Goal: Use online tool/utility: Utilize a website feature to perform a specific function

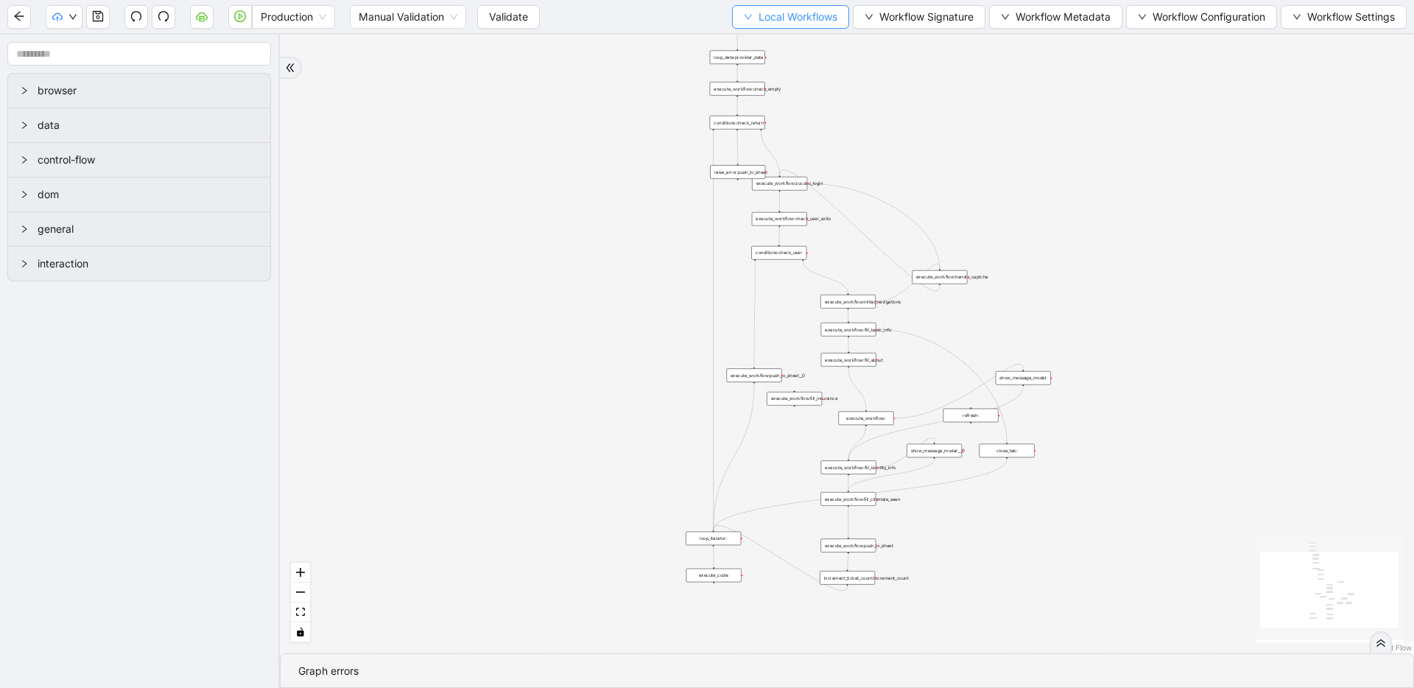
click at [750, 10] on button "Local Workflows" at bounding box center [790, 17] width 117 height 24
click at [746, 38] on span "Select" at bounding box center [784, 46] width 96 height 16
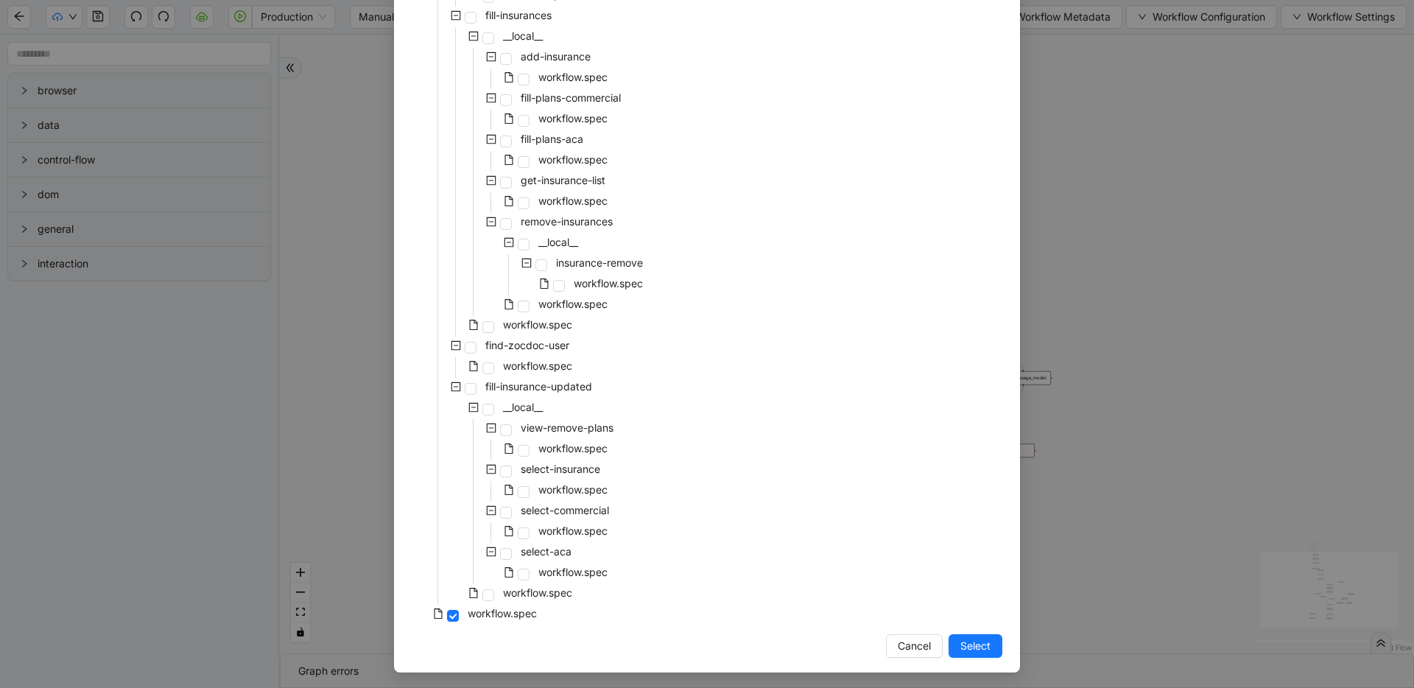
scroll to position [2562, 0]
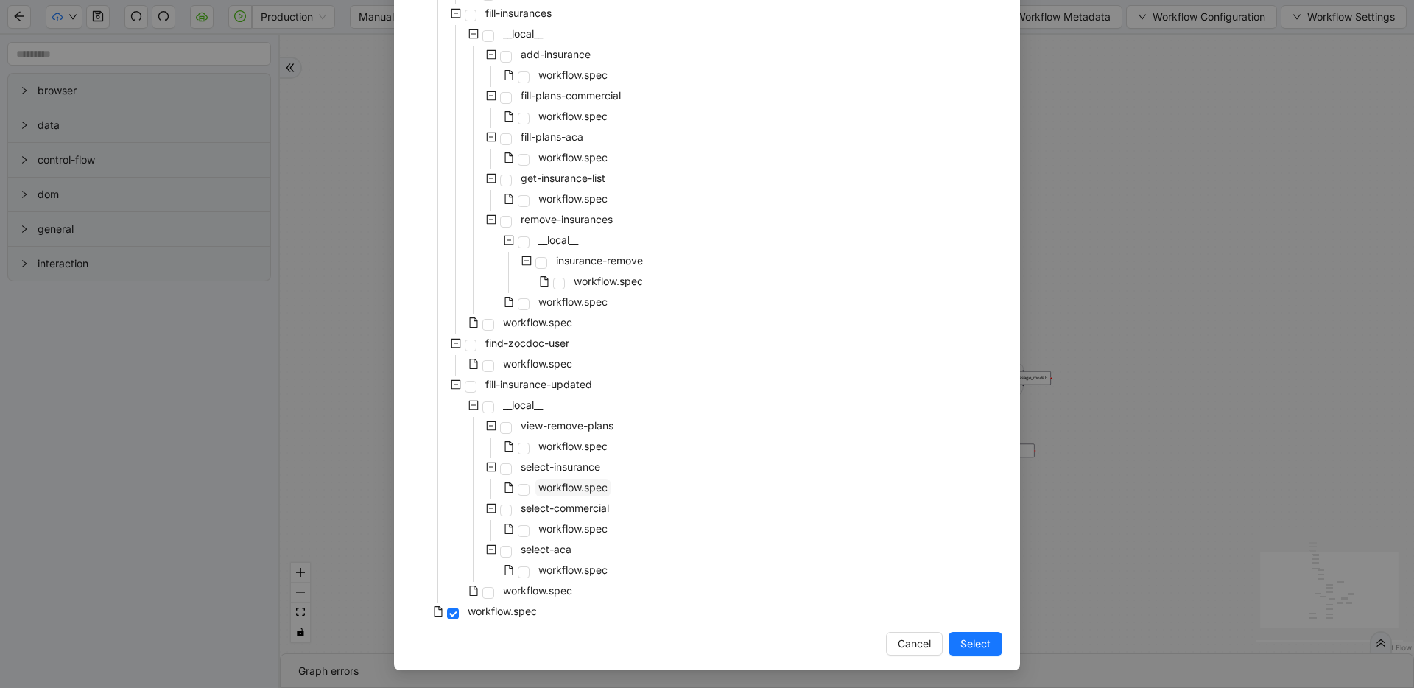
click at [575, 486] on span "workflow.spec" at bounding box center [572, 487] width 69 height 13
click at [960, 650] on span "Select" at bounding box center [975, 644] width 30 height 16
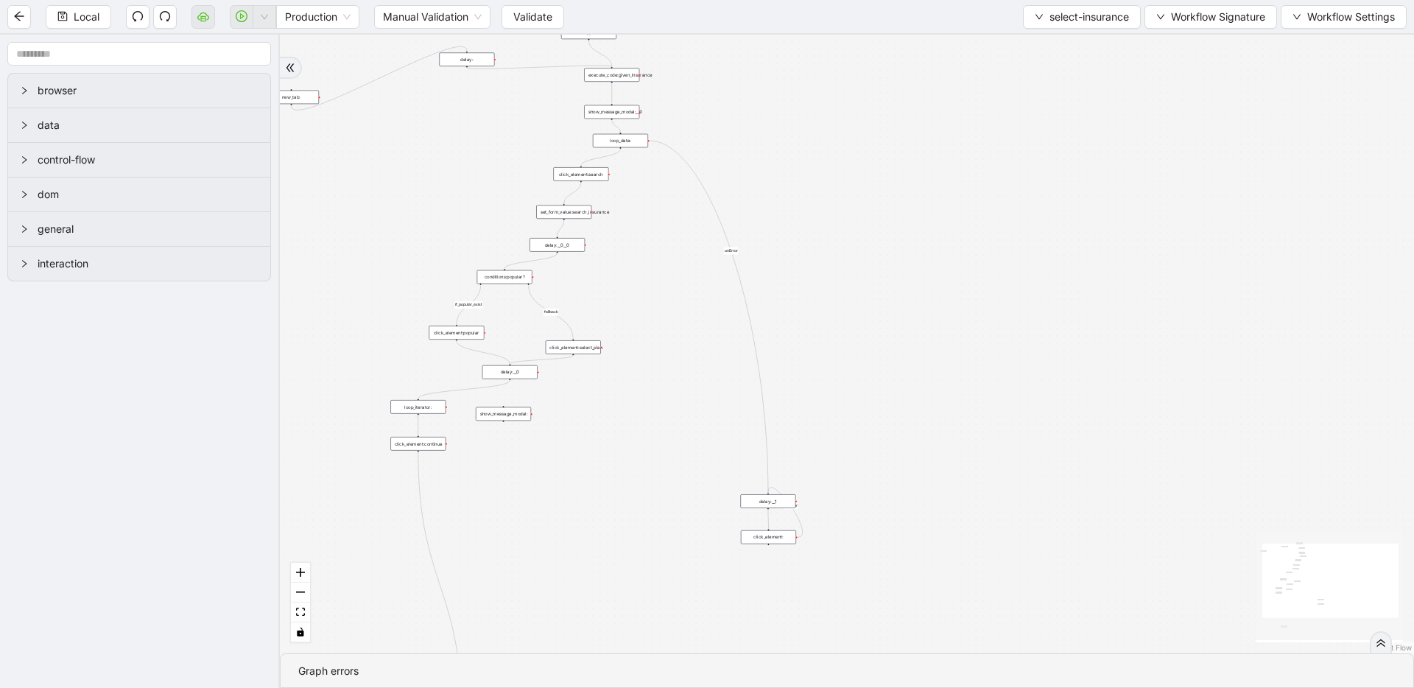
drag, startPoint x: 600, startPoint y: 412, endPoint x: 426, endPoint y: 323, distance: 196.3
click at [327, 398] on div "fallback if_popular_exist onError onError trigger execute_code:given_insurance …" at bounding box center [847, 344] width 1134 height 619
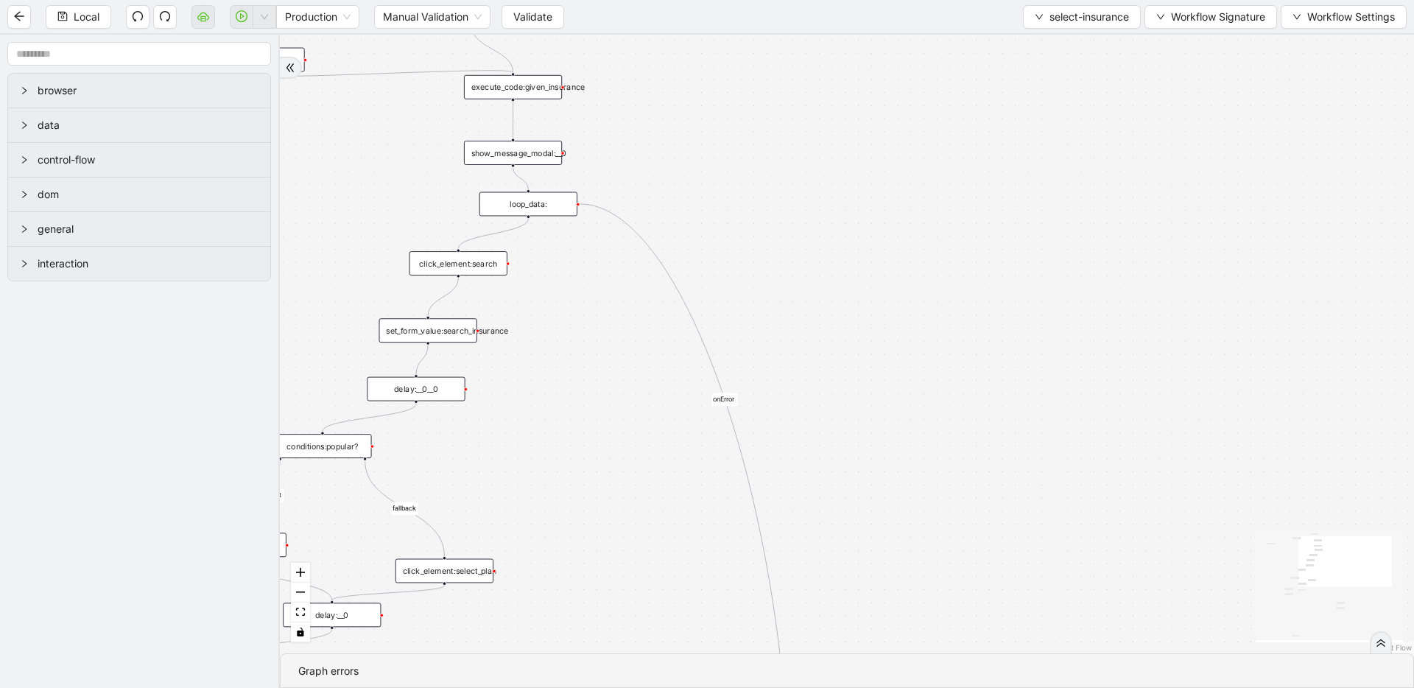
click at [513, 104] on icon "Edge from execute_code:given_insurance to show_message_modal:__0" at bounding box center [513, 120] width 0 height 36
click at [516, 114] on icon "plus-circle" at bounding box center [513, 117] width 16 height 16
type input "*"
type input "***"
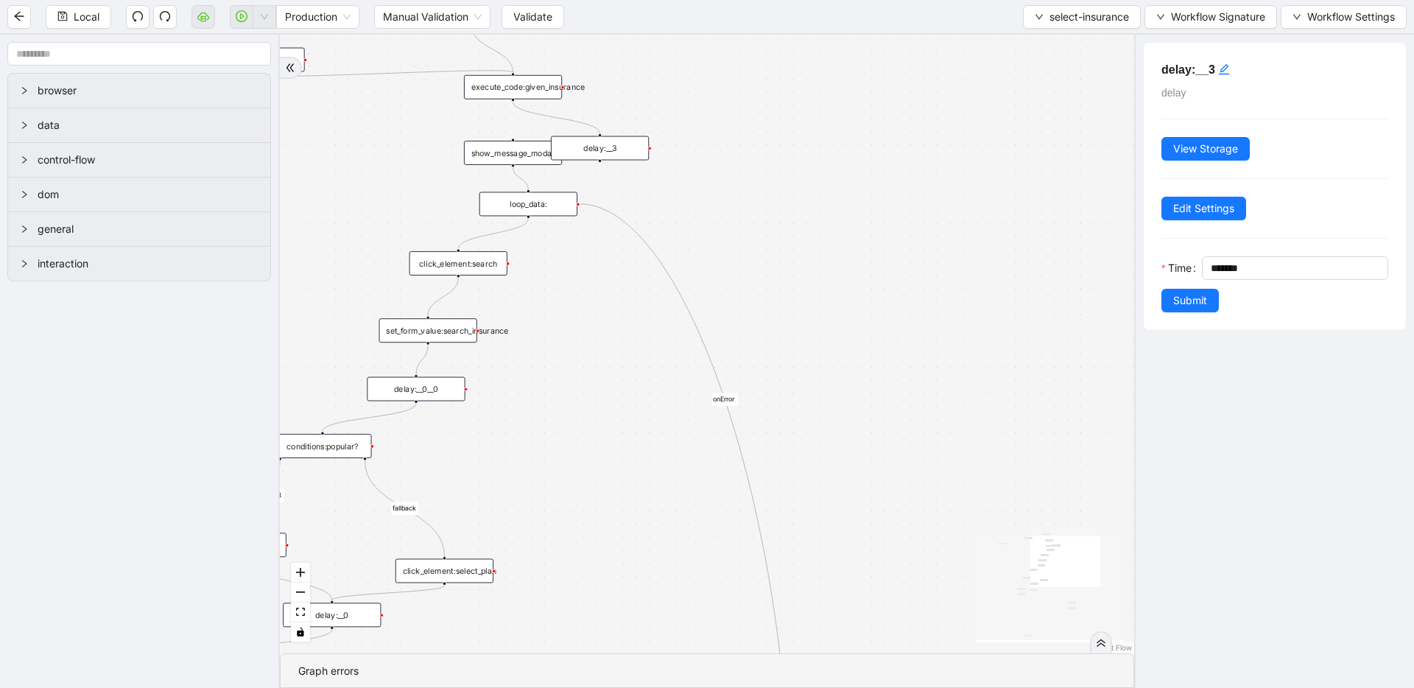
drag, startPoint x: 510, startPoint y: 152, endPoint x: 646, endPoint y: 142, distance: 136.7
click at [649, 142] on div "delay:__3" at bounding box center [600, 148] width 98 height 24
drag, startPoint x: 528, startPoint y: 147, endPoint x: 391, endPoint y: 134, distance: 137.6
click at [391, 134] on div "show_message_modal:__0" at bounding box center [376, 139] width 98 height 24
drag, startPoint x: 1196, startPoint y: 302, endPoint x: 1176, endPoint y: 300, distance: 20.7
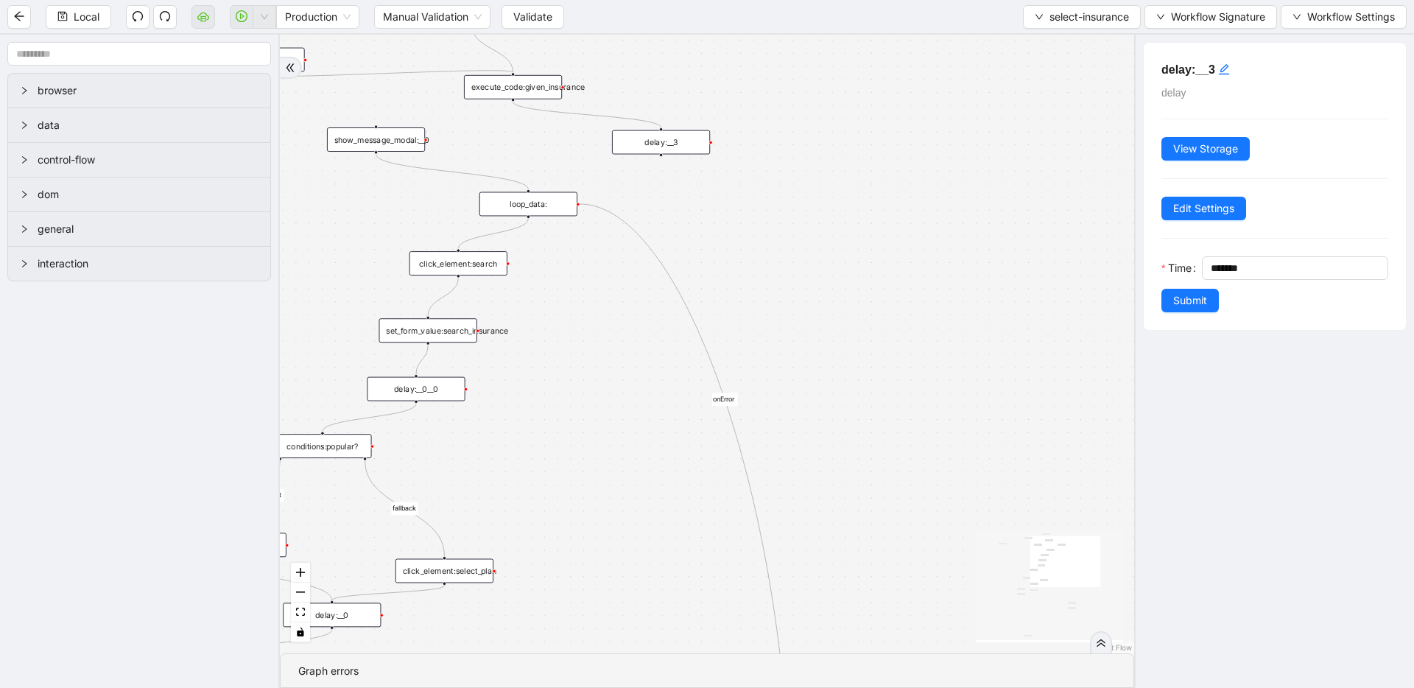
click at [1196, 302] on span "Submit" at bounding box center [1190, 300] width 34 height 16
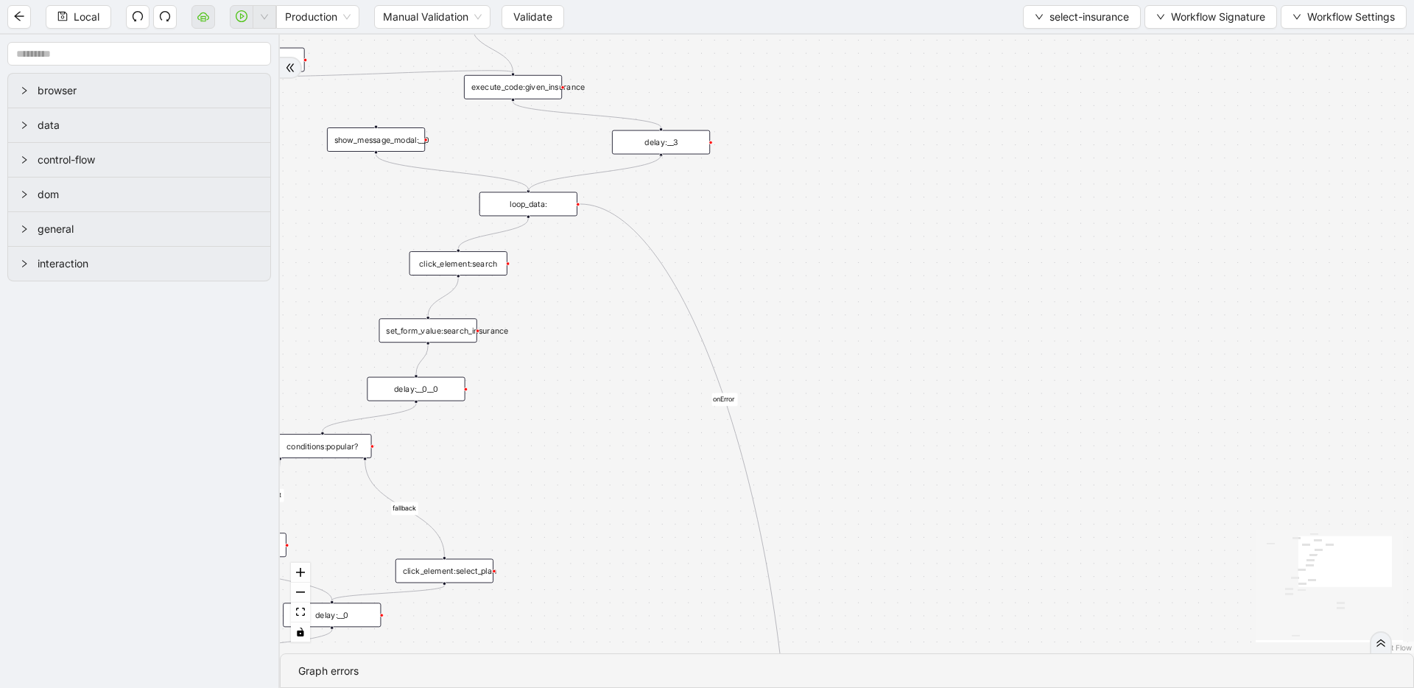
drag, startPoint x: 661, startPoint y: 155, endPoint x: 529, endPoint y: 189, distance: 136.8
click at [529, 189] on div "trigger execute_code:given_insurance loop_data: click_element:search set_form_v…" at bounding box center [591, 340] width 1008 height 549
drag, startPoint x: 662, startPoint y: 141, endPoint x: 530, endPoint y: 138, distance: 132.6
click at [530, 138] on div "delay:__3" at bounding box center [529, 139] width 98 height 24
click at [82, 13] on span "Local" at bounding box center [87, 17] width 26 height 16
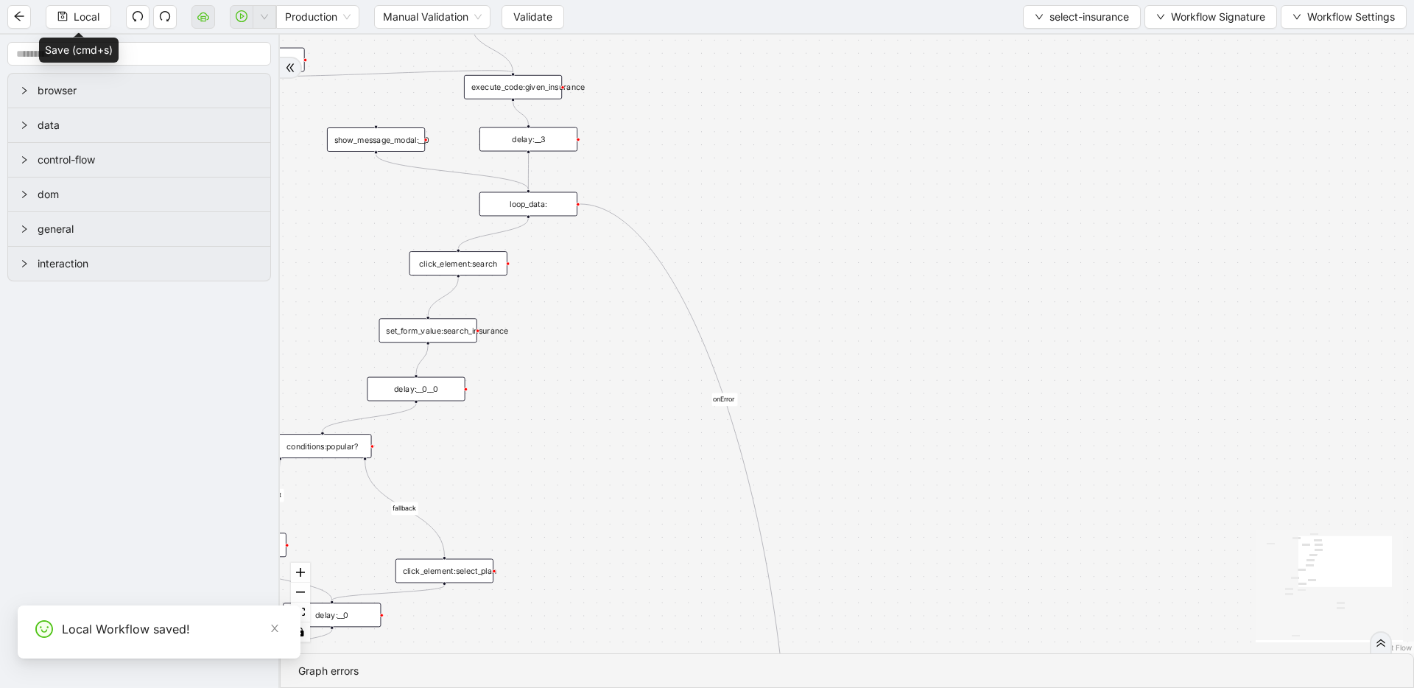
click at [899, 436] on div "fallback if_popular_exist onError onError trigger execute_code:given_insurance …" at bounding box center [847, 344] width 1134 height 619
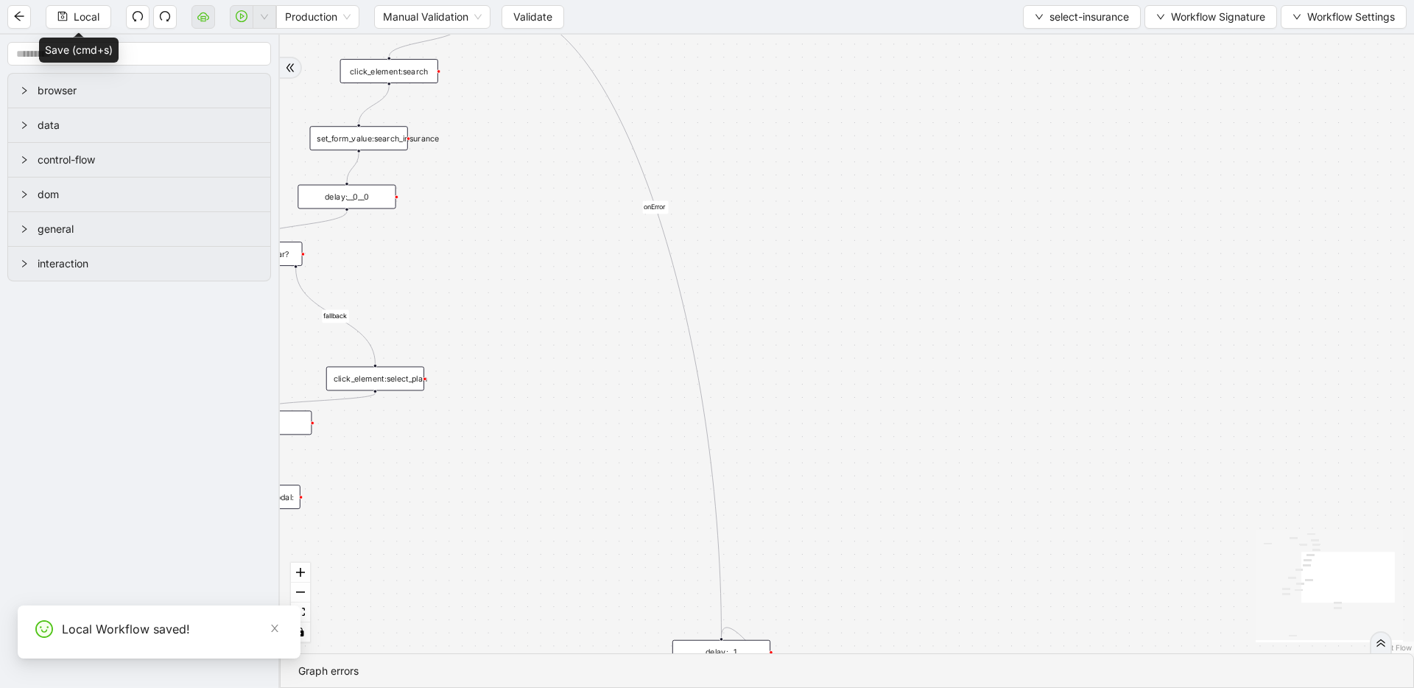
drag, startPoint x: 852, startPoint y: 318, endPoint x: 826, endPoint y: 259, distance: 64.6
click at [826, 259] on div "fallback if_popular_exist onError onError trigger execute_code:given_insurance …" at bounding box center [847, 344] width 1134 height 619
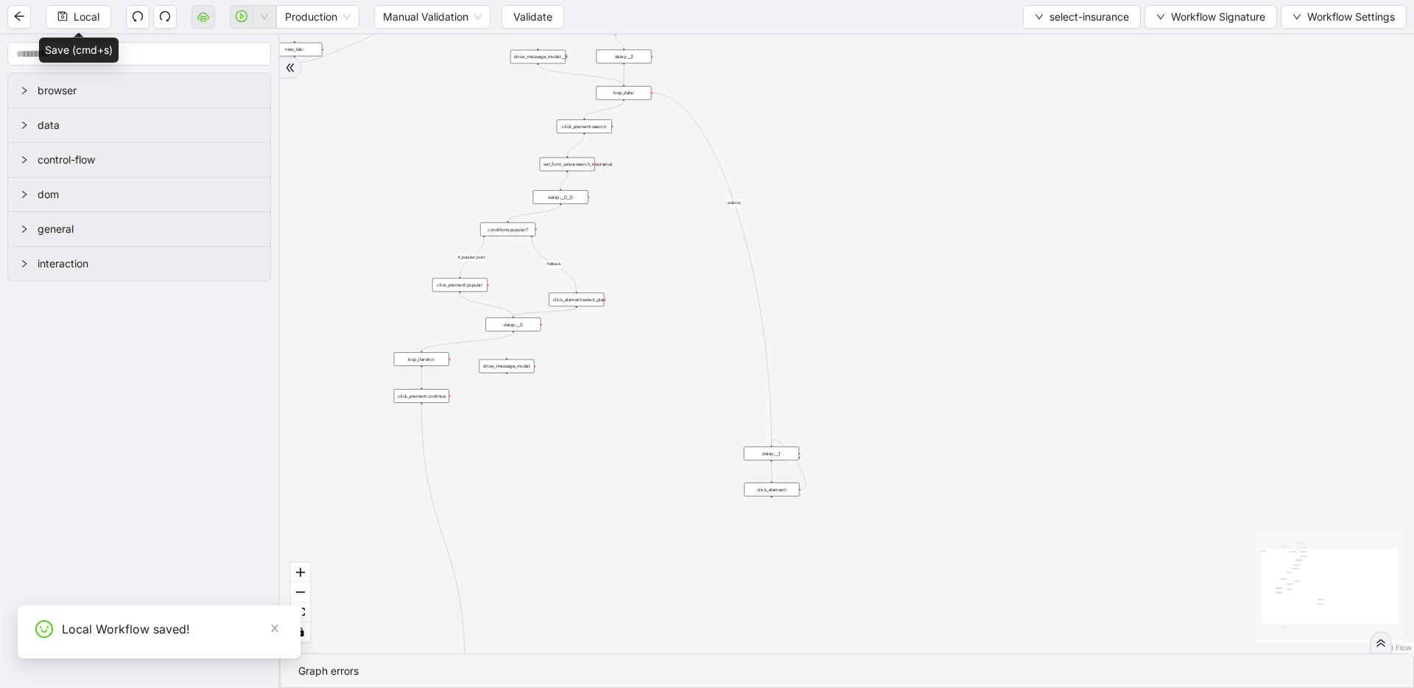
drag, startPoint x: 891, startPoint y: 362, endPoint x: 907, endPoint y: 256, distance: 108.0
click at [907, 256] on div "fallback if_popular_exist onError onError trigger execute_code:given_insurance …" at bounding box center [847, 344] width 1134 height 619
click at [88, 19] on span "Local" at bounding box center [87, 17] width 26 height 16
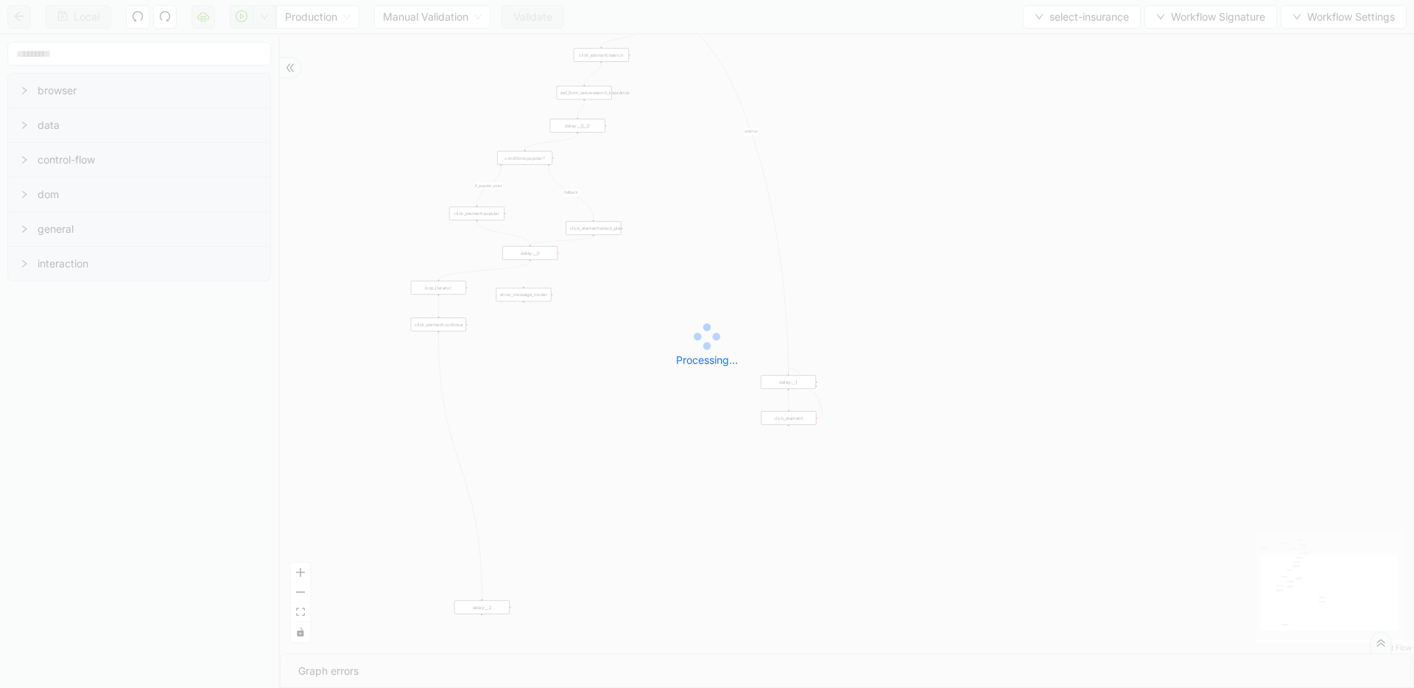
click at [520, 22] on div "Local Production Manual Validation Validate select-insurance Workflow Signature…" at bounding box center [707, 344] width 1414 height 688
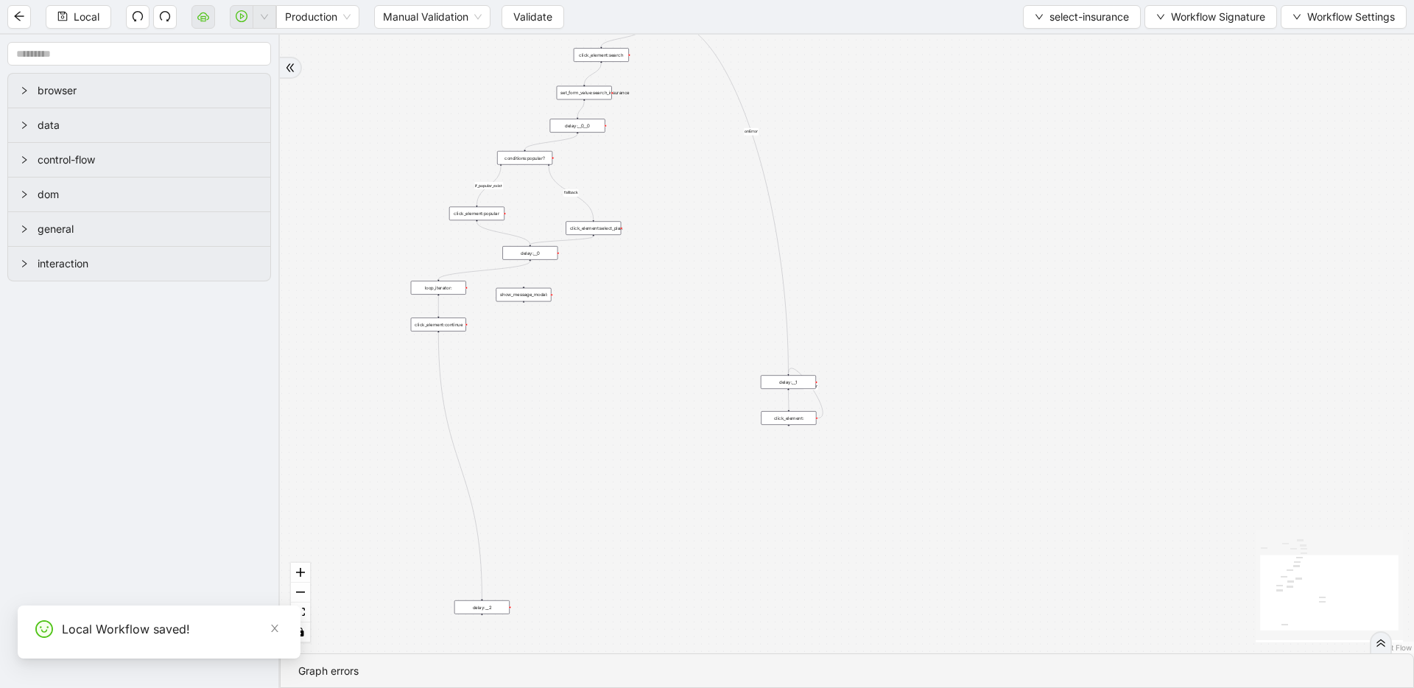
click at [520, 22] on span "Validate" at bounding box center [532, 17] width 39 height 16
click at [530, 23] on span "Validate" at bounding box center [532, 17] width 39 height 16
click at [516, 17] on span "Validate" at bounding box center [532, 17] width 39 height 16
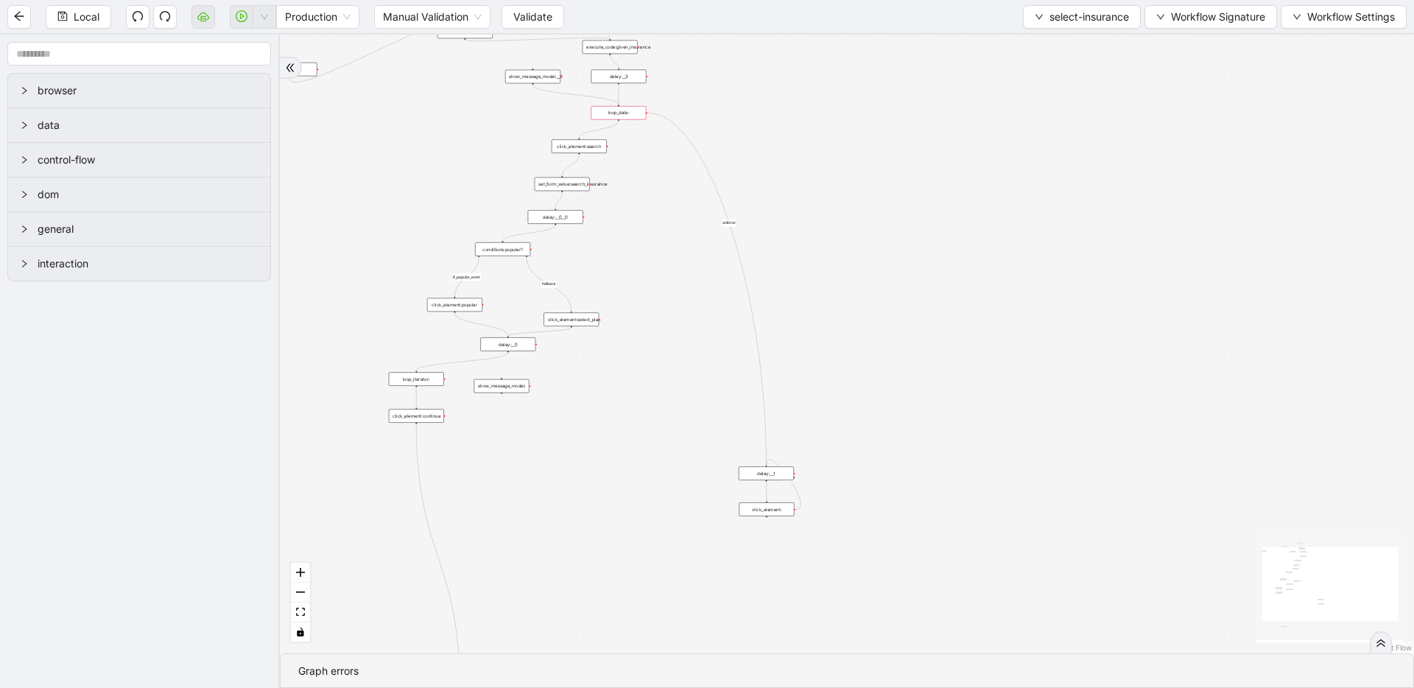
drag, startPoint x: 614, startPoint y: 400, endPoint x: 611, endPoint y: 449, distance: 48.8
click at [611, 449] on div "fallback if_popular_exist onError onError trigger execute_code:given_insurance …" at bounding box center [847, 344] width 1134 height 619
click at [565, 144] on icon "Edge from show_message_modal:__0 to loop_data:" at bounding box center [572, 144] width 85 height 20
click at [533, 24] on span "Validate" at bounding box center [532, 17] width 39 height 16
click at [239, 23] on button "button" at bounding box center [242, 17] width 24 height 24
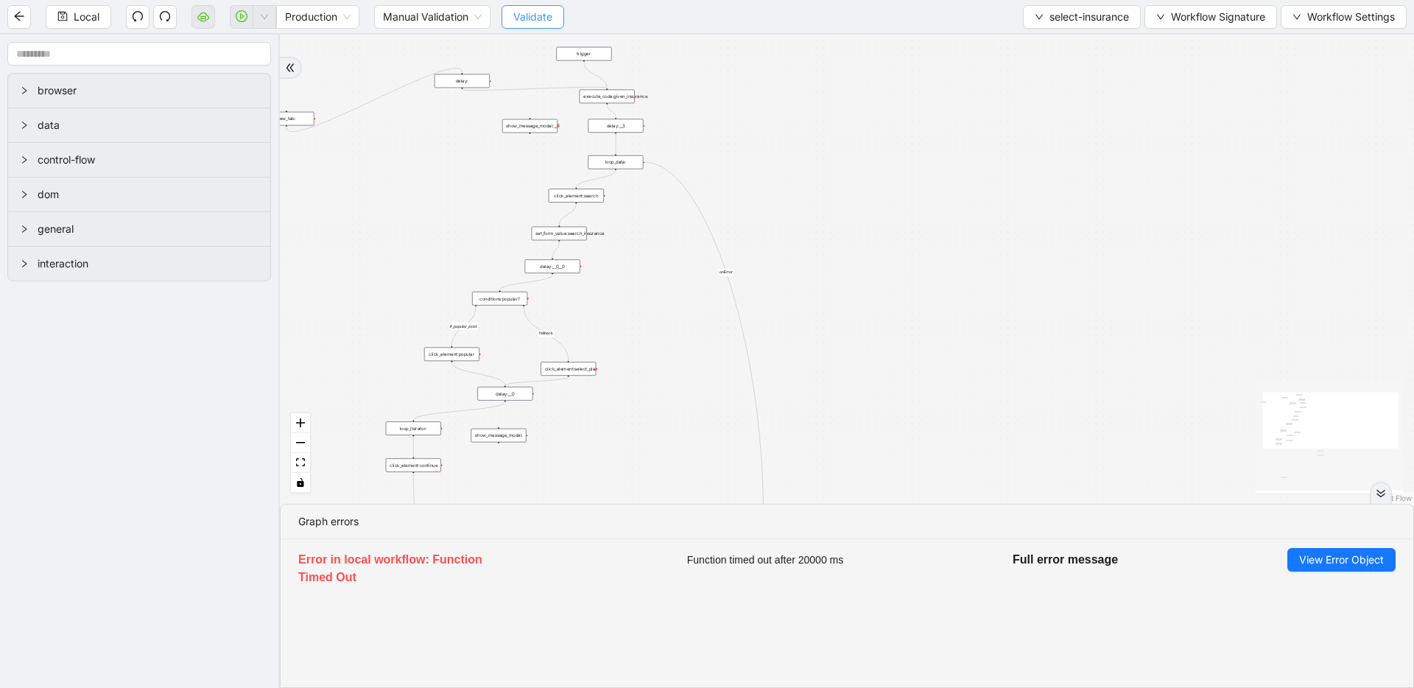
click at [518, 24] on button "Validate" at bounding box center [533, 17] width 63 height 24
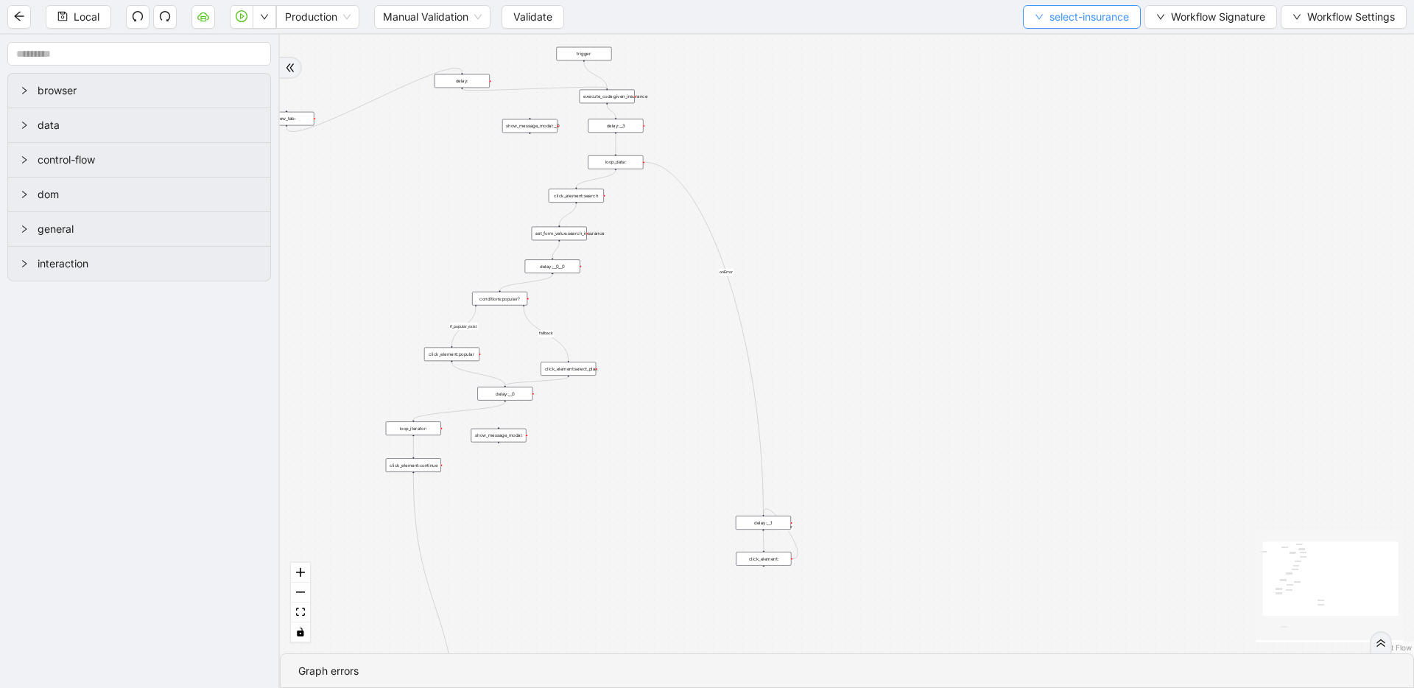
click at [1064, 27] on button "select-insurance" at bounding box center [1082, 17] width 118 height 24
click at [1065, 39] on span "Select" at bounding box center [1078, 46] width 96 height 16
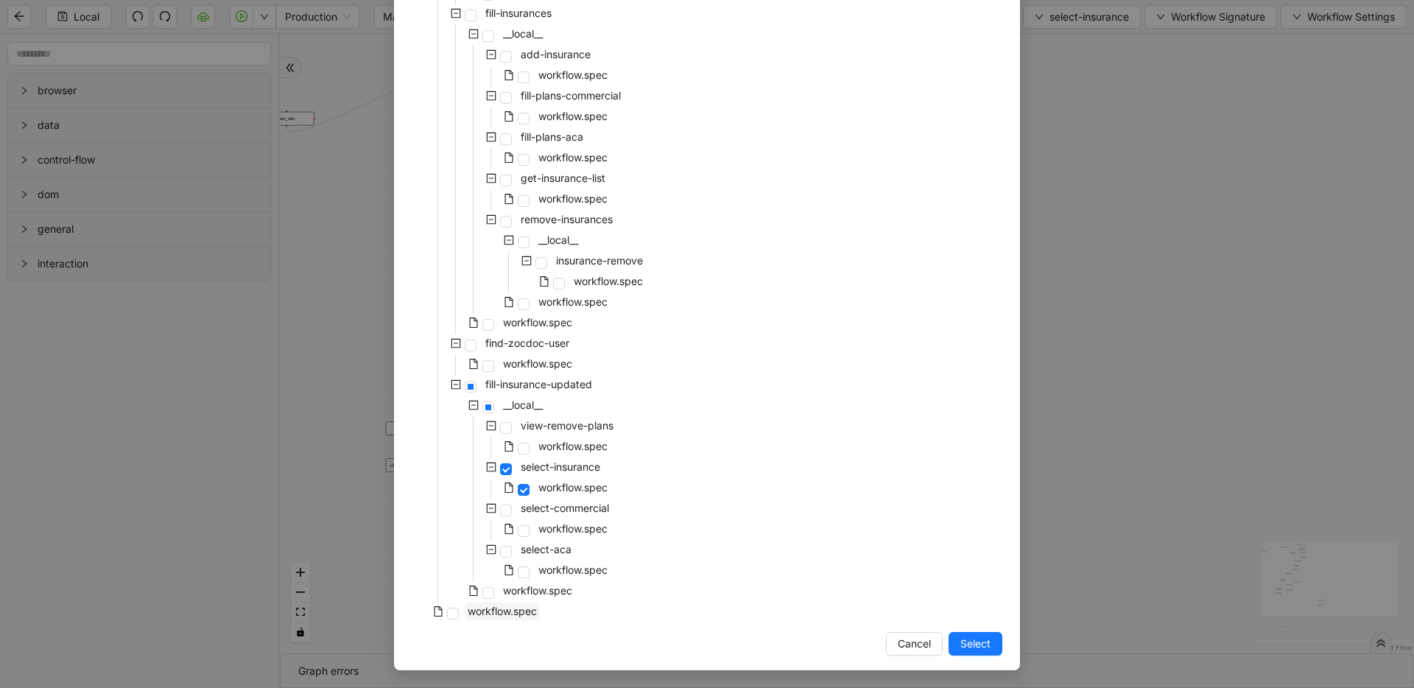
click at [514, 616] on span "workflow.spec" at bounding box center [502, 611] width 69 height 13
click at [949, 650] on button "Select" at bounding box center [976, 644] width 54 height 24
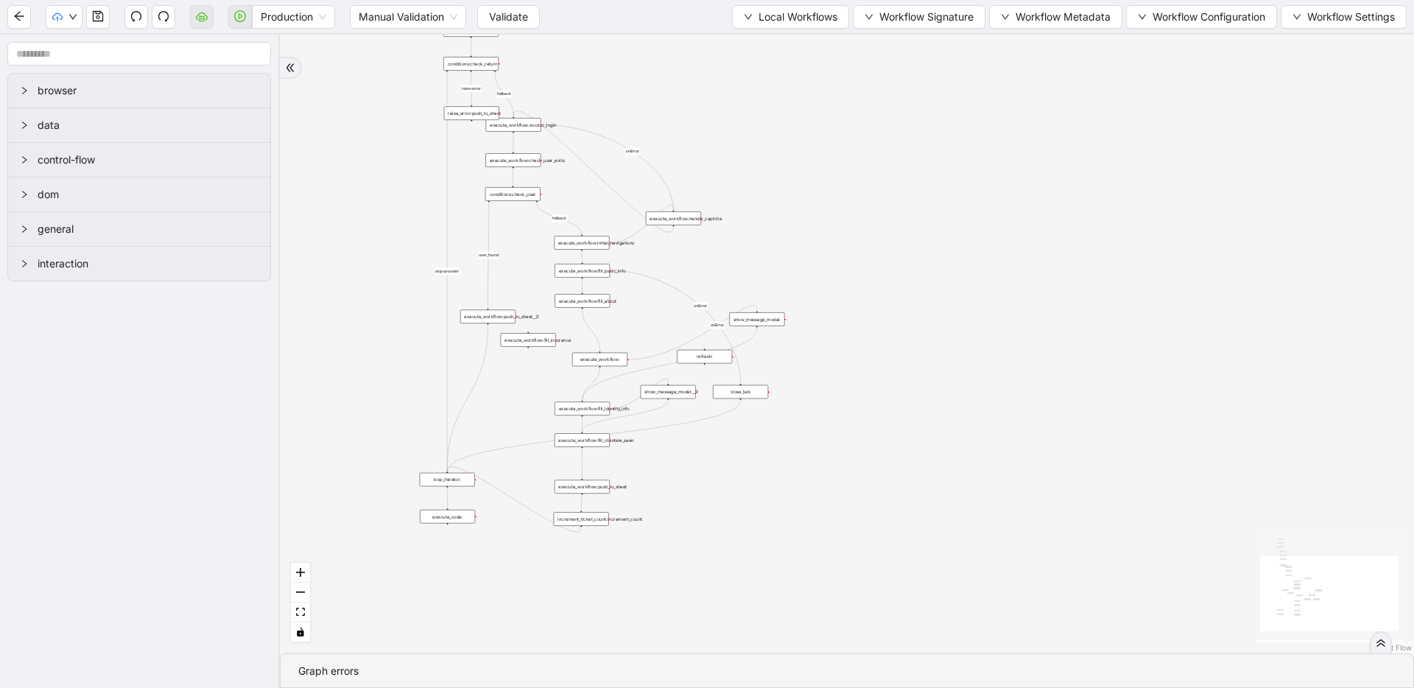
drag, startPoint x: 765, startPoint y: 250, endPoint x: 757, endPoint y: 363, distance: 113.7
click at [757, 363] on div "fallback raise-error skip-provider fallback fallback user_found onError onError…" at bounding box center [847, 344] width 1134 height 619
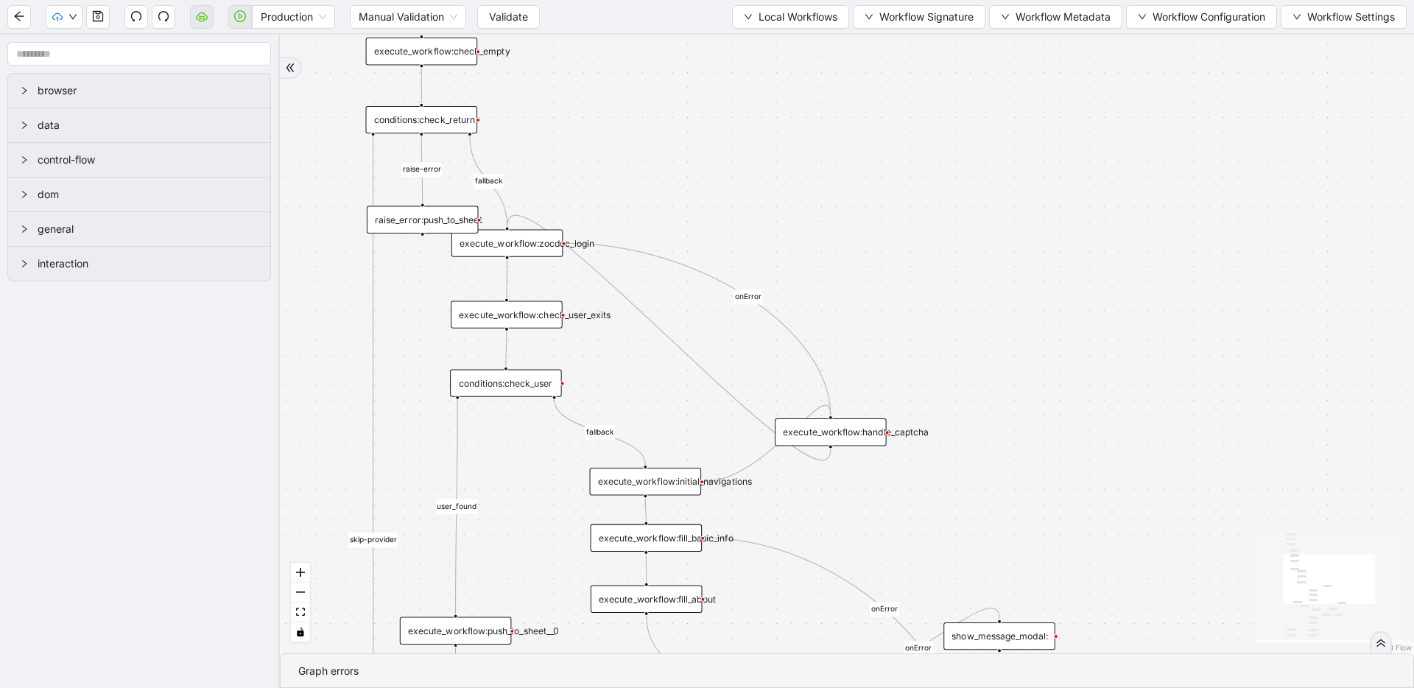
drag, startPoint x: 775, startPoint y: 135, endPoint x: 672, endPoint y: 227, distance: 138.2
click at [672, 227] on div "fallback raise-error skip-provider fallback fallback user_found onError onError…" at bounding box center [847, 344] width 1134 height 619
click at [134, 52] on input "text" at bounding box center [139, 54] width 264 height 24
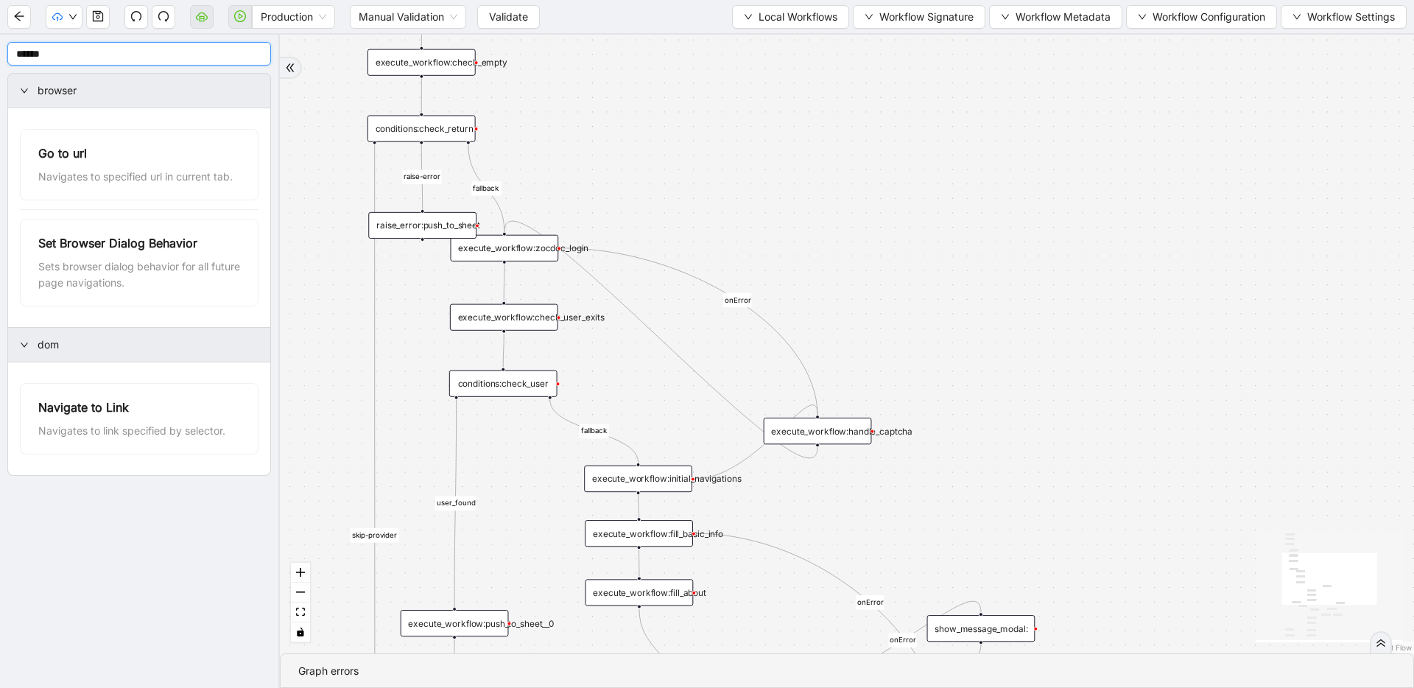
type input "******"
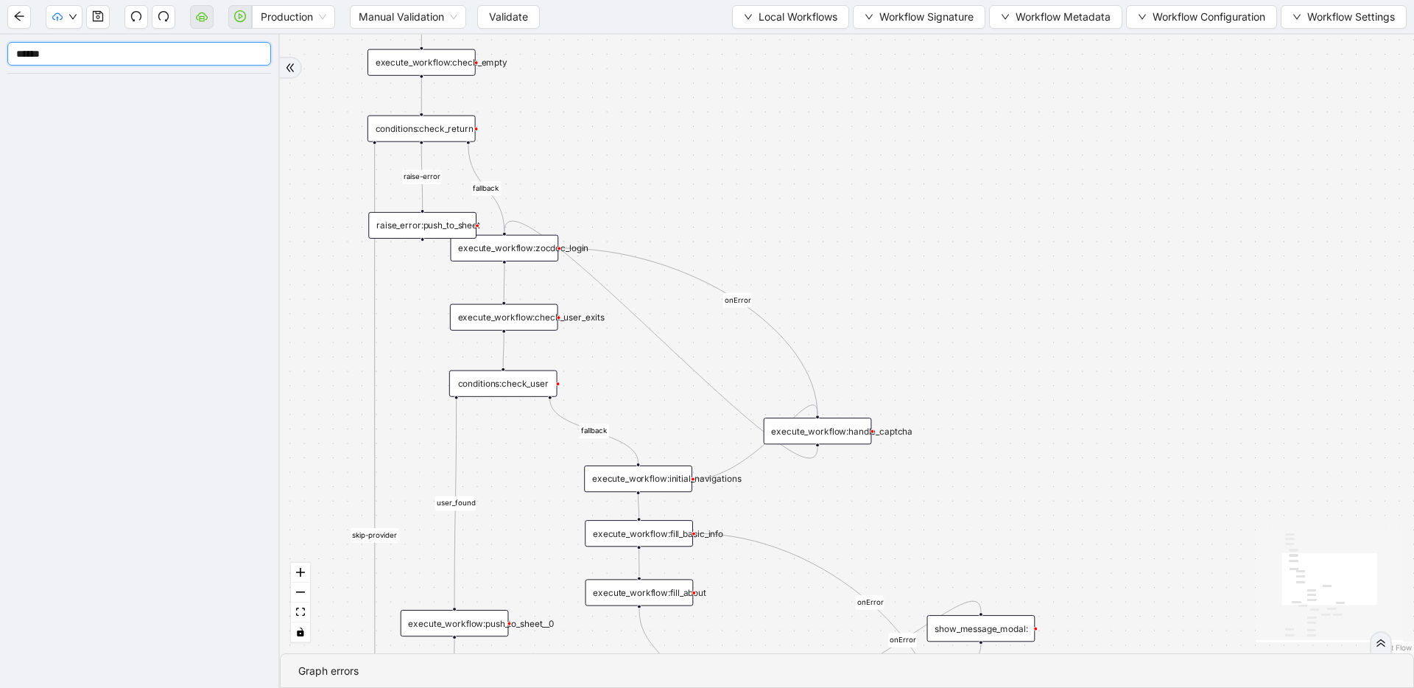
click at [56, 53] on input "******" at bounding box center [139, 54] width 264 height 24
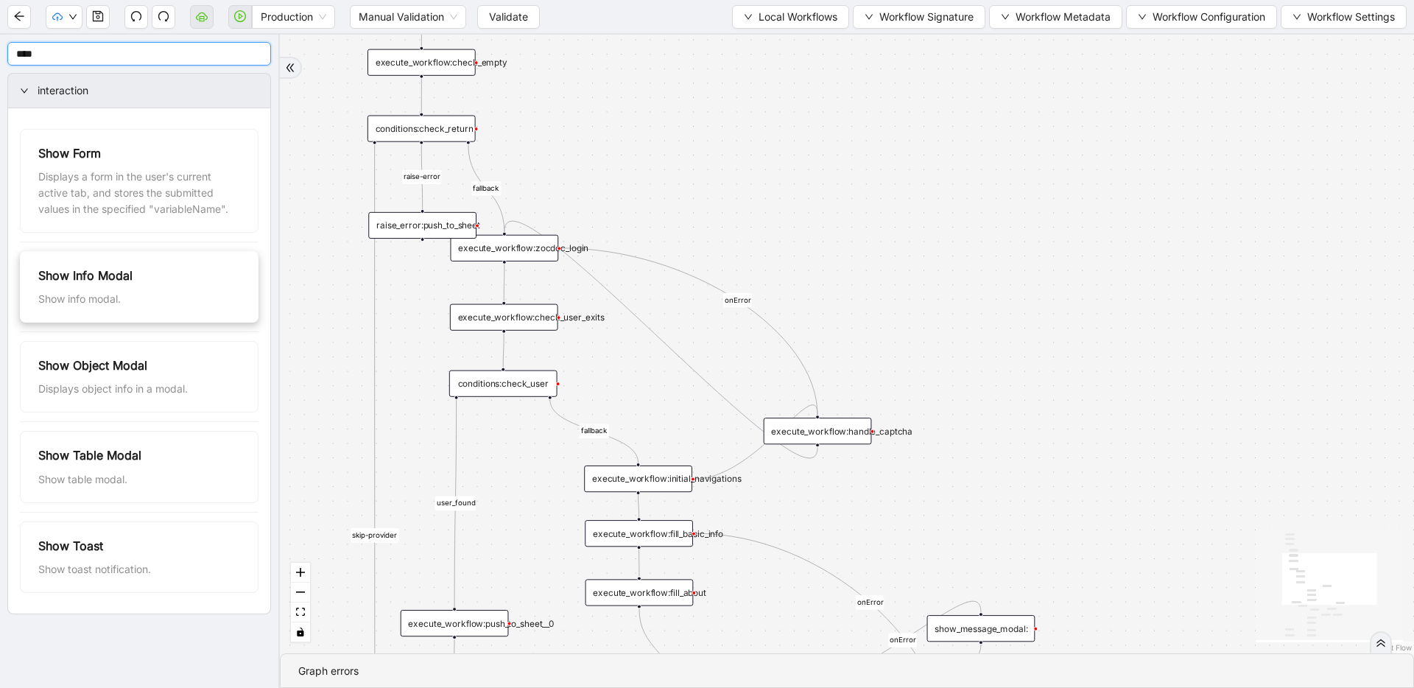
type input "****"
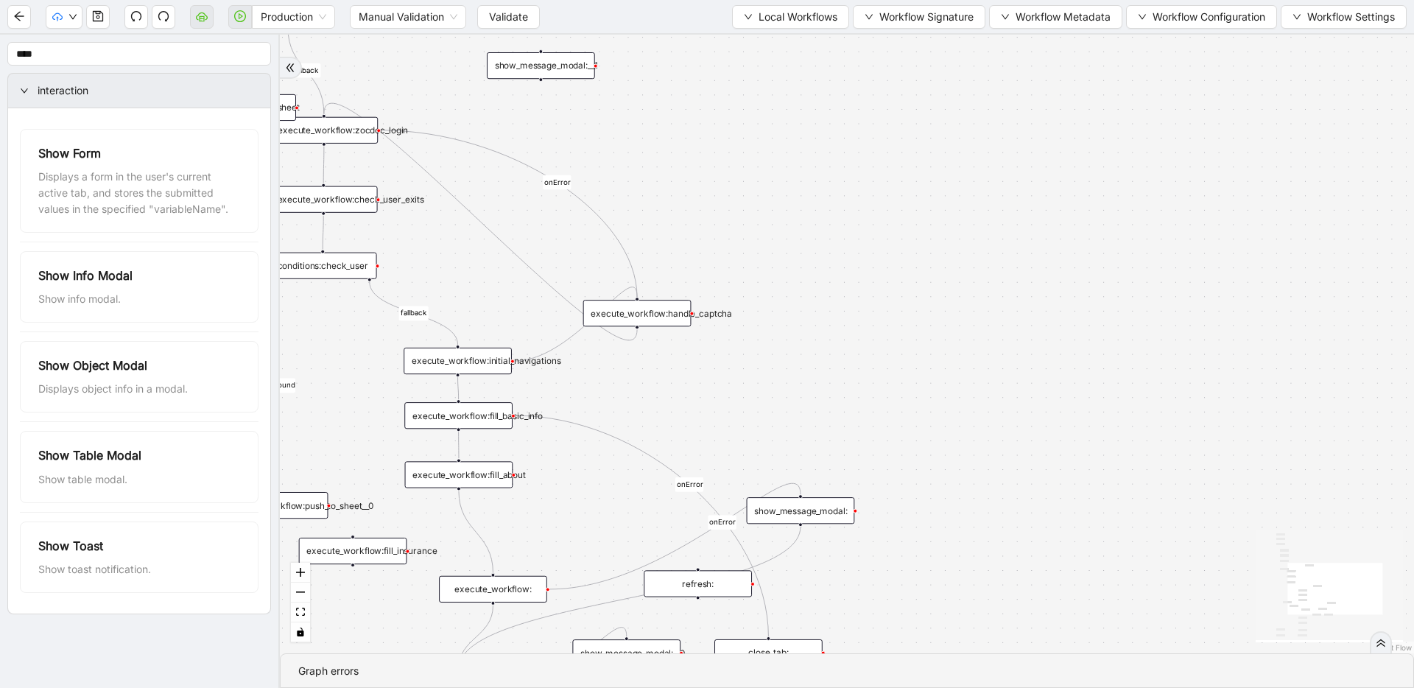
drag, startPoint x: 902, startPoint y: 290, endPoint x: 734, endPoint y: 192, distance: 195.1
click at [734, 192] on div "fallback raise-error skip-provider fallback fallback user_found onError onError…" at bounding box center [847, 344] width 1134 height 619
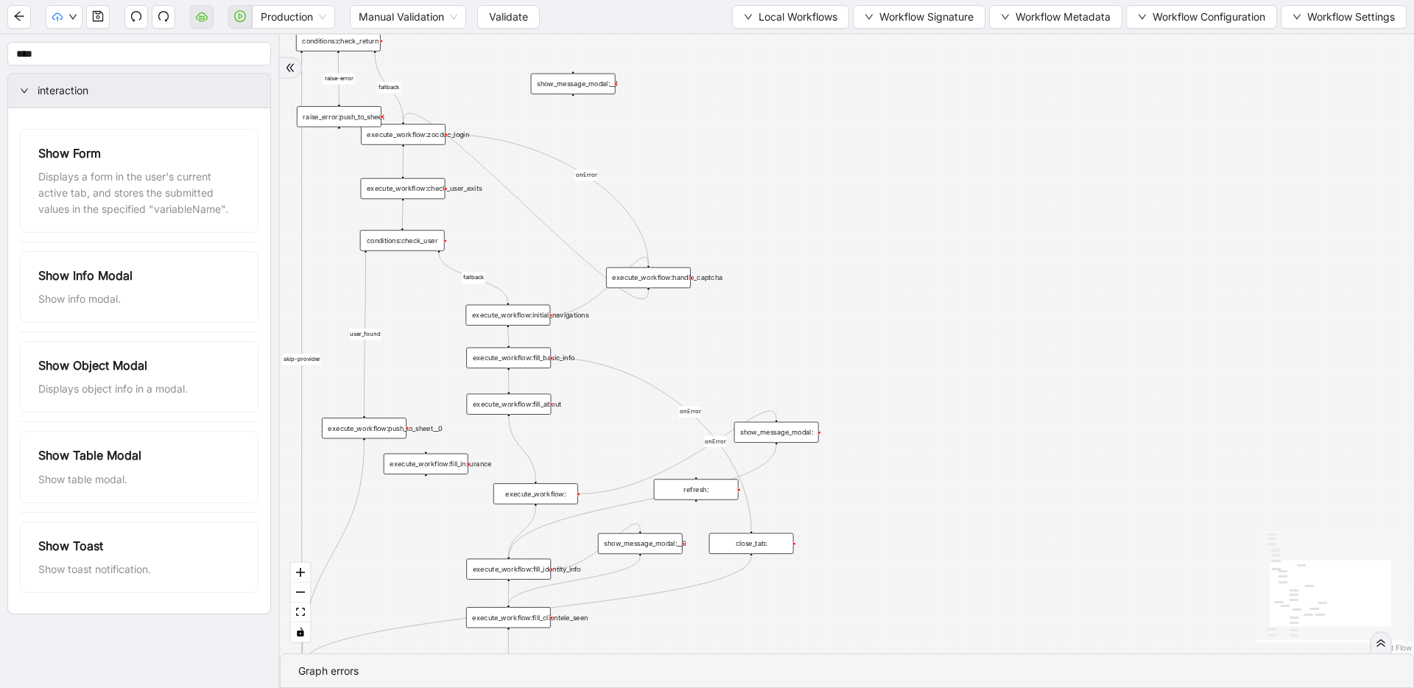
click at [586, 86] on div "show_message_modal:__1" at bounding box center [573, 84] width 85 height 21
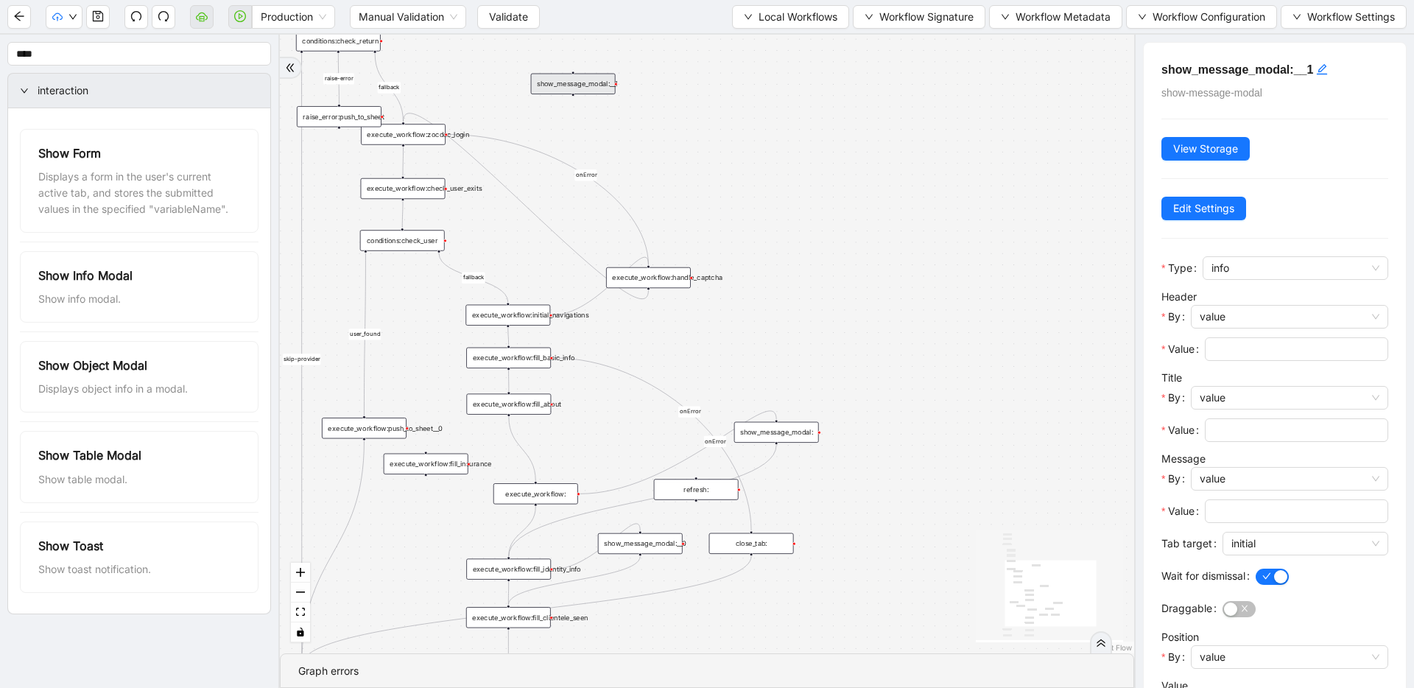
click at [765, 17] on span "Local Workflows" at bounding box center [798, 17] width 79 height 16
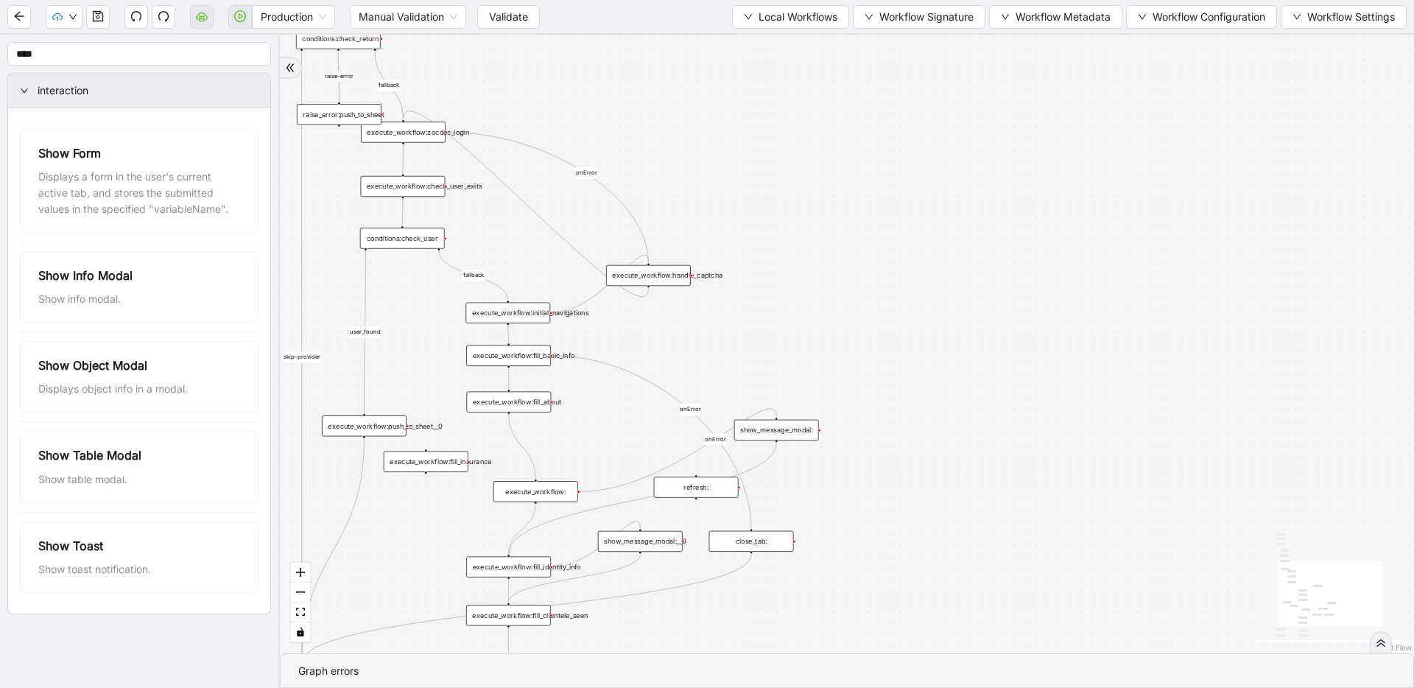
drag, startPoint x: 727, startPoint y: 157, endPoint x: 720, endPoint y: 122, distance: 36.1
click at [720, 122] on div "fallback raise-error skip-provider fallback fallback user_found onError onError…" at bounding box center [847, 344] width 1134 height 619
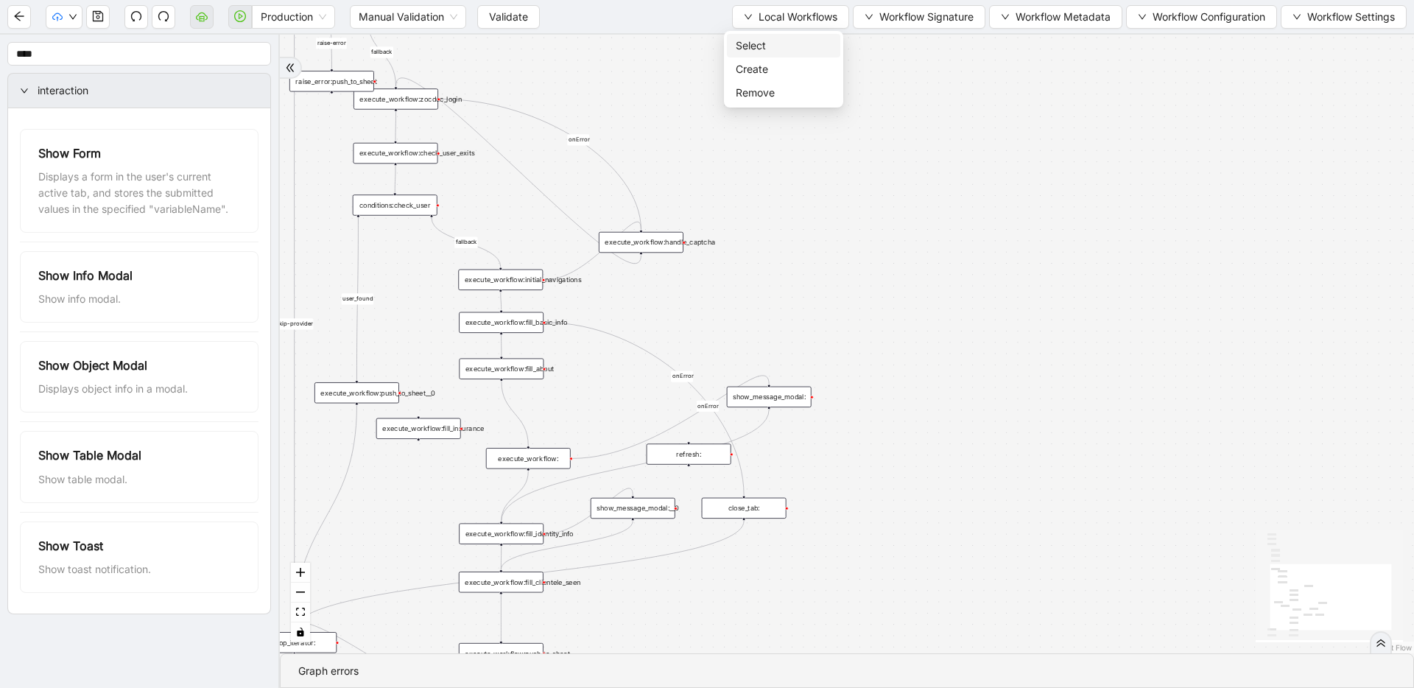
click at [734, 50] on li "Select" at bounding box center [783, 46] width 113 height 24
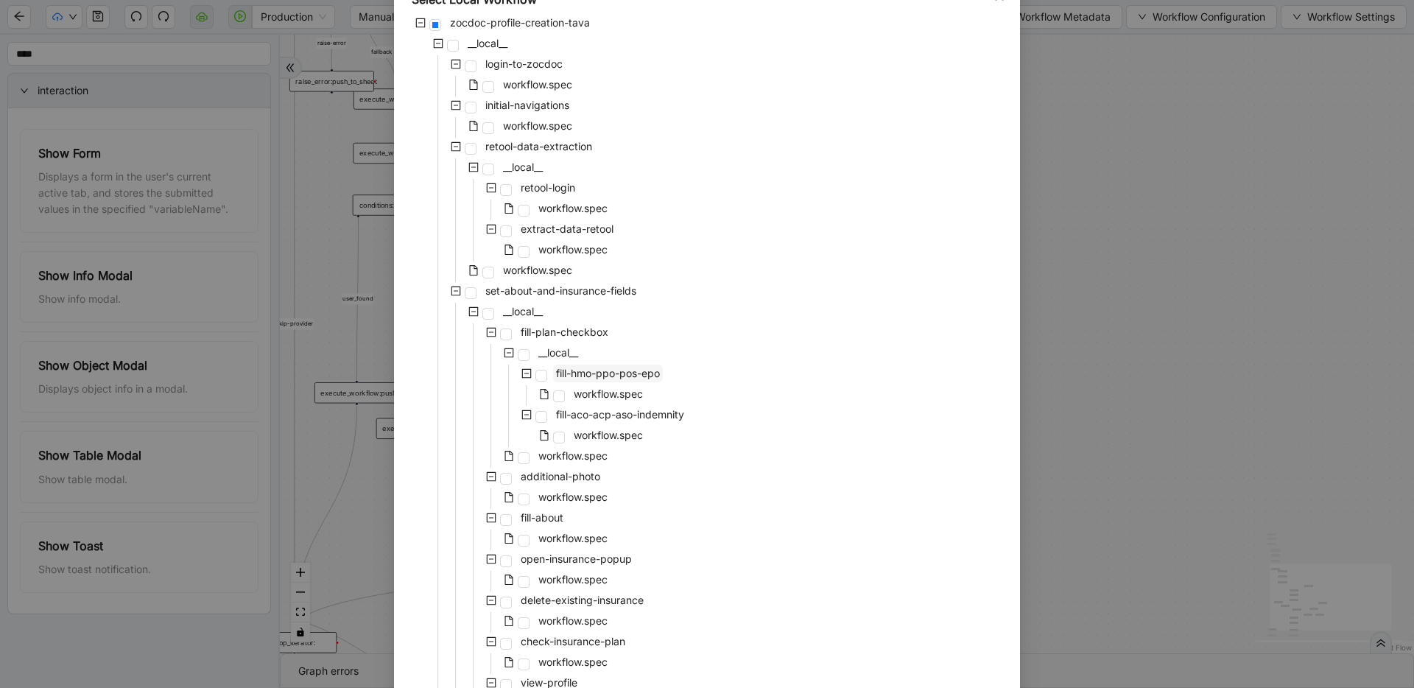
scroll to position [240, 0]
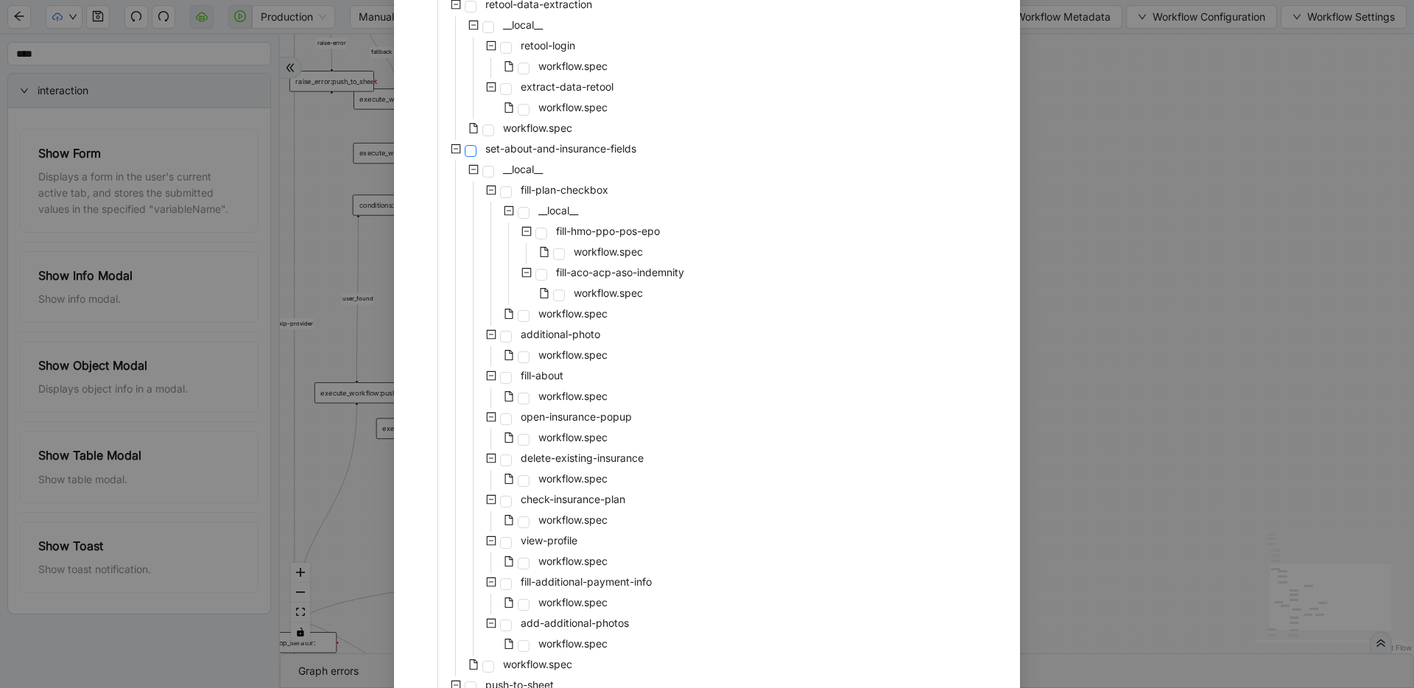
click at [466, 150] on span at bounding box center [471, 151] width 12 height 12
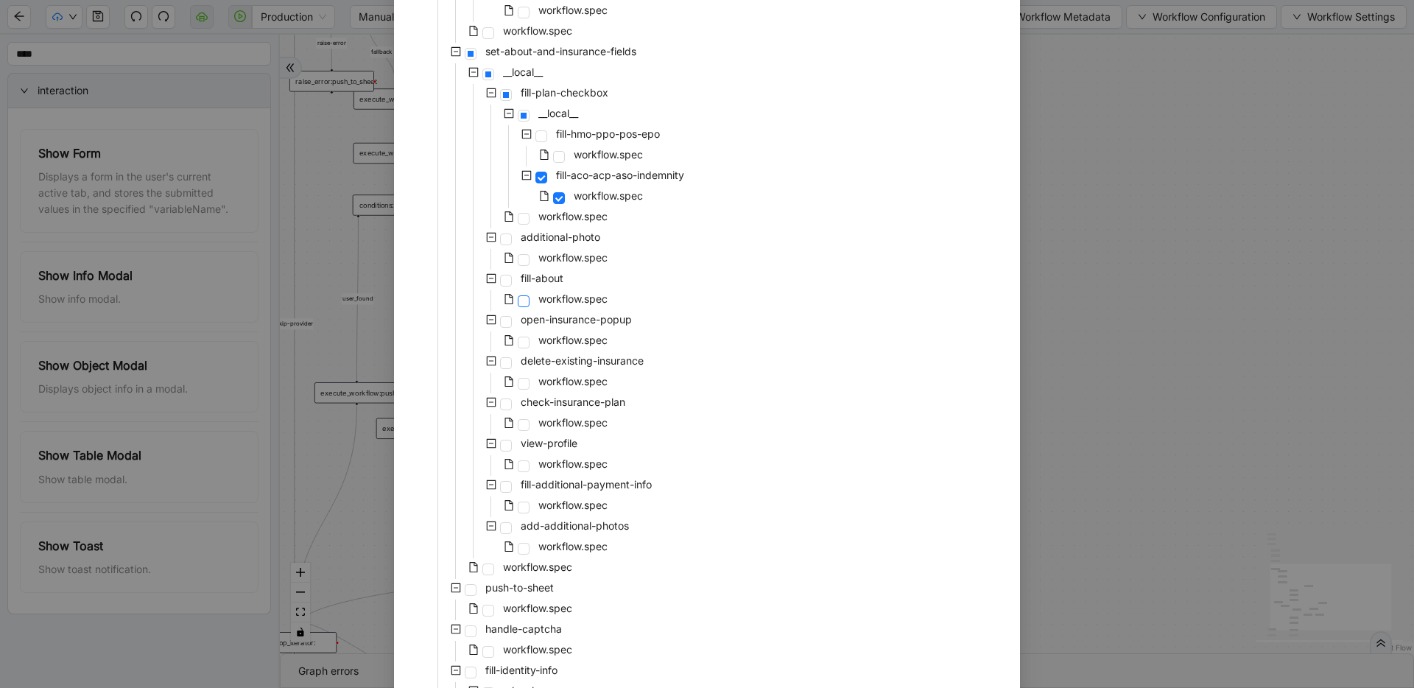
scroll to position [340, 0]
click at [501, 239] on span at bounding box center [506, 237] width 12 height 12
click at [485, 566] on span at bounding box center [488, 567] width 12 height 12
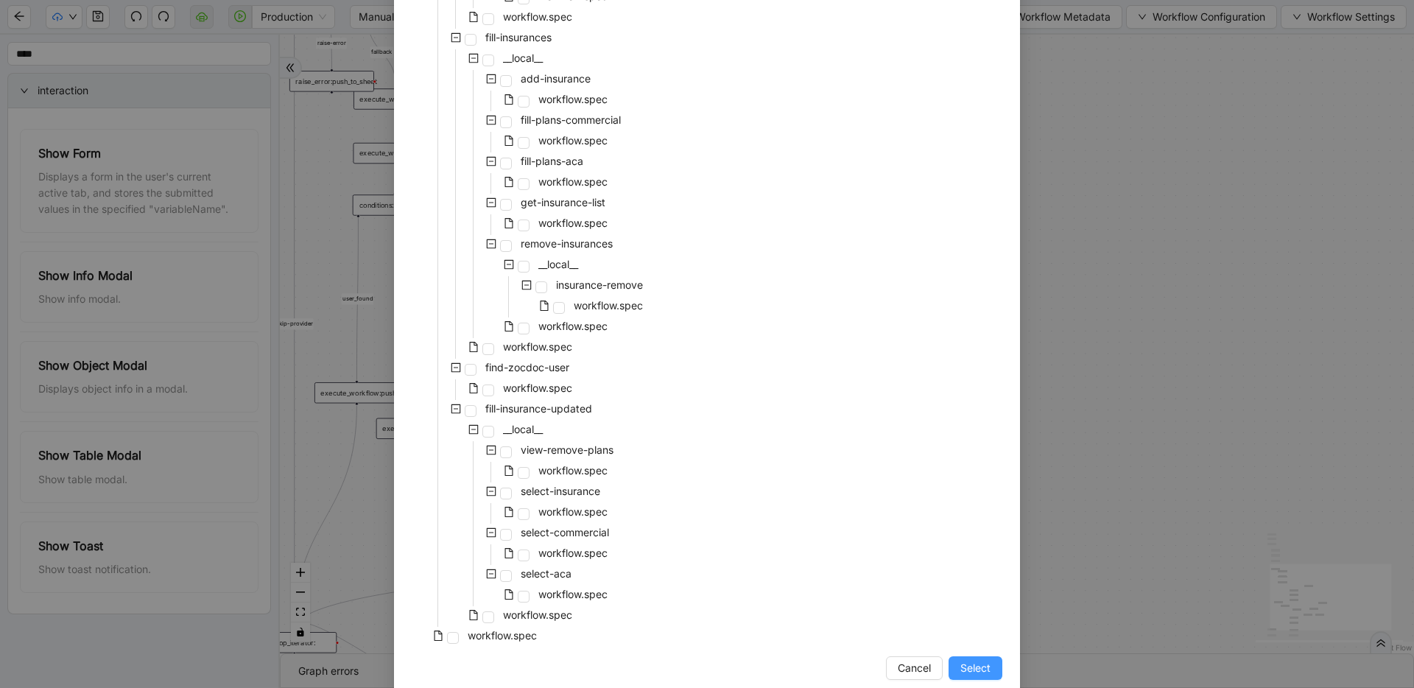
scroll to position [2562, 0]
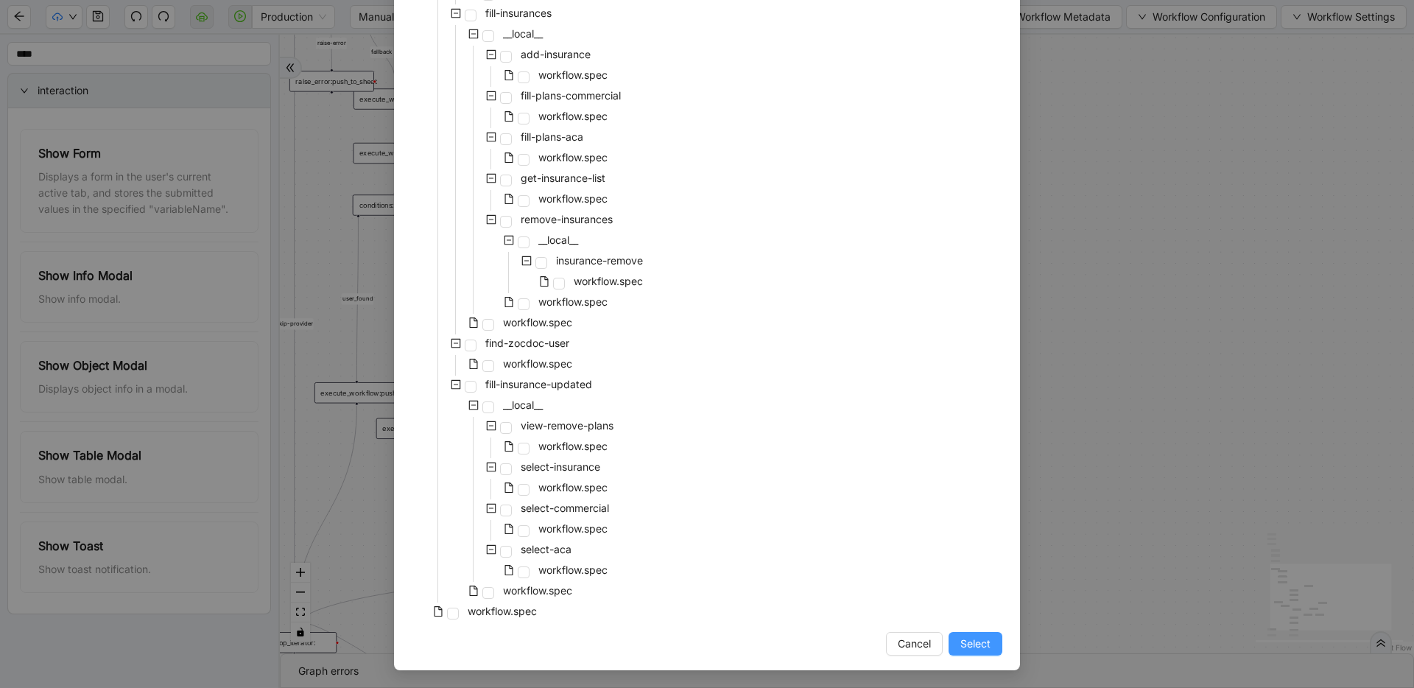
click at [980, 653] on button "Select" at bounding box center [976, 644] width 54 height 24
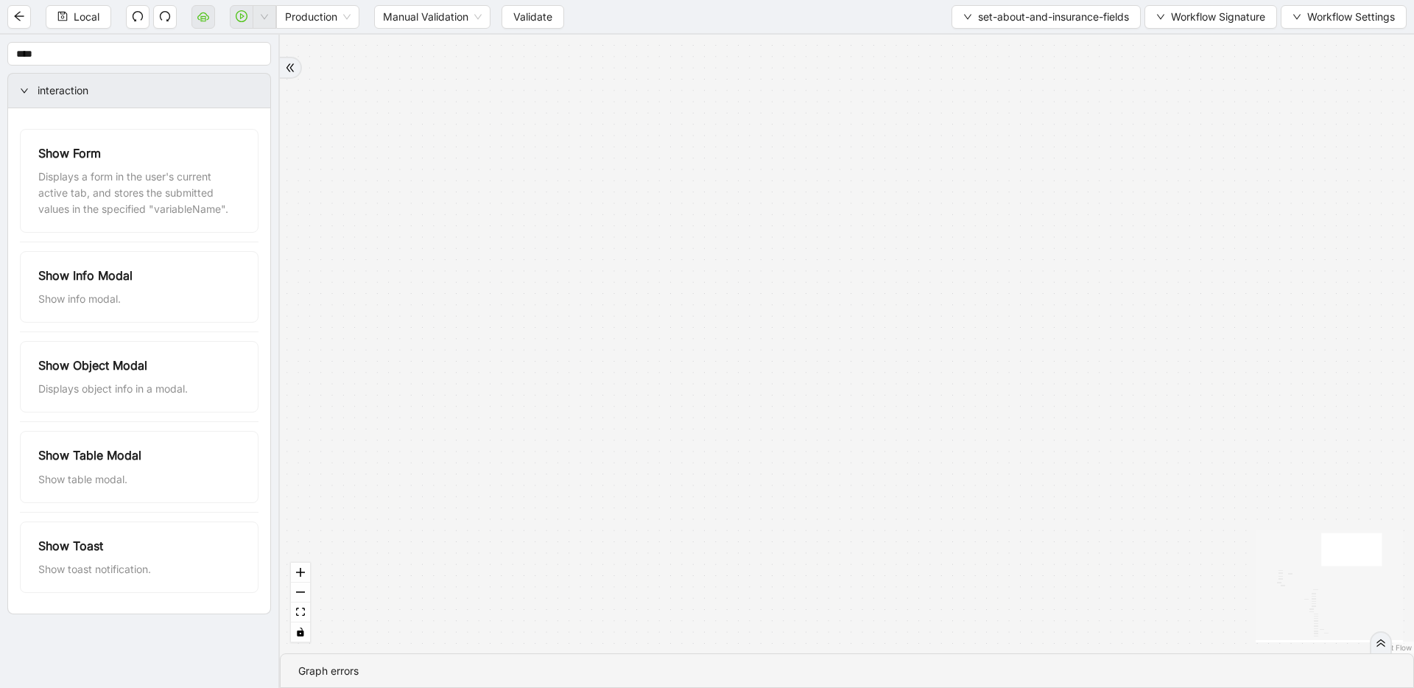
drag, startPoint x: 562, startPoint y: 473, endPoint x: 446, endPoint y: 616, distance: 183.8
click at [488, 603] on div "insuracne_carrier_found about-non-empty insurance-non-empty fallback fallback o…" at bounding box center [847, 344] width 1134 height 619
click at [309, 602] on button "fit view" at bounding box center [300, 612] width 19 height 20
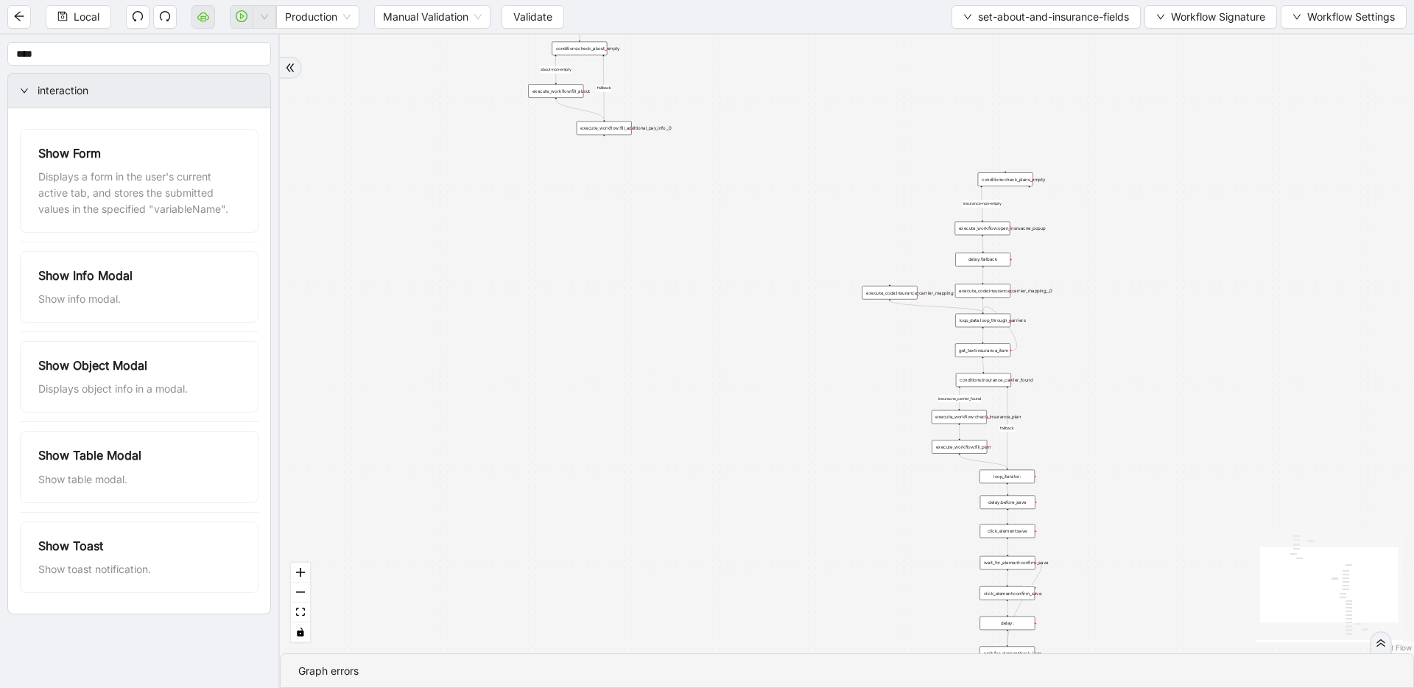
drag, startPoint x: 551, startPoint y: 555, endPoint x: 541, endPoint y: 550, distance: 10.9
click at [549, 555] on div "insuracne_carrier_found about-non-empty insurance-non-empty fallback fallback o…" at bounding box center [847, 344] width 1134 height 619
drag, startPoint x: 541, startPoint y: 550, endPoint x: 457, endPoint y: 548, distance: 84.0
click at [510, 547] on div "insuracne_carrier_found about-non-empty insurance-non-empty fallback fallback o…" at bounding box center [847, 344] width 1134 height 619
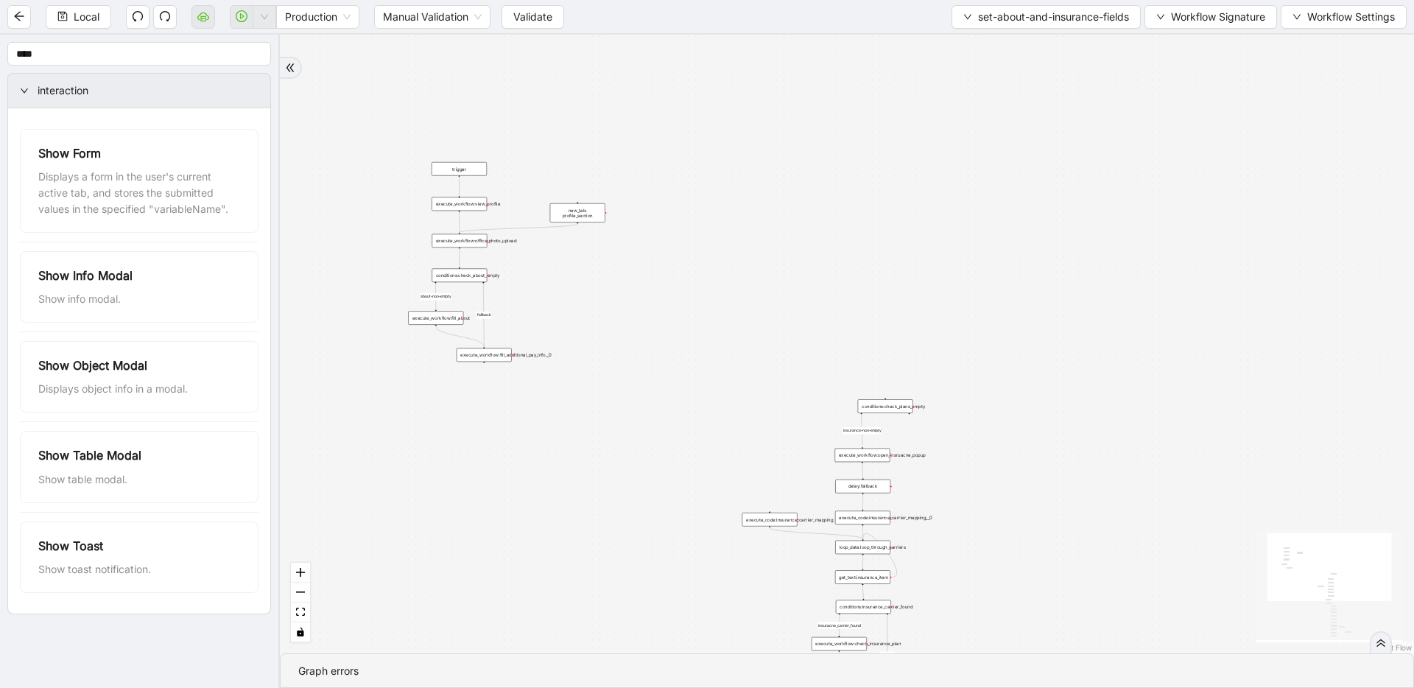
drag, startPoint x: 519, startPoint y: 488, endPoint x: 440, endPoint y: 671, distance: 199.9
click at [437, 681] on section "insuracne_carrier_found about-non-empty insurance-non-empty fallback fallback o…" at bounding box center [847, 361] width 1134 height 653
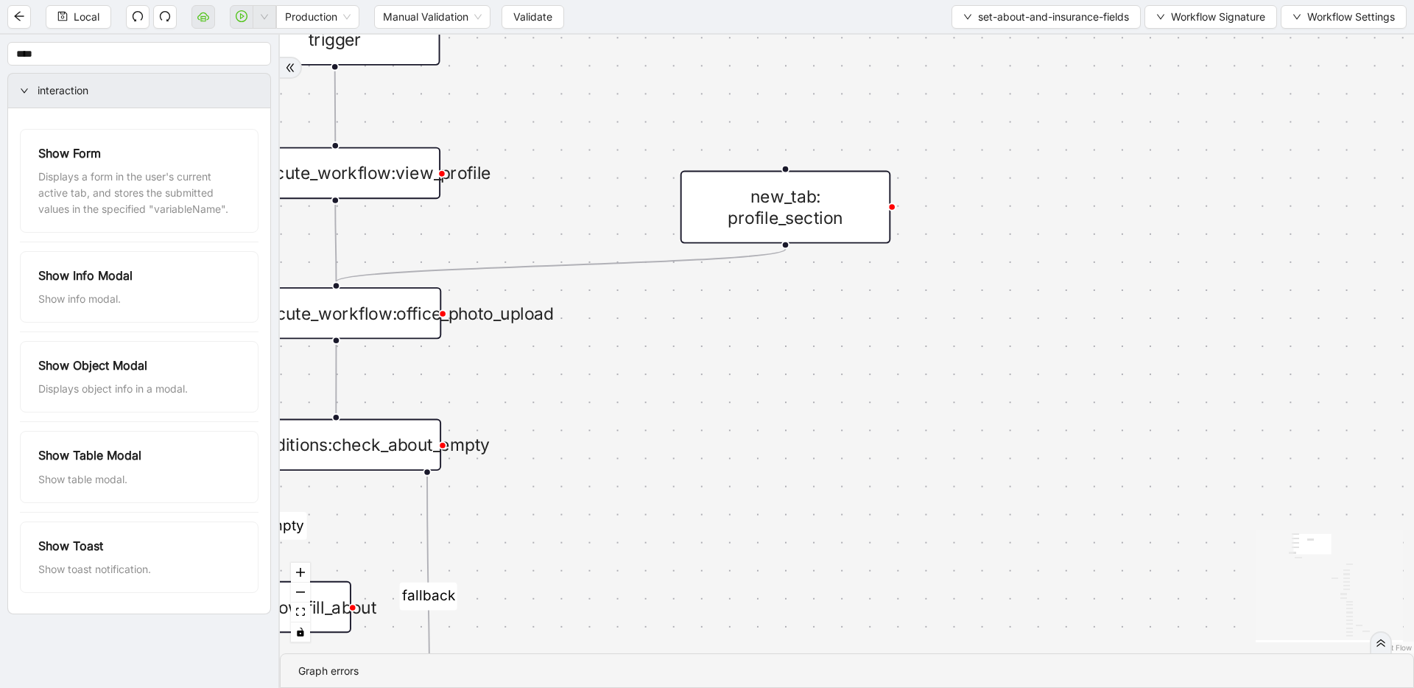
drag, startPoint x: 621, startPoint y: 452, endPoint x: 798, endPoint y: 422, distance: 179.9
click at [837, 395] on div "insuracne_carrier_found about-non-empty insurance-non-empty fallback fallback o…" at bounding box center [847, 344] width 1134 height 619
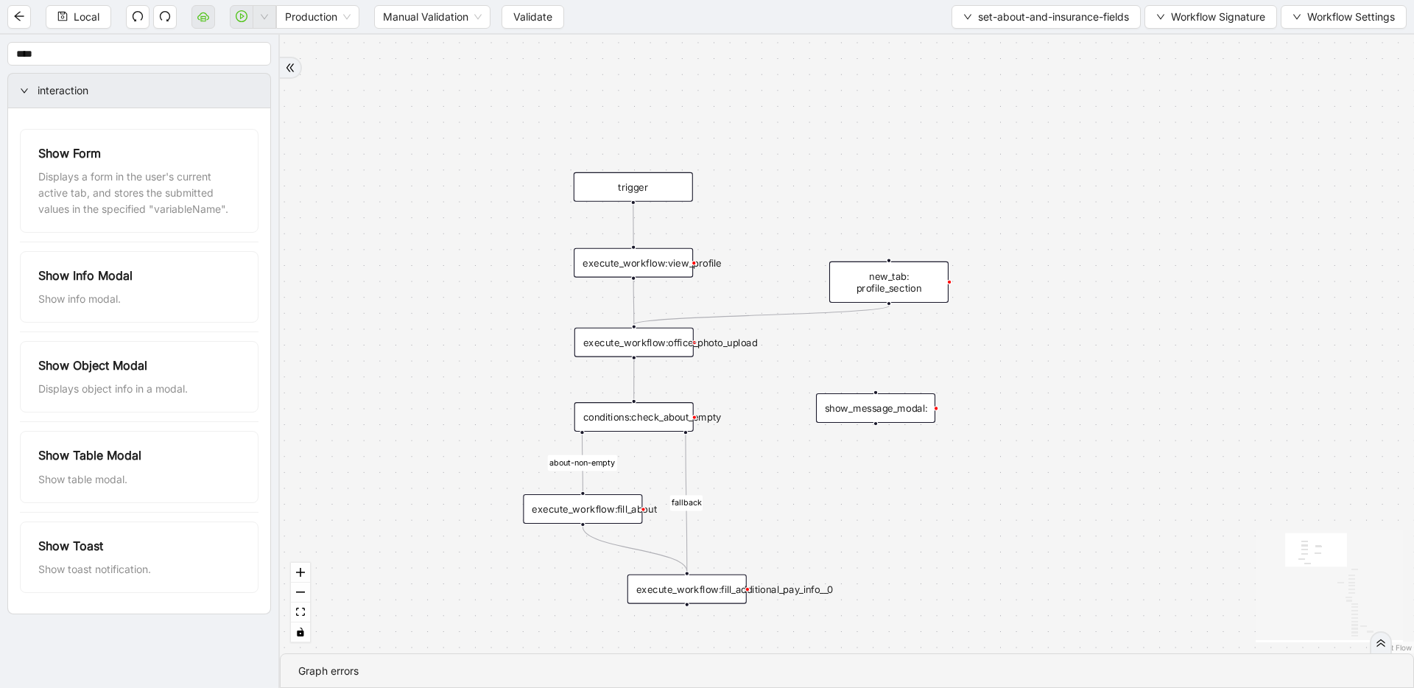
click at [692, 343] on div at bounding box center [694, 342] width 4 height 4
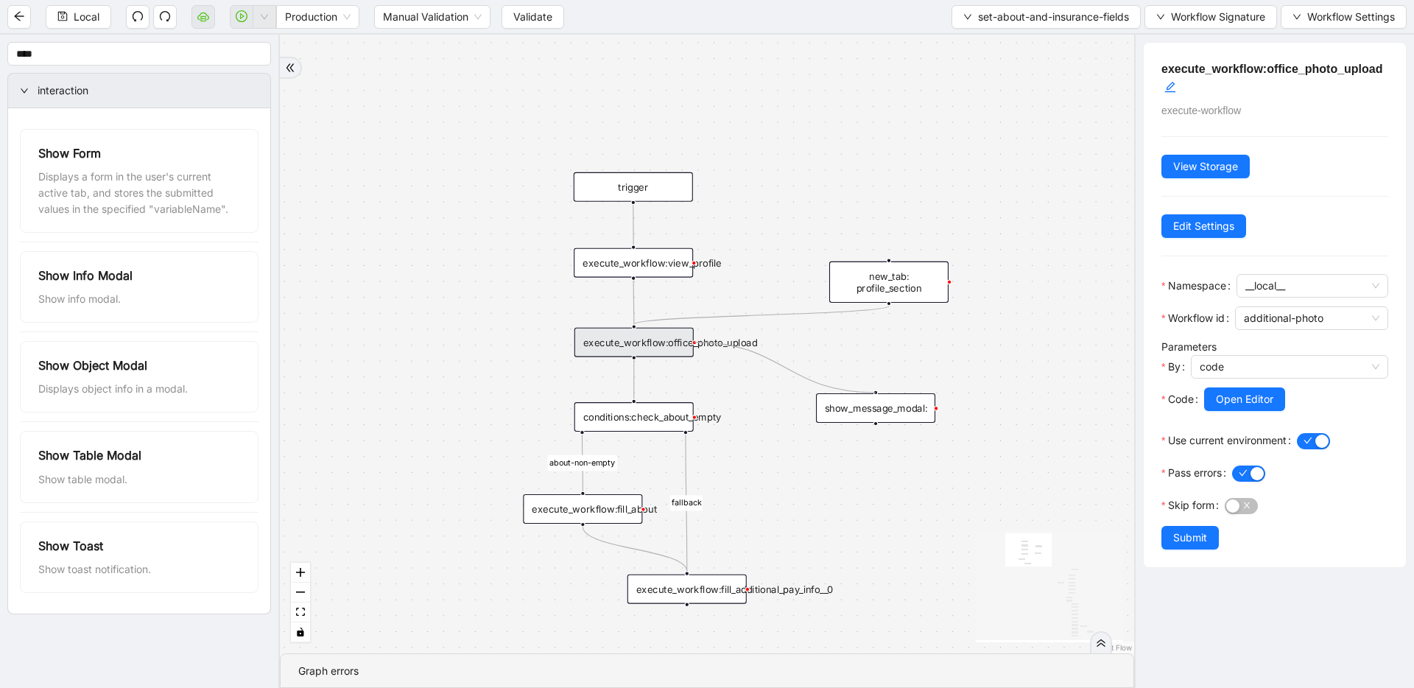
drag, startPoint x: 692, startPoint y: 343, endPoint x: 881, endPoint y: 381, distance: 192.3
click at [881, 381] on div "insuracne_carrier_found about-non-empty insurance-non-empty fallback fallback o…" at bounding box center [707, 344] width 854 height 619
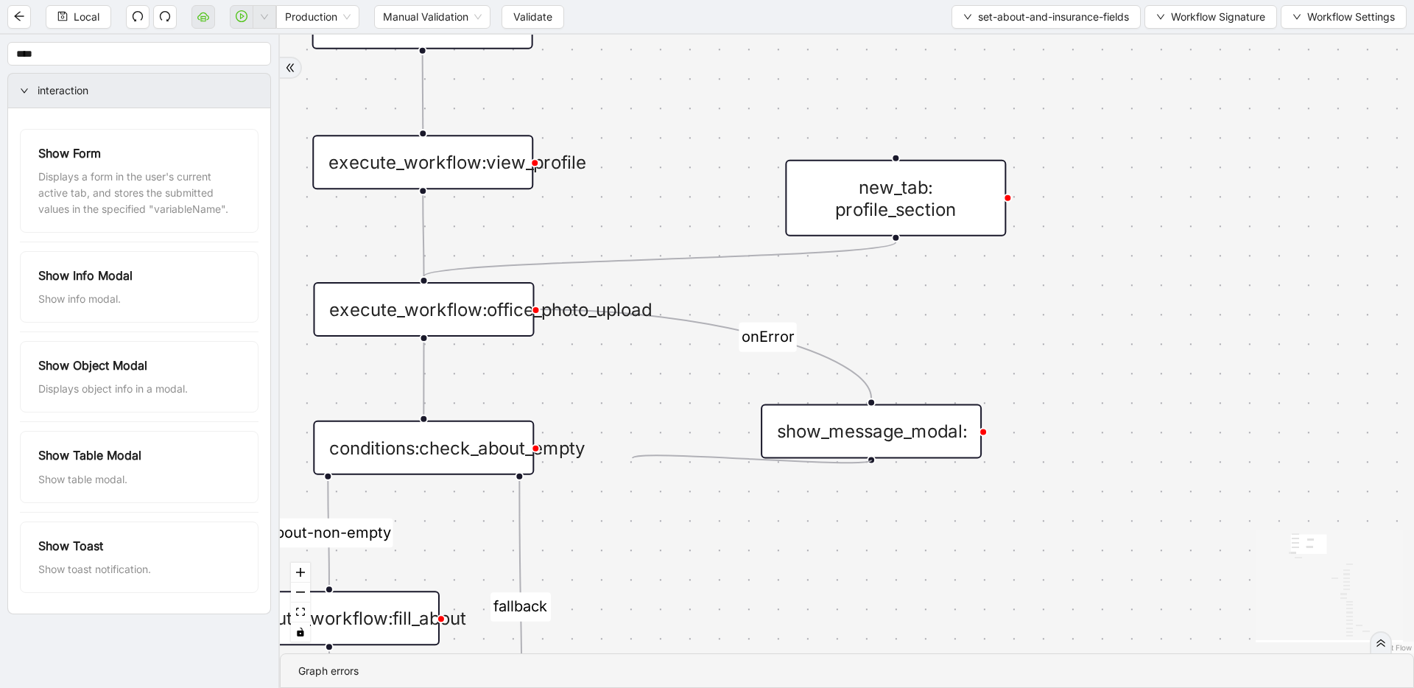
drag, startPoint x: 805, startPoint y: 485, endPoint x: 604, endPoint y: 463, distance: 202.4
click at [604, 463] on div "insuracne_carrier_found about-non-empty insurance-non-empty fallback fallback o…" at bounding box center [847, 344] width 1134 height 619
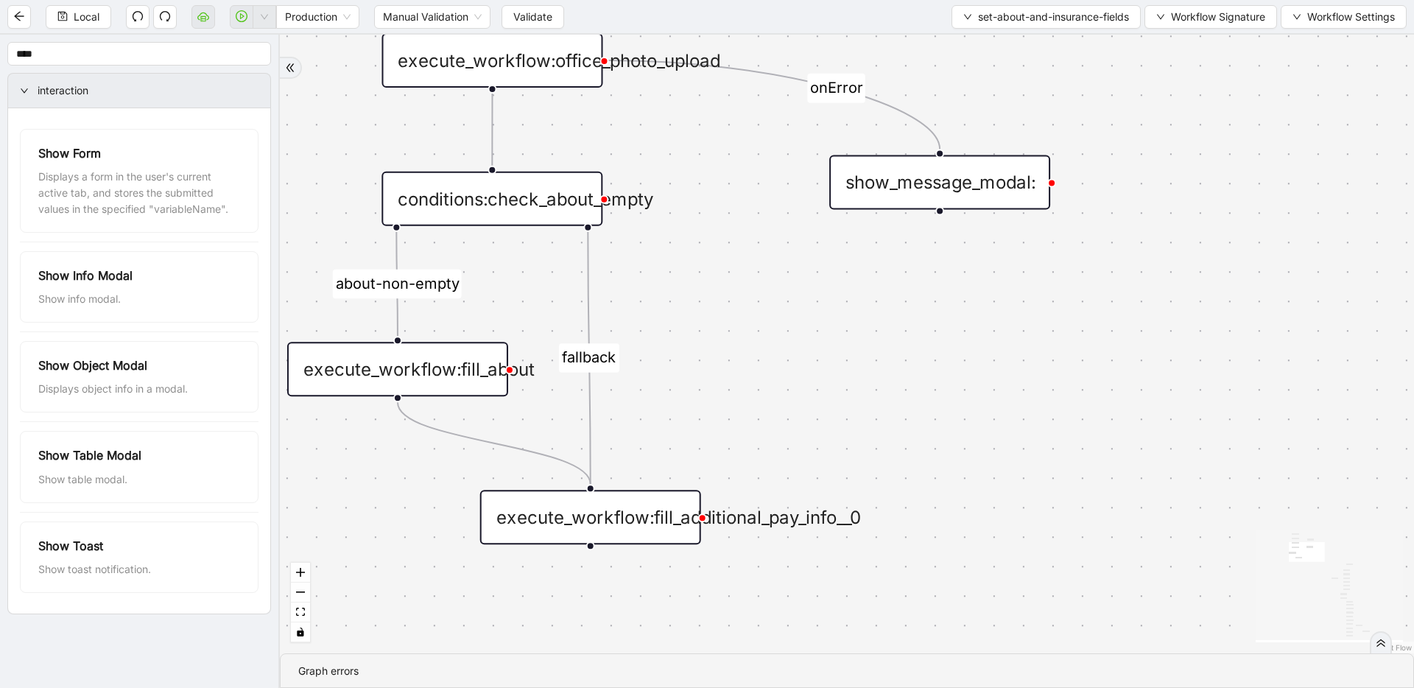
drag, startPoint x: 630, startPoint y: 527, endPoint x: 698, endPoint y: 278, distance: 258.2
click at [698, 278] on div "insuracne_carrier_found about-non-empty insurance-non-empty fallback fallback o…" at bounding box center [847, 344] width 1134 height 619
drag, startPoint x: 938, startPoint y: 211, endPoint x: 472, endPoint y: 166, distance: 468.4
click at [472, 166] on div "insuracne_carrier_found about-non-empty insurance-non-empty fallback fallback o…" at bounding box center [847, 344] width 1134 height 619
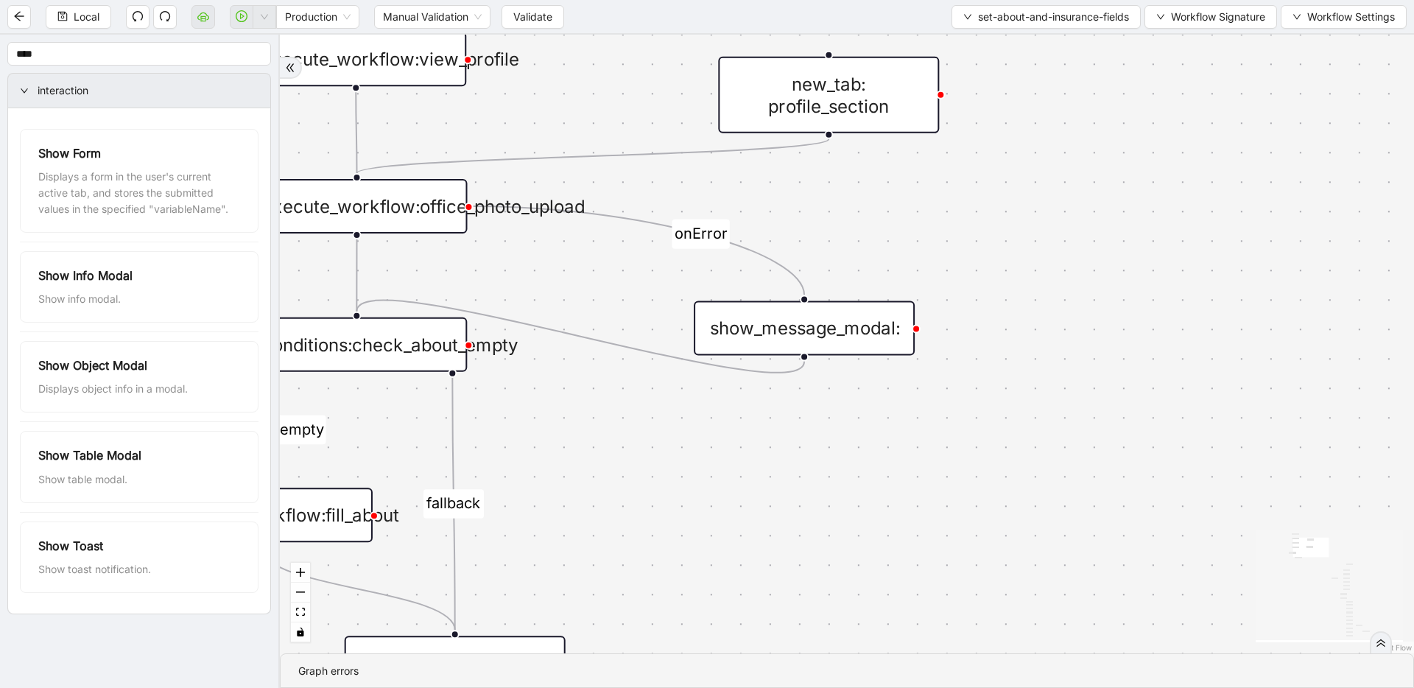
click at [870, 428] on div "insuracne_carrier_found about-non-empty insurance-non-empty fallback fallback o…" at bounding box center [847, 344] width 1134 height 619
click at [834, 343] on div "show_message_modal:" at bounding box center [803, 328] width 221 height 55
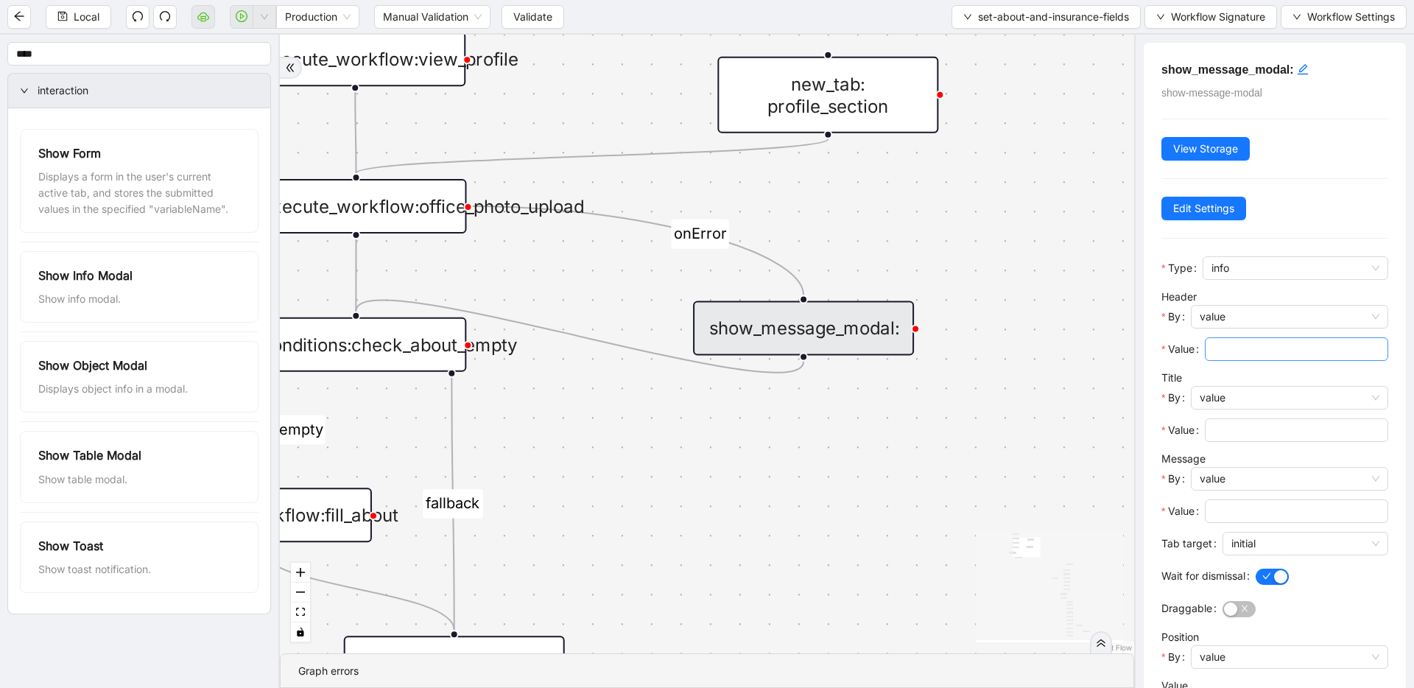
click at [1213, 348] on span at bounding box center [1296, 349] width 183 height 24
type input "**********"
click at [1244, 414] on div at bounding box center [1289, 414] width 197 height 9
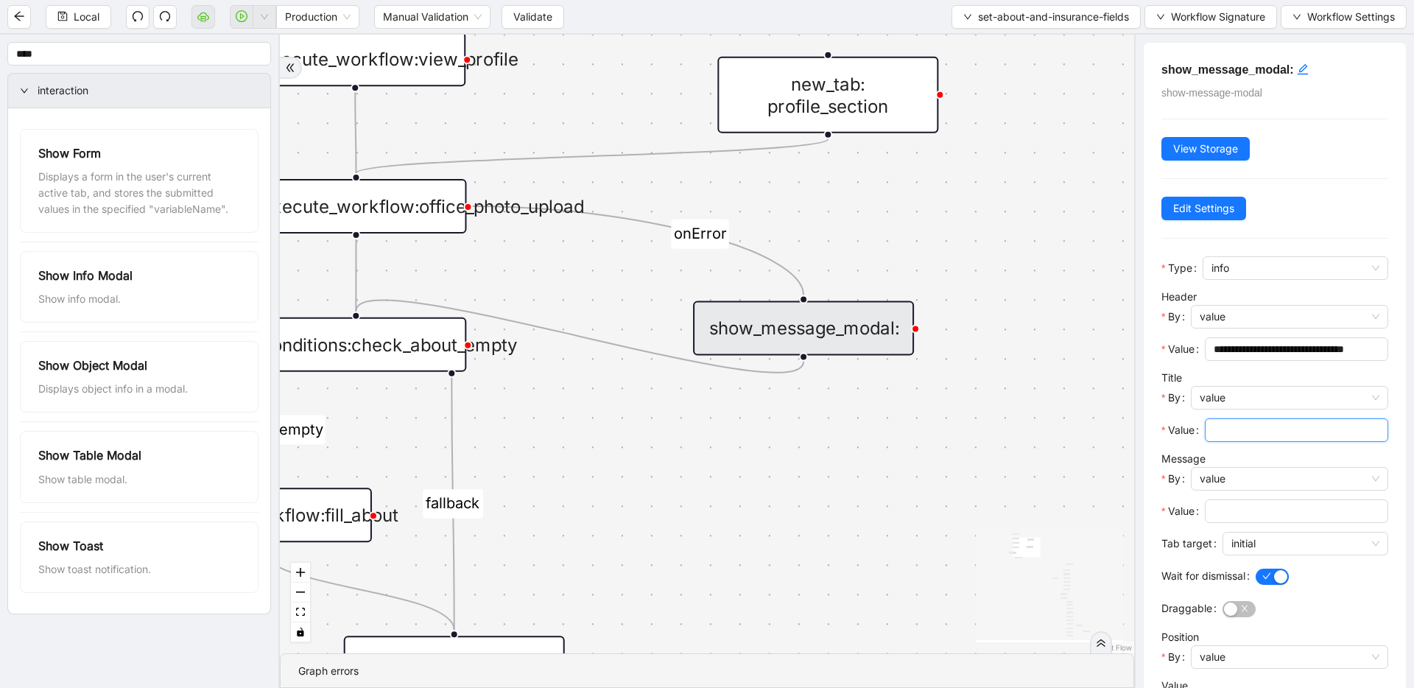
click at [1242, 430] on input "Value" at bounding box center [1295, 430] width 163 height 16
paste input "**********"
type input "**********"
click at [1231, 514] on input "Value" at bounding box center [1295, 511] width 163 height 16
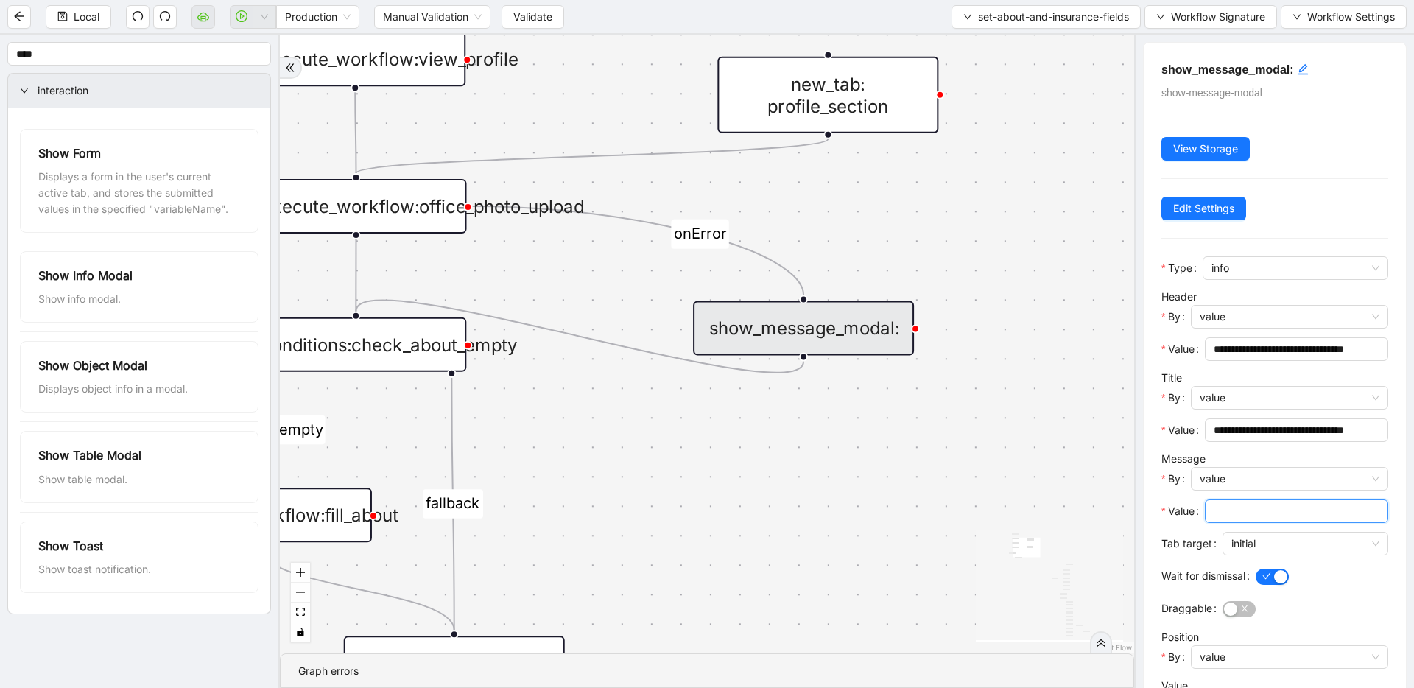
scroll to position [0, 0]
paste input "**********"
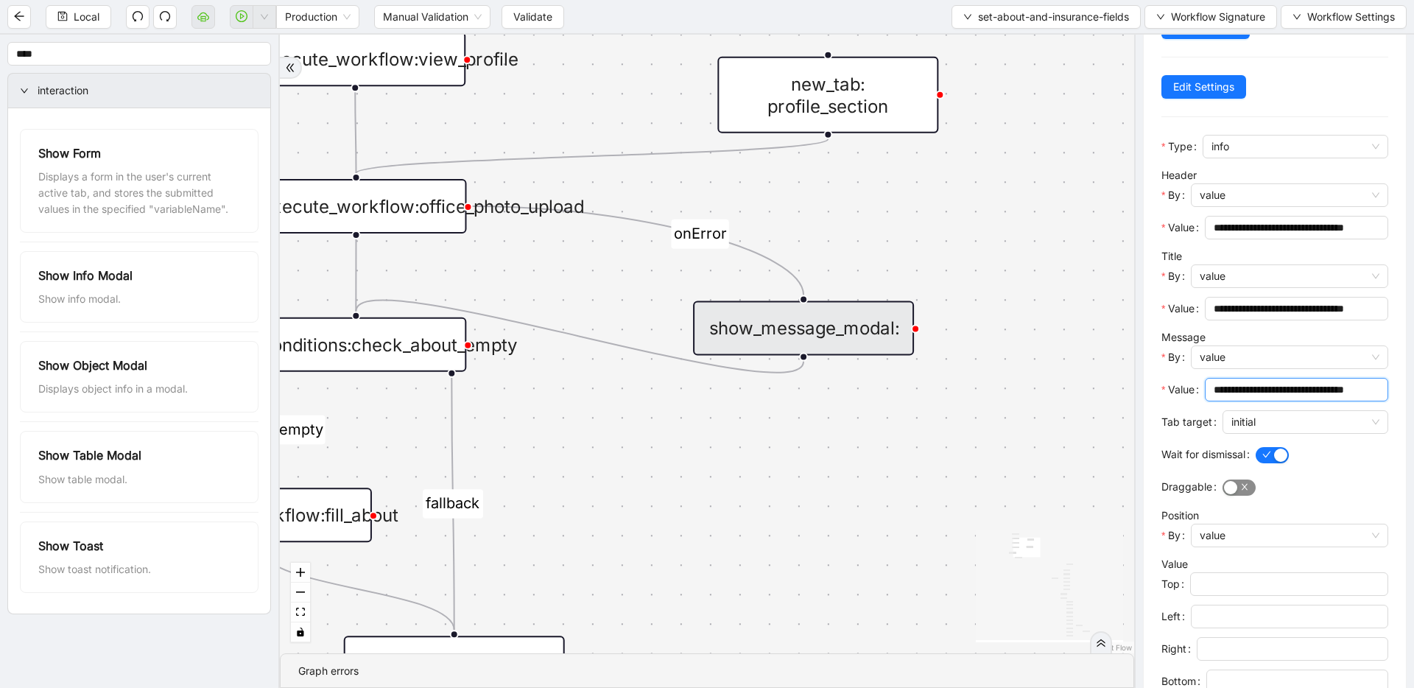
type input "**********"
drag, startPoint x: 1241, startPoint y: 488, endPoint x: 1260, endPoint y: 435, distance: 55.7
click at [1241, 488] on span "button" at bounding box center [1239, 487] width 33 height 16
click at [1267, 418] on span "initial" at bounding box center [1306, 422] width 148 height 22
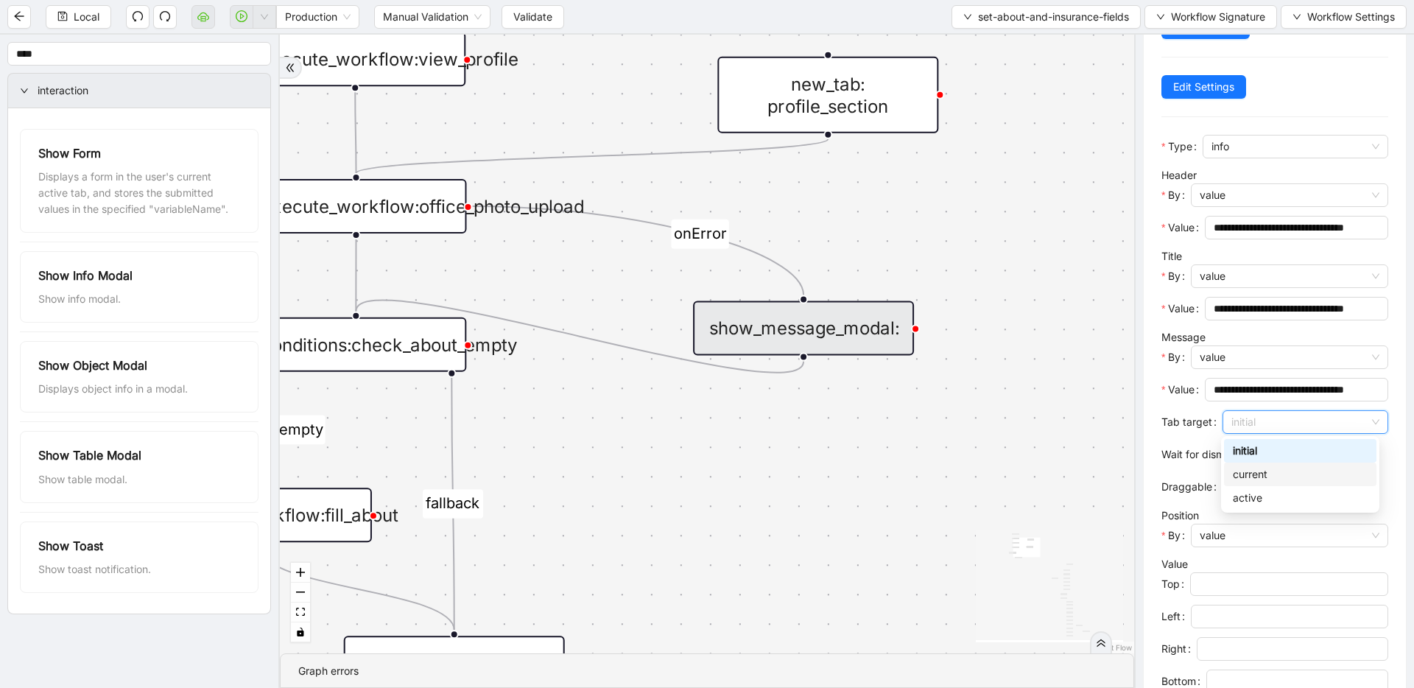
click at [1261, 471] on div "current" at bounding box center [1300, 474] width 135 height 16
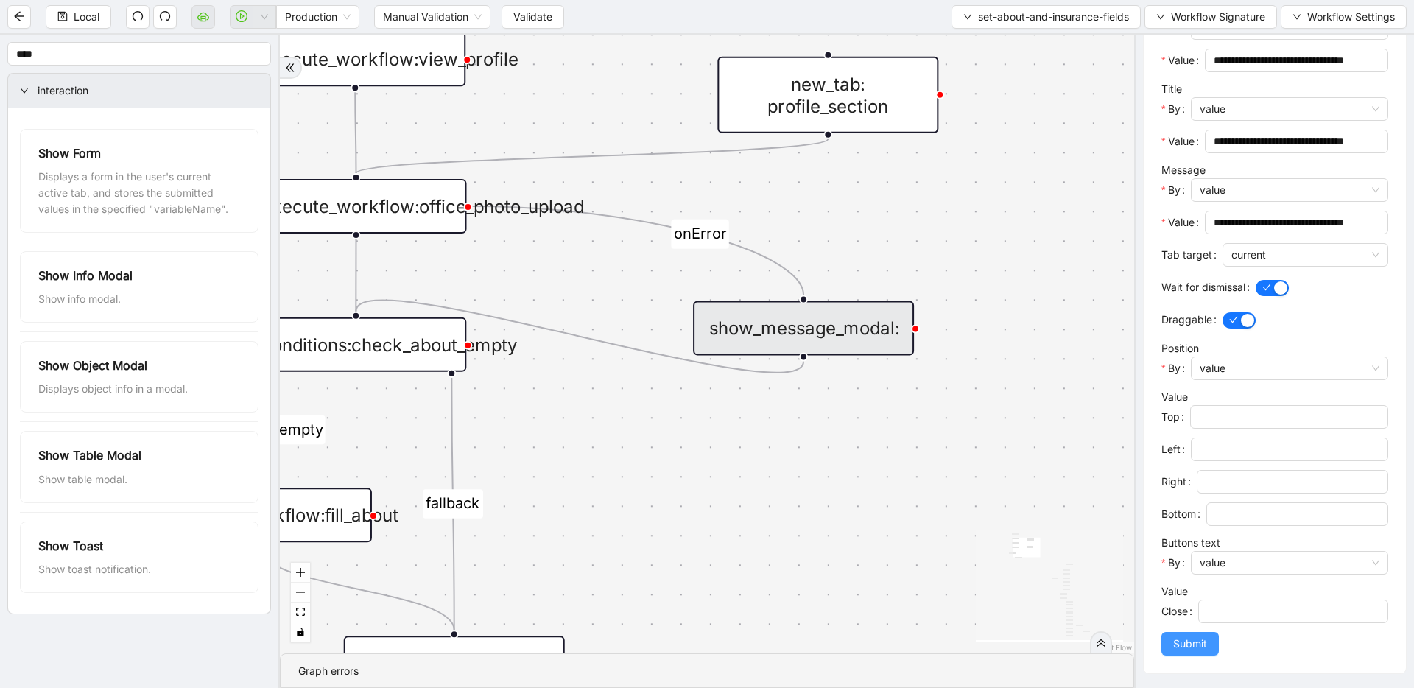
click at [1202, 645] on span "Submit" at bounding box center [1190, 644] width 34 height 16
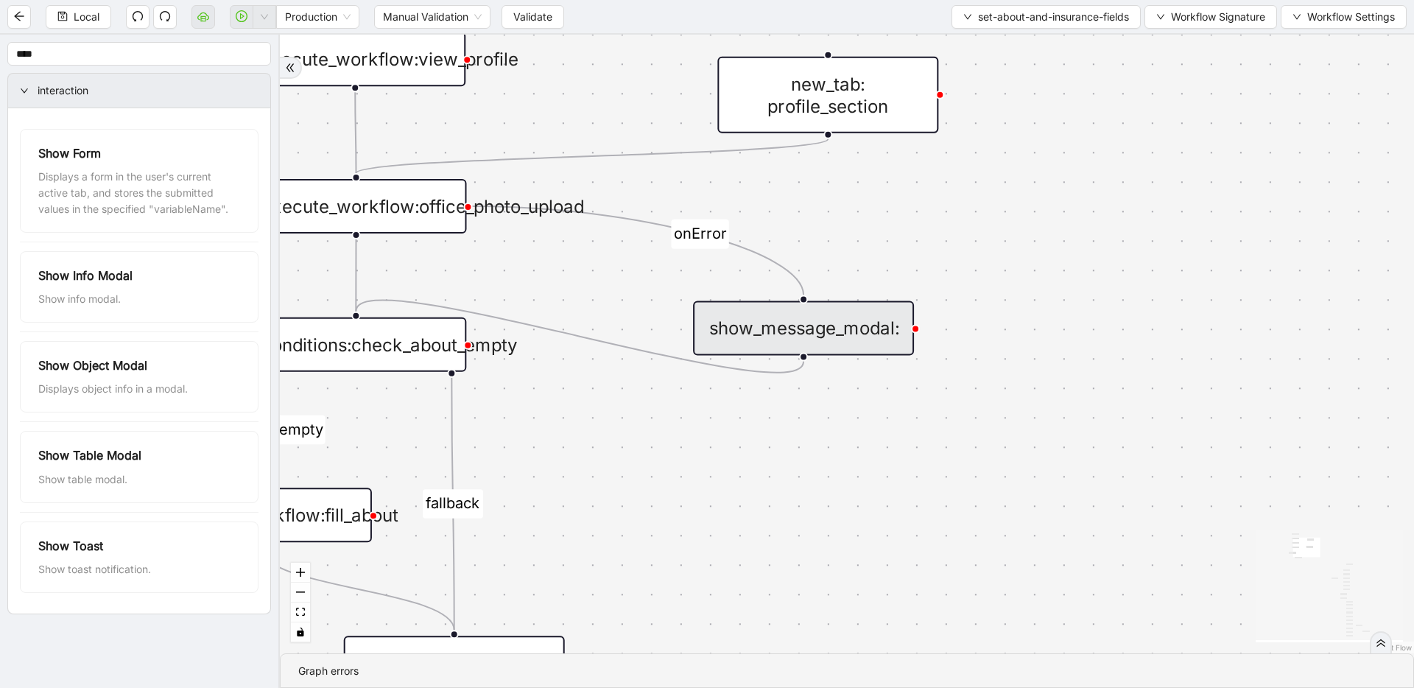
scroll to position [0, 0]
drag, startPoint x: 657, startPoint y: 426, endPoint x: 667, endPoint y: 466, distance: 41.8
click at [667, 466] on div "insuracne_carrier_found about-non-empty insurance-non-empty fallback fallback o…" at bounding box center [847, 344] width 1134 height 619
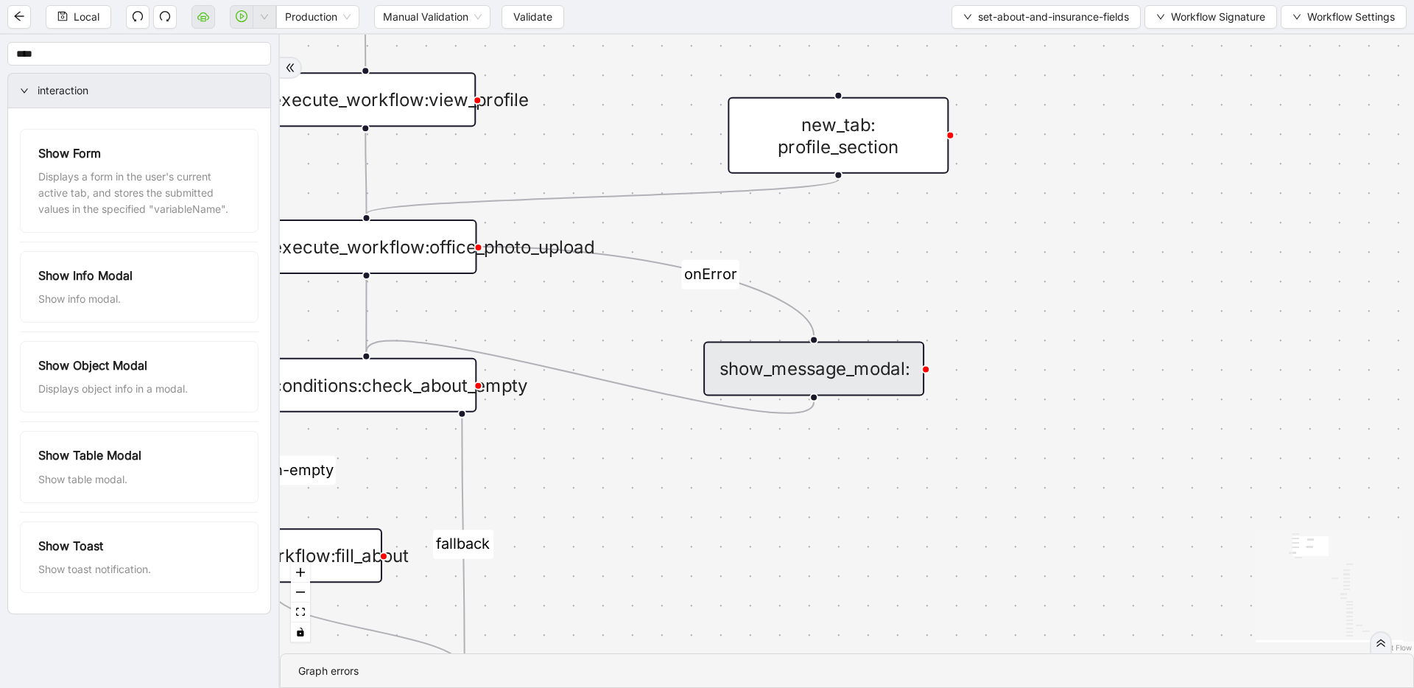
click at [666, 390] on icon "Edge from show_message_modal: to conditions:check_about_empty" at bounding box center [590, 376] width 448 height 72
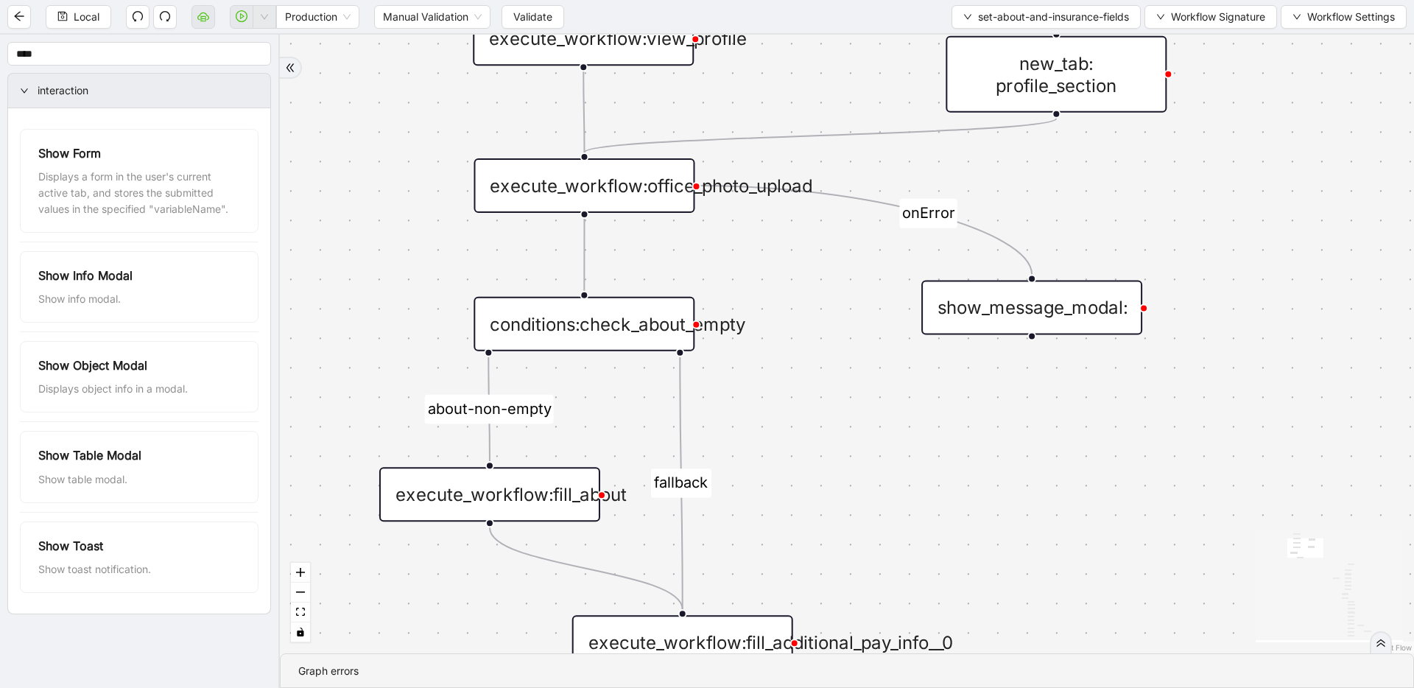
drag, startPoint x: 821, startPoint y: 479, endPoint x: 989, endPoint y: 442, distance: 171.9
click at [989, 442] on div "insuracne_carrier_found about-non-empty insurance-non-empty fallback fallback o…" at bounding box center [847, 344] width 1134 height 619
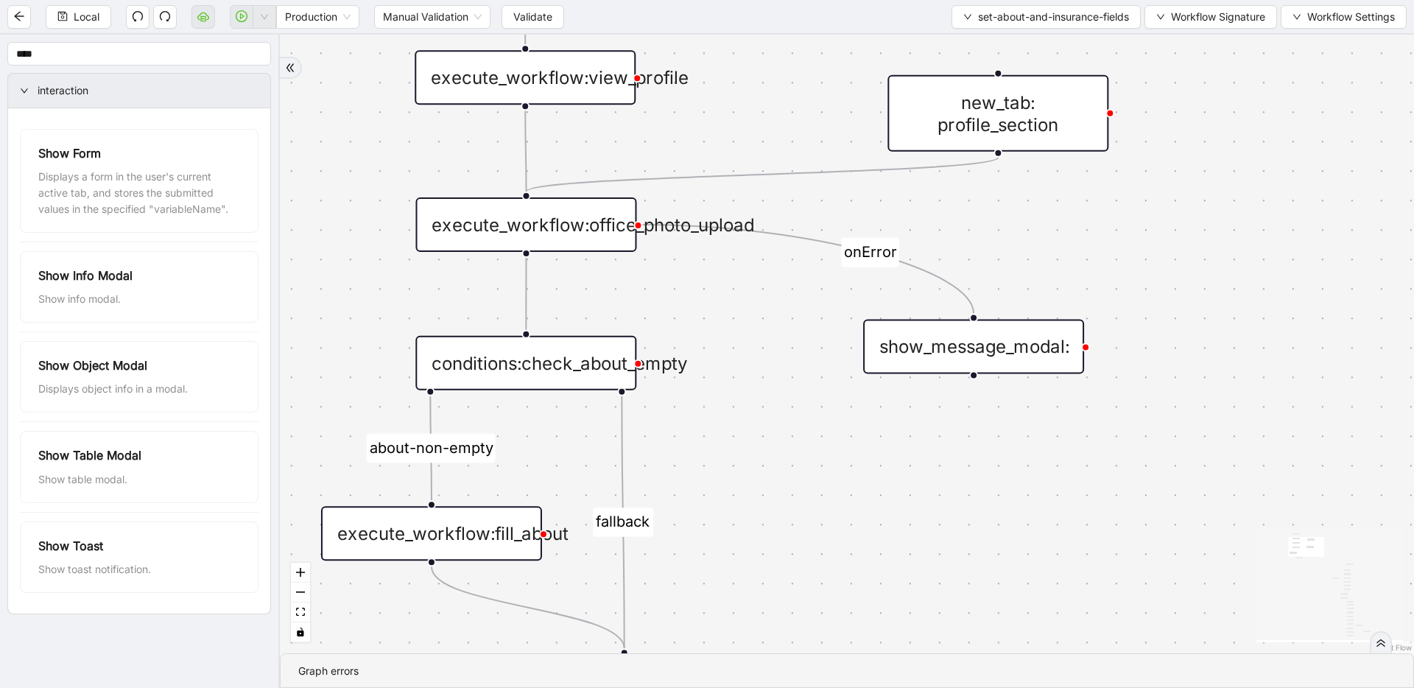
drag, startPoint x: 977, startPoint y: 454, endPoint x: 875, endPoint y: 471, distance: 103.0
click at [850, 522] on div "insuracne_carrier_found about-non-empty insurance-non-empty fallback fallback o…" at bounding box center [847, 344] width 1134 height 619
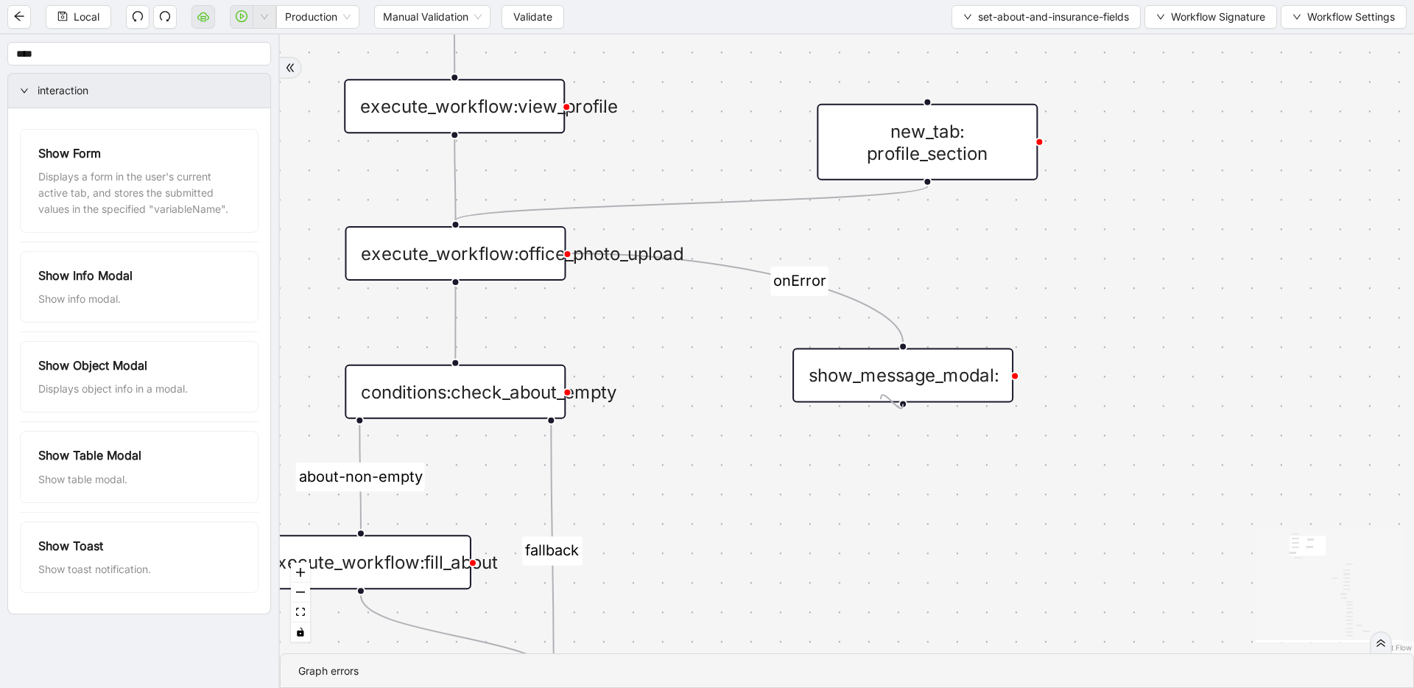
drag, startPoint x: 904, startPoint y: 403, endPoint x: 888, endPoint y: 399, distance: 16.6
click at [888, 399] on div "show_message_modal:" at bounding box center [903, 375] width 221 height 55
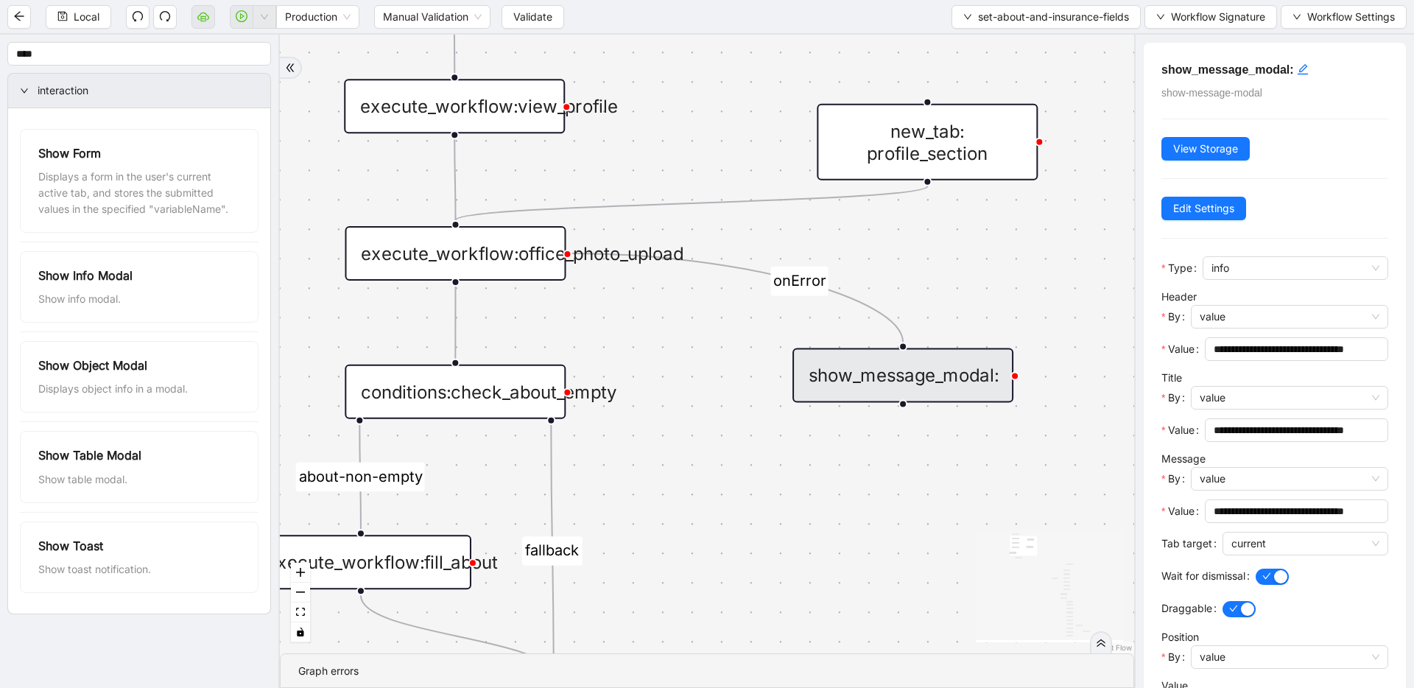
click at [549, 264] on div "execute_workflow:office_photo_upload" at bounding box center [455, 253] width 221 height 55
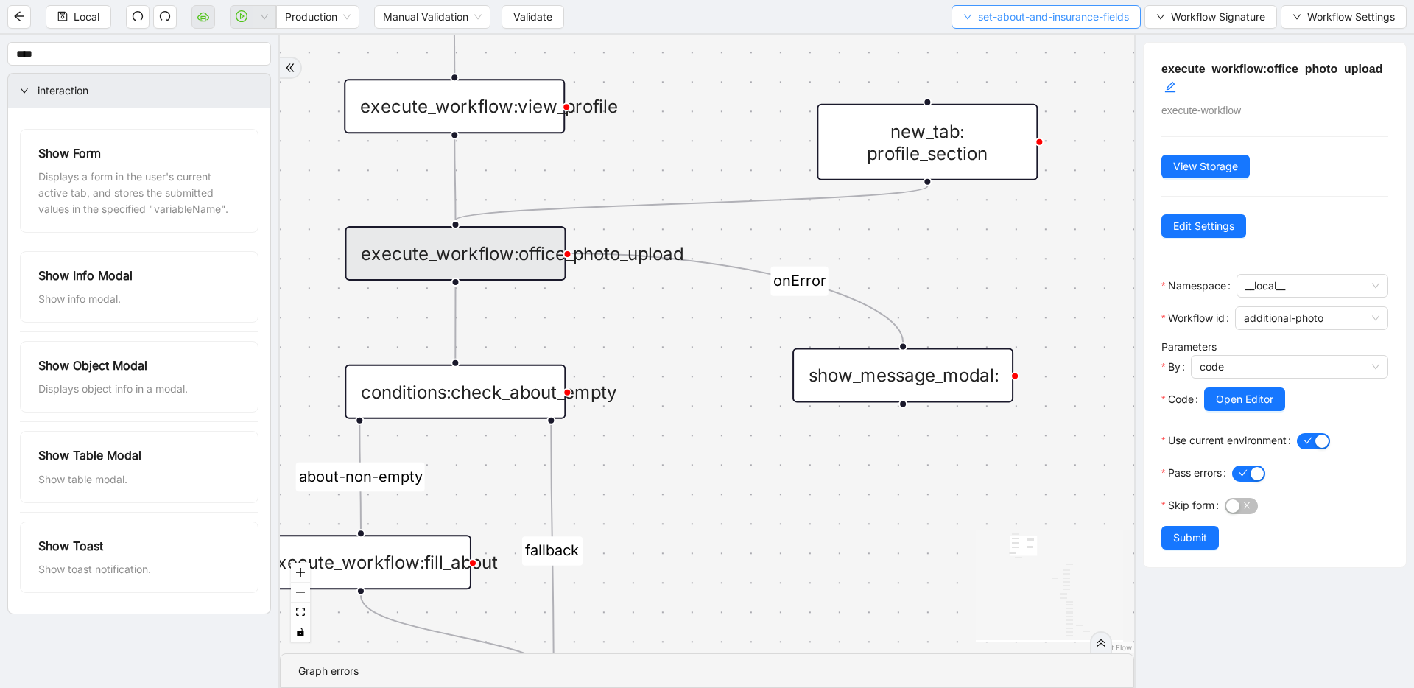
click at [1026, 10] on span "set-about-and-insurance-fields" at bounding box center [1053, 17] width 151 height 16
click at [1002, 49] on span "Select" at bounding box center [1042, 46] width 169 height 16
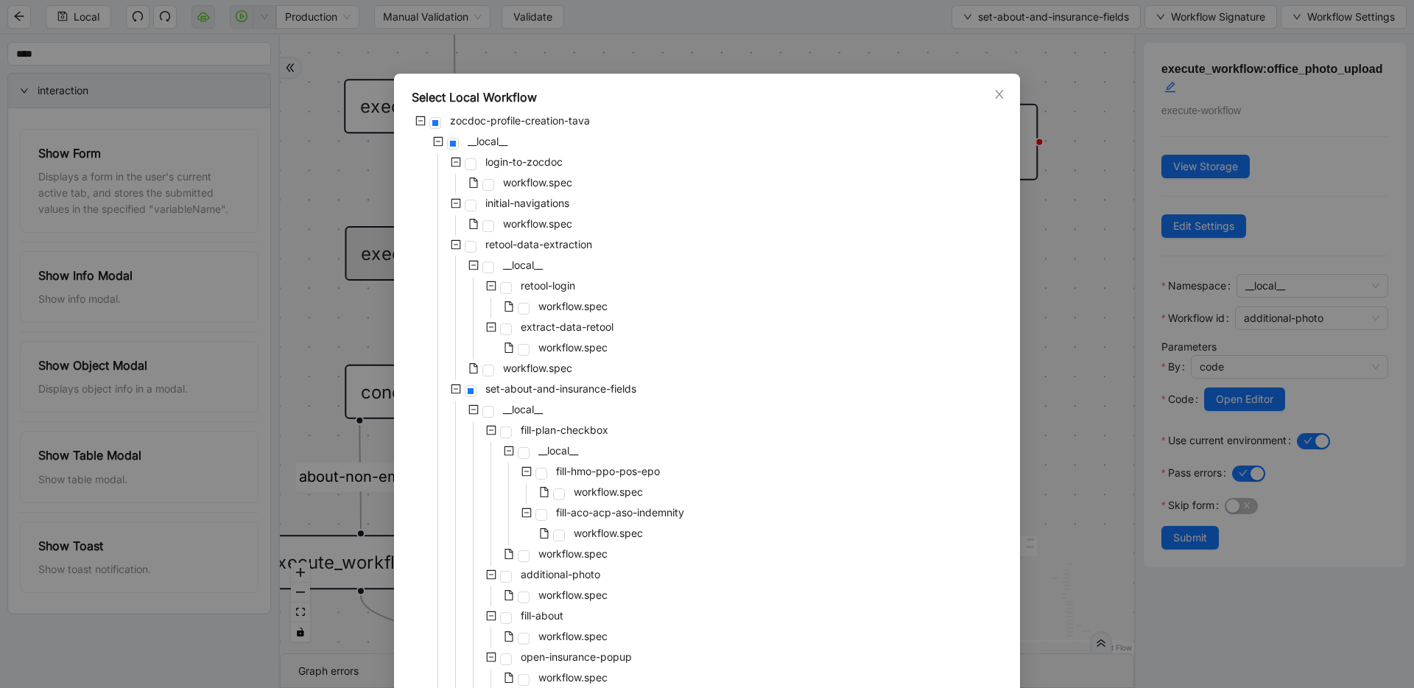
scroll to position [474, 0]
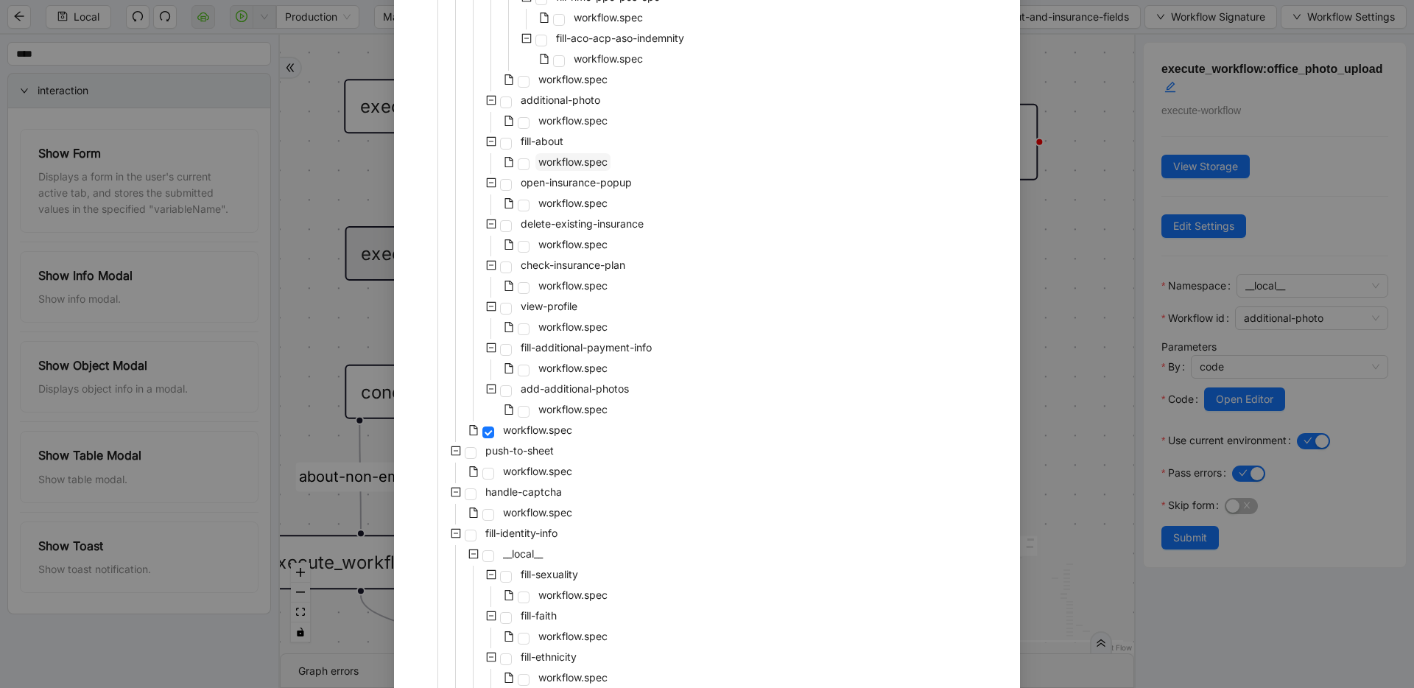
click at [594, 166] on span "workflow.spec" at bounding box center [572, 161] width 69 height 13
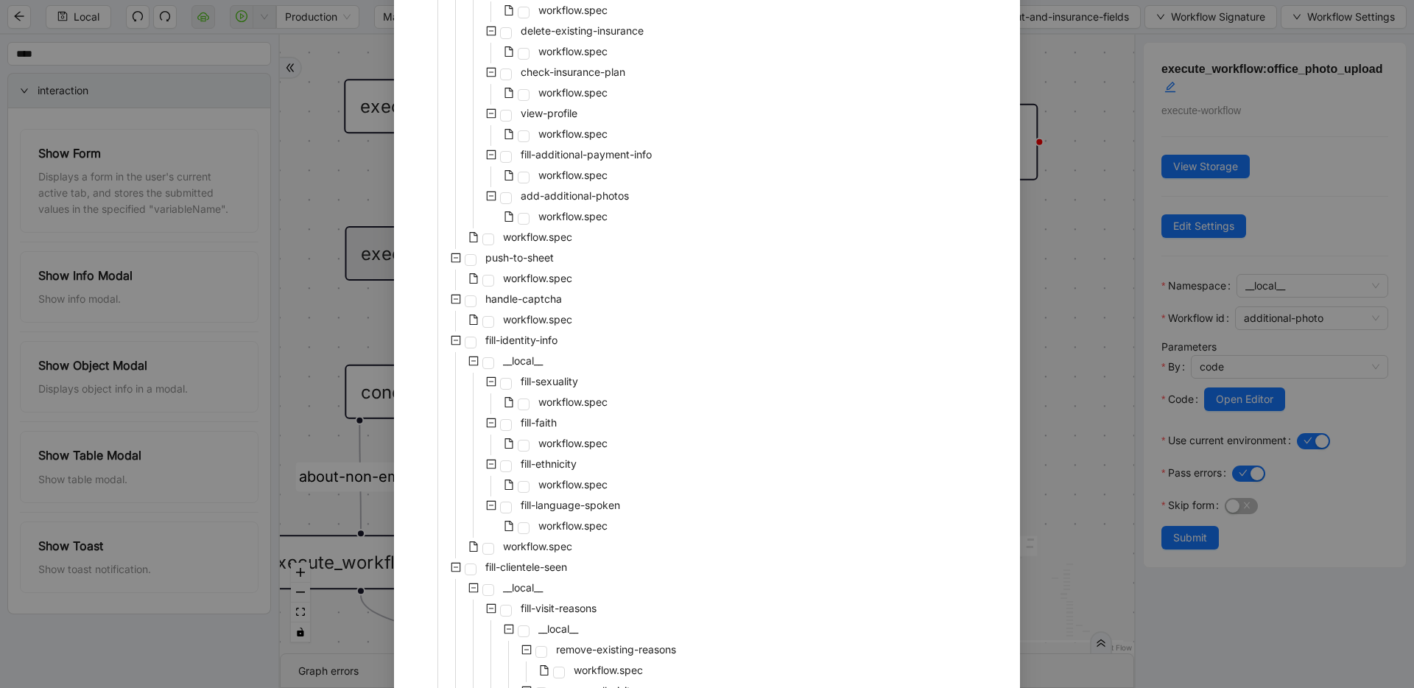
scroll to position [464, 0]
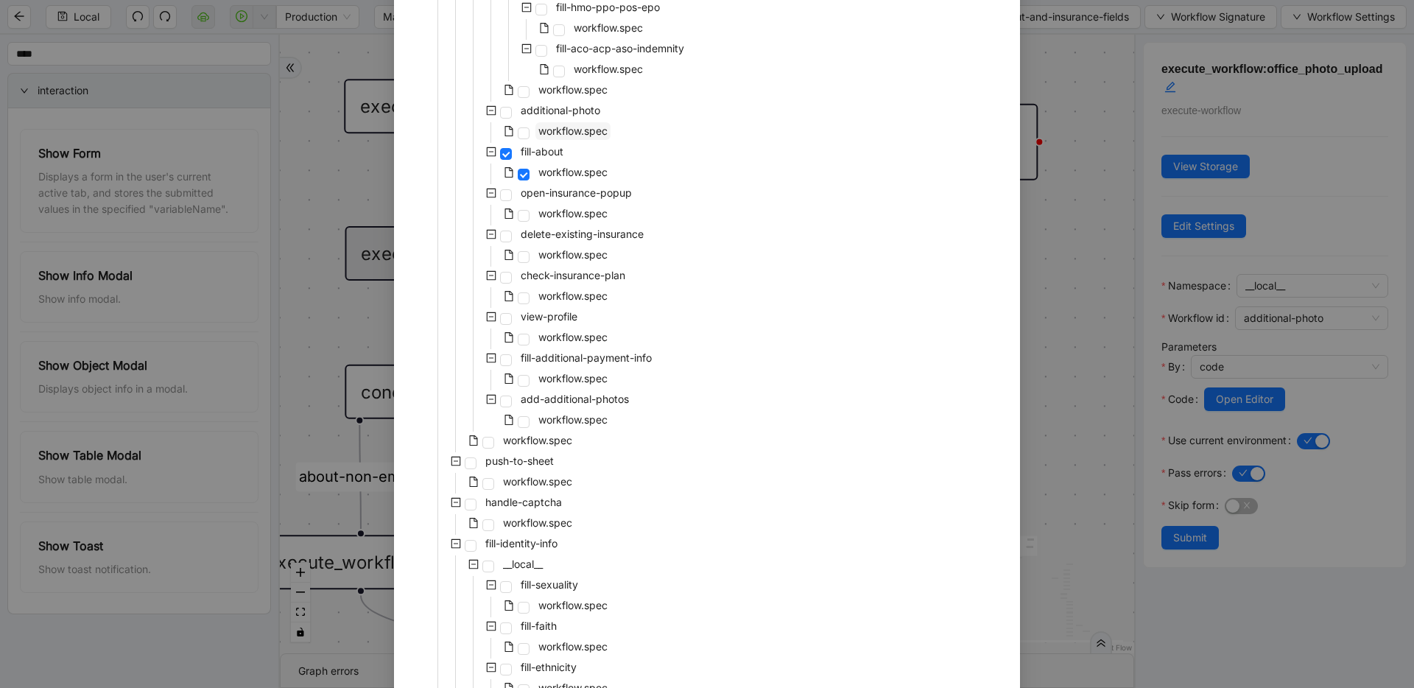
click at [572, 131] on span "workflow.spec" at bounding box center [572, 130] width 69 height 13
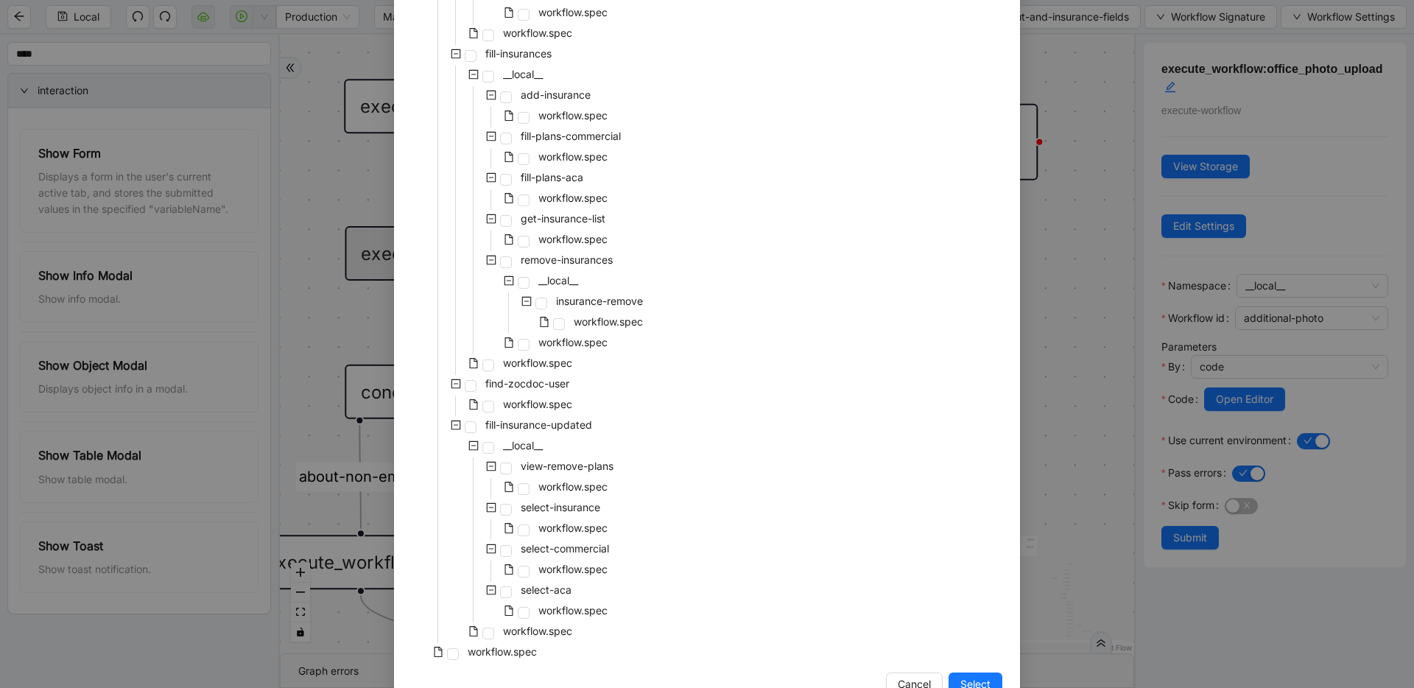
scroll to position [2562, 0]
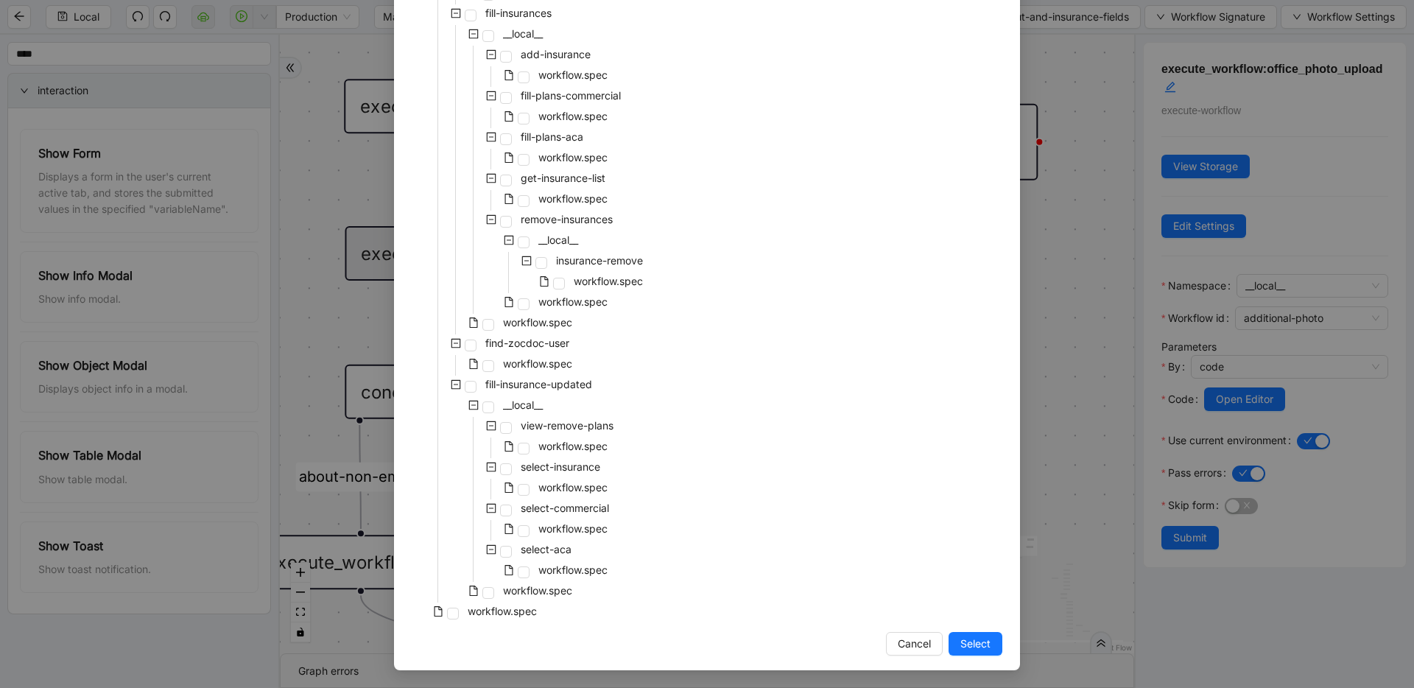
click at [1139, 443] on div "Select Local Workflow zocdoc-profile-creation-tava __local__ login-to-zocdoc wo…" at bounding box center [707, 344] width 1414 height 688
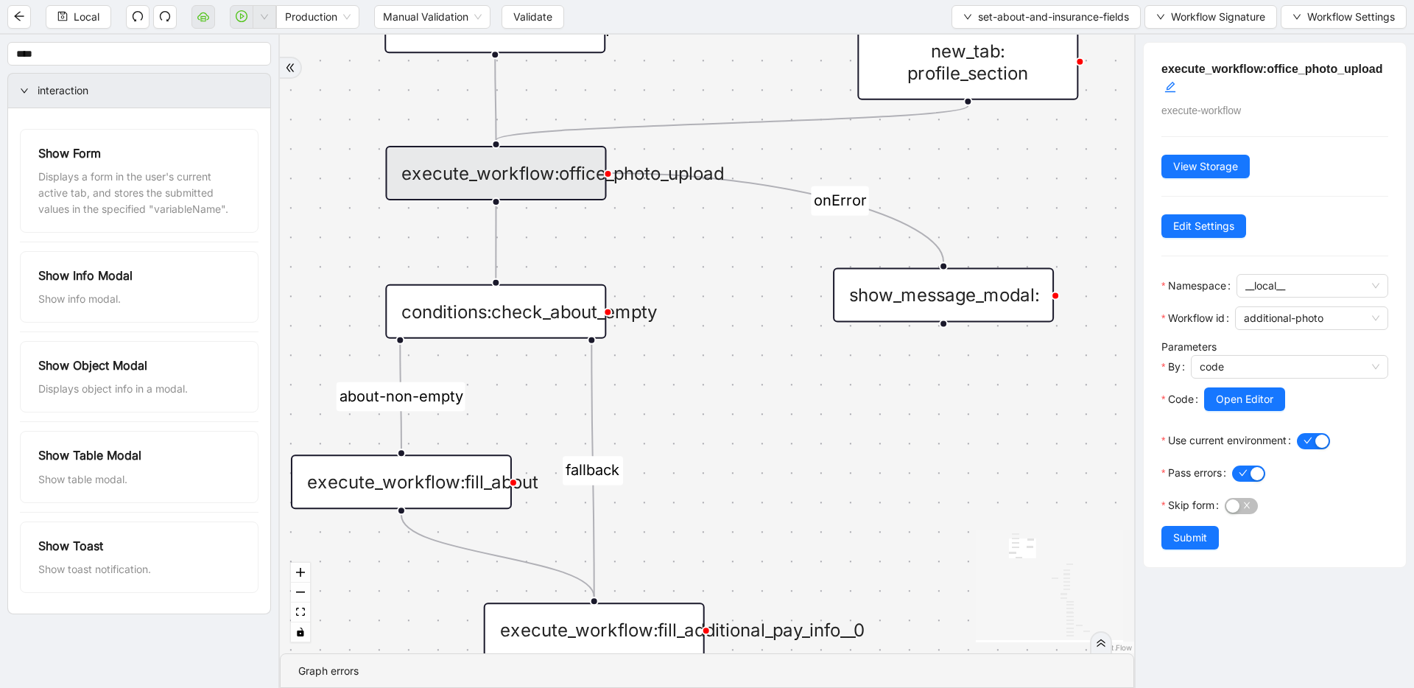
drag, startPoint x: 776, startPoint y: 547, endPoint x: 816, endPoint y: 468, distance: 88.6
click at [816, 468] on div "insuracne_carrier_found about-non-empty insurance-non-empty fallback fallback o…" at bounding box center [707, 344] width 854 height 619
click at [1078, 15] on span "set-about-and-insurance-fields" at bounding box center [1053, 17] width 151 height 16
click at [1076, 50] on span "Select" at bounding box center [1042, 46] width 169 height 16
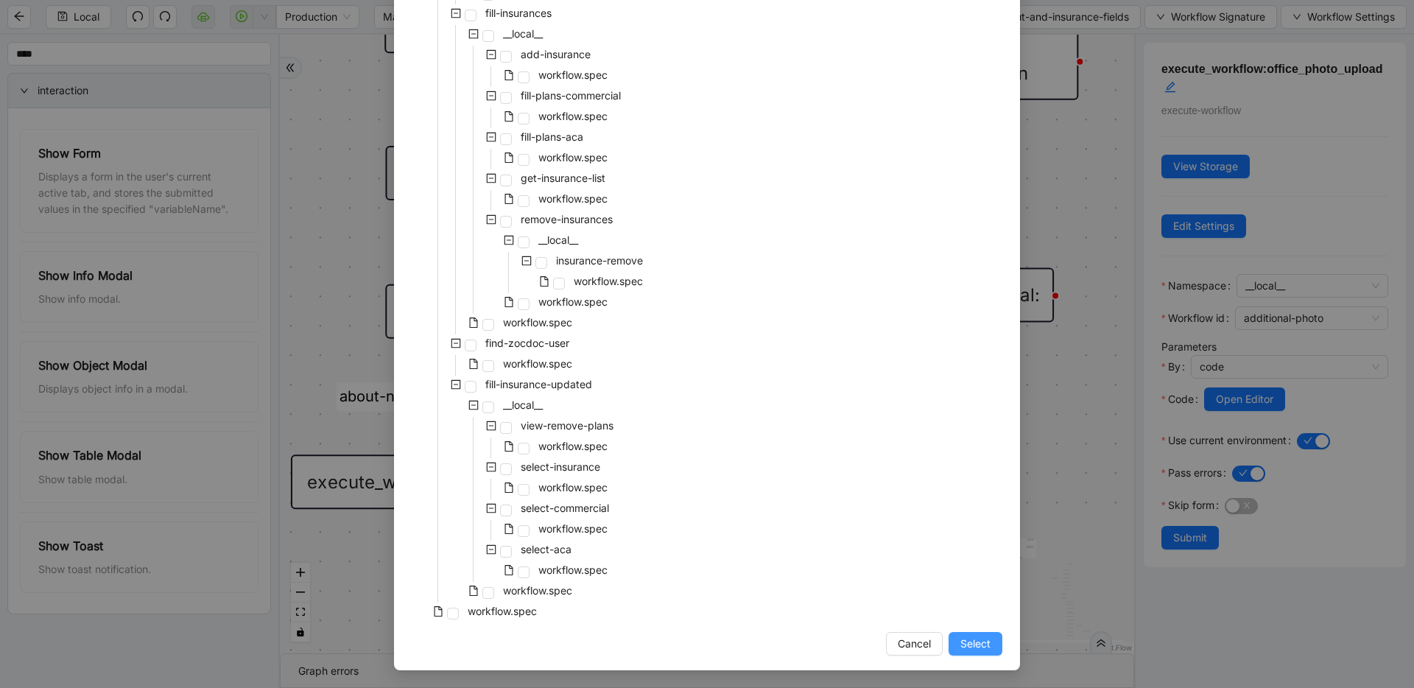
click at [953, 644] on button "Select" at bounding box center [976, 644] width 54 height 24
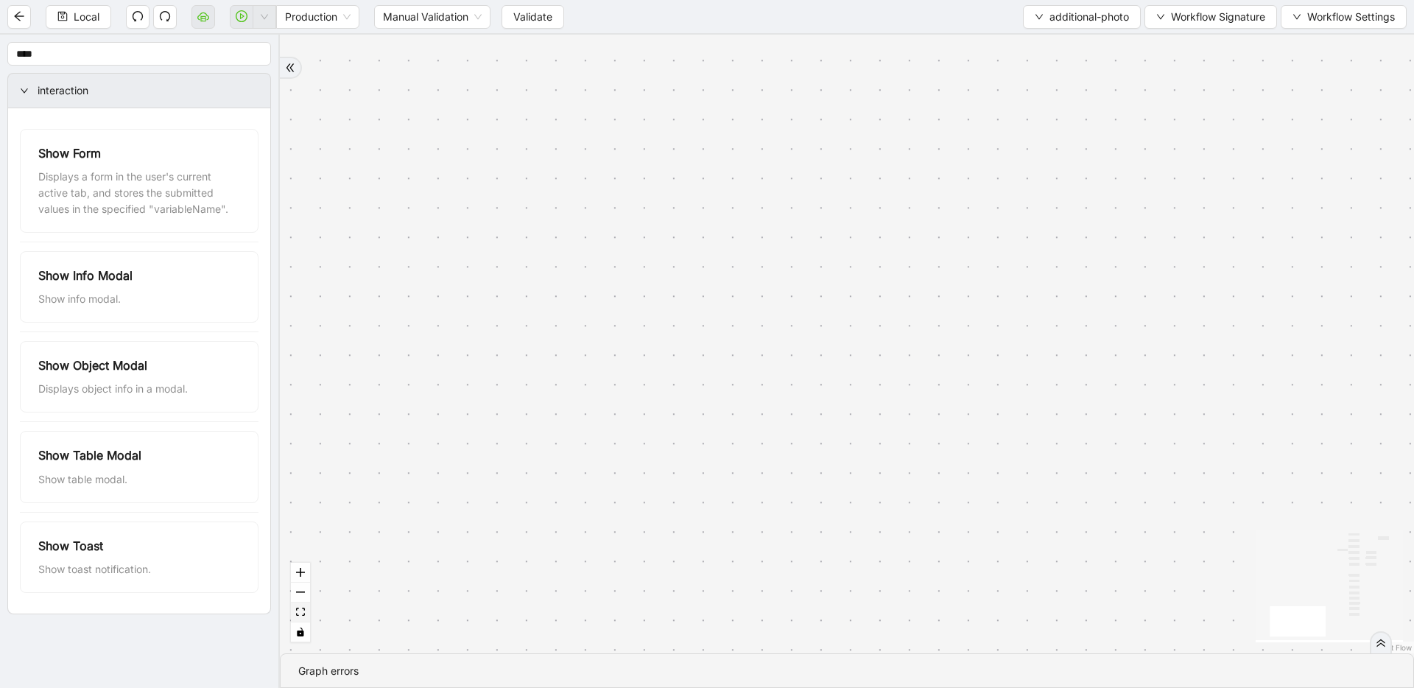
click at [306, 616] on button "fit view" at bounding box center [300, 612] width 19 height 20
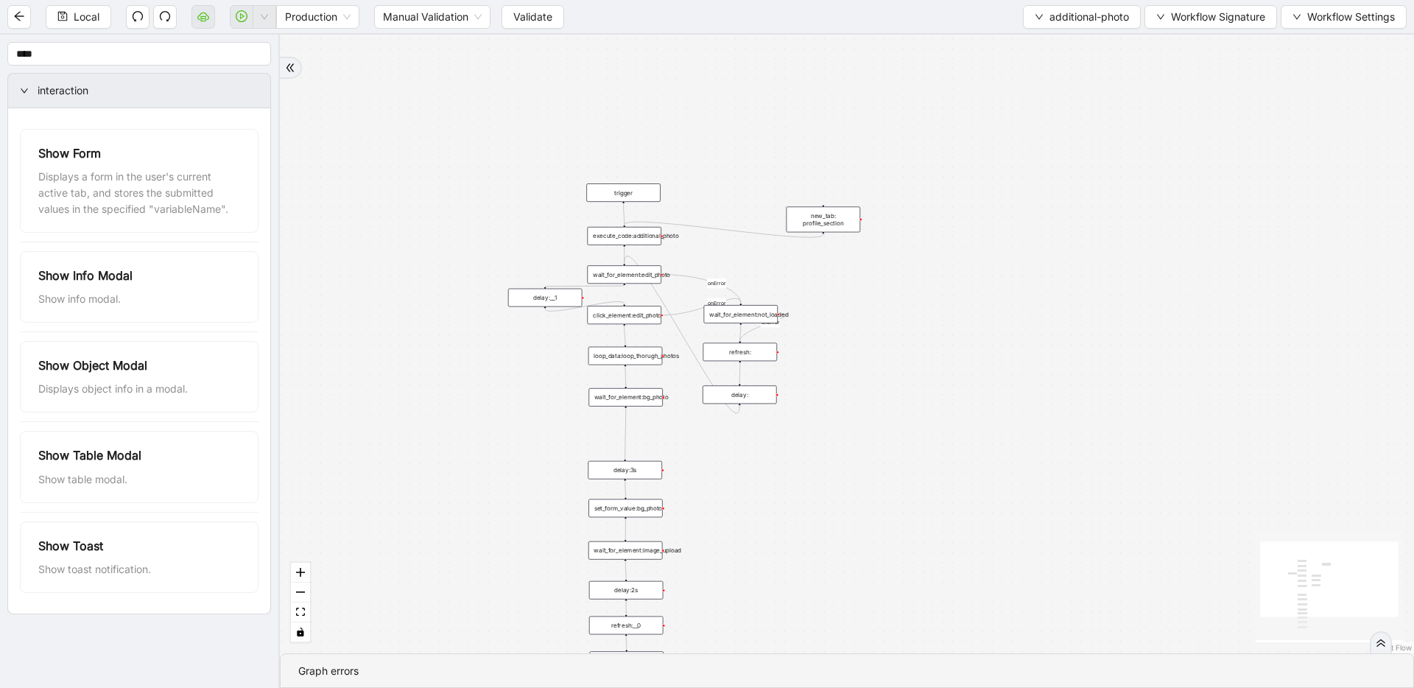
drag, startPoint x: 581, startPoint y: 336, endPoint x: 418, endPoint y: 457, distance: 202.7
click at [418, 457] on div "onError onError onError trigger wait_for_element:edit_photo click_element:edit_…" at bounding box center [847, 344] width 1134 height 619
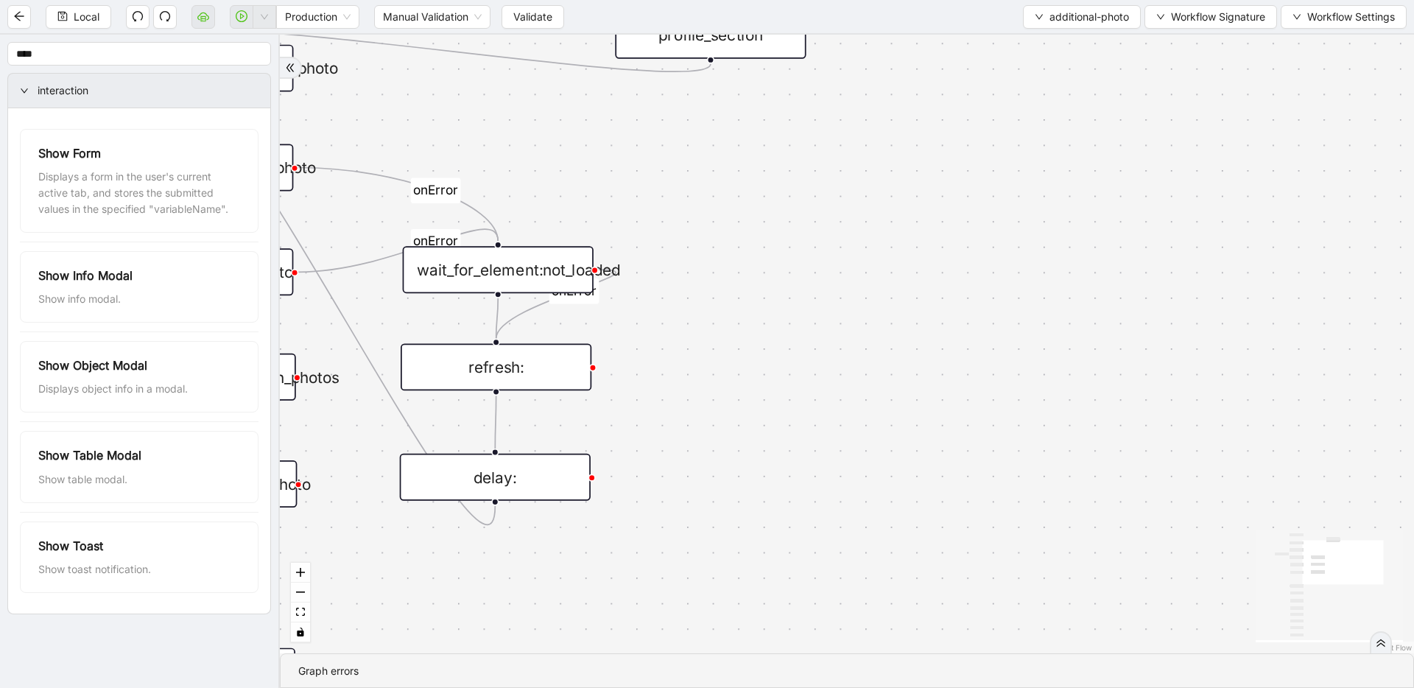
drag, startPoint x: 1132, startPoint y: 347, endPoint x: 702, endPoint y: 181, distance: 461.0
click at [702, 181] on div "onError onError onError trigger wait_for_element:edit_photo click_element:edit_…" at bounding box center [847, 344] width 1134 height 619
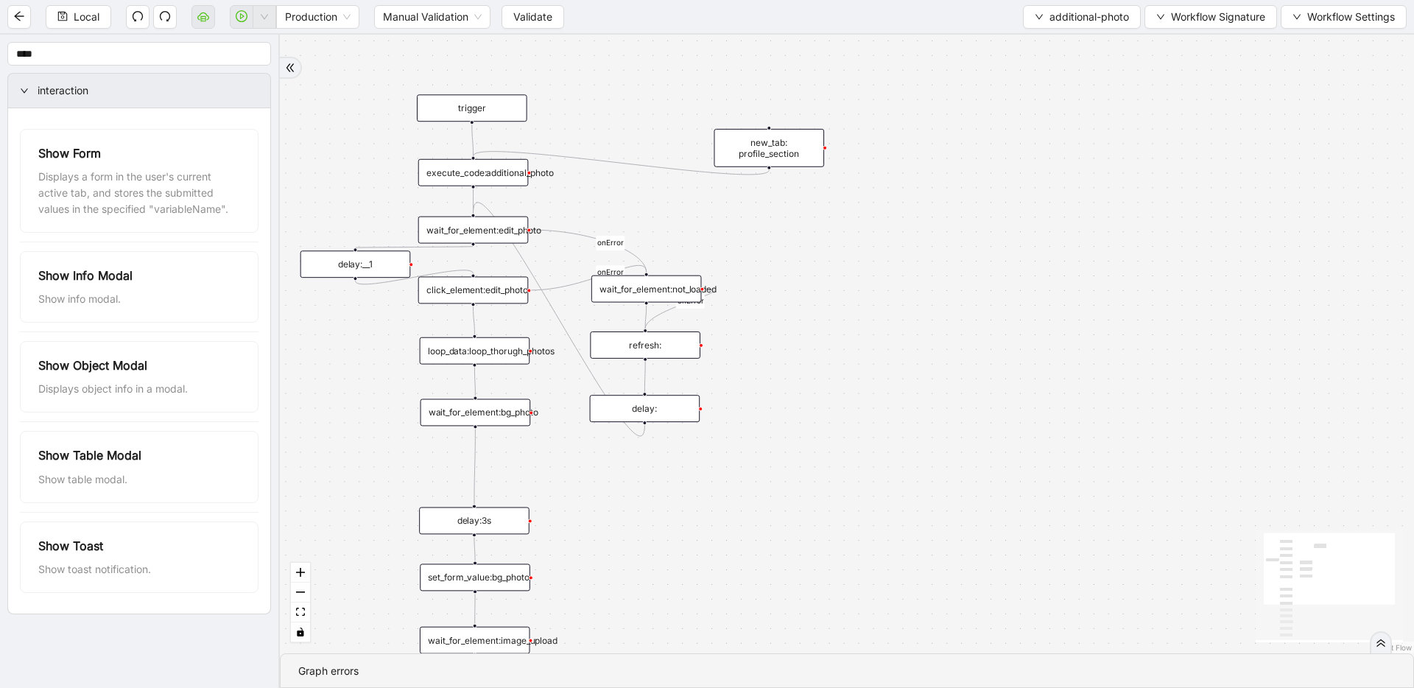
click at [481, 228] on div "wait_for_element:edit_photo" at bounding box center [473, 230] width 110 height 27
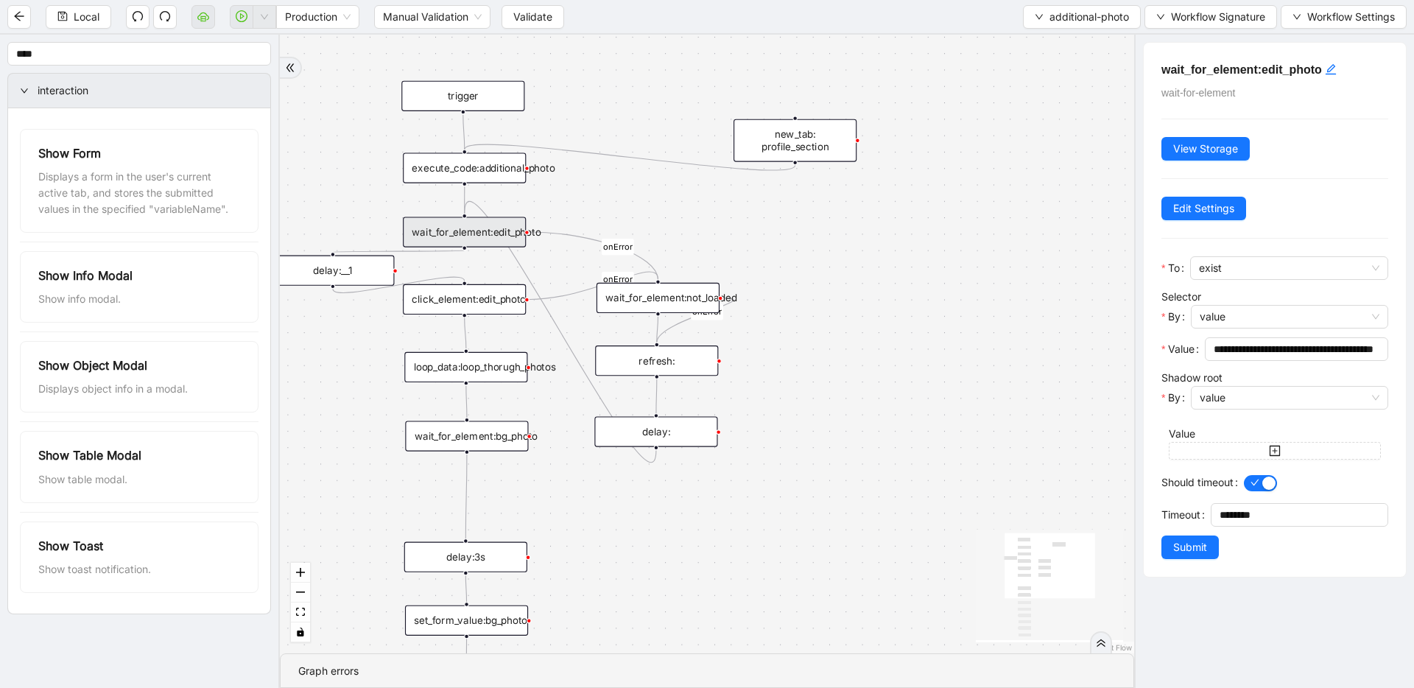
drag, startPoint x: 636, startPoint y: 202, endPoint x: 703, endPoint y: 179, distance: 70.8
click at [703, 179] on div "onError onError onError trigger wait_for_element:edit_photo click_element:edit_…" at bounding box center [707, 344] width 854 height 619
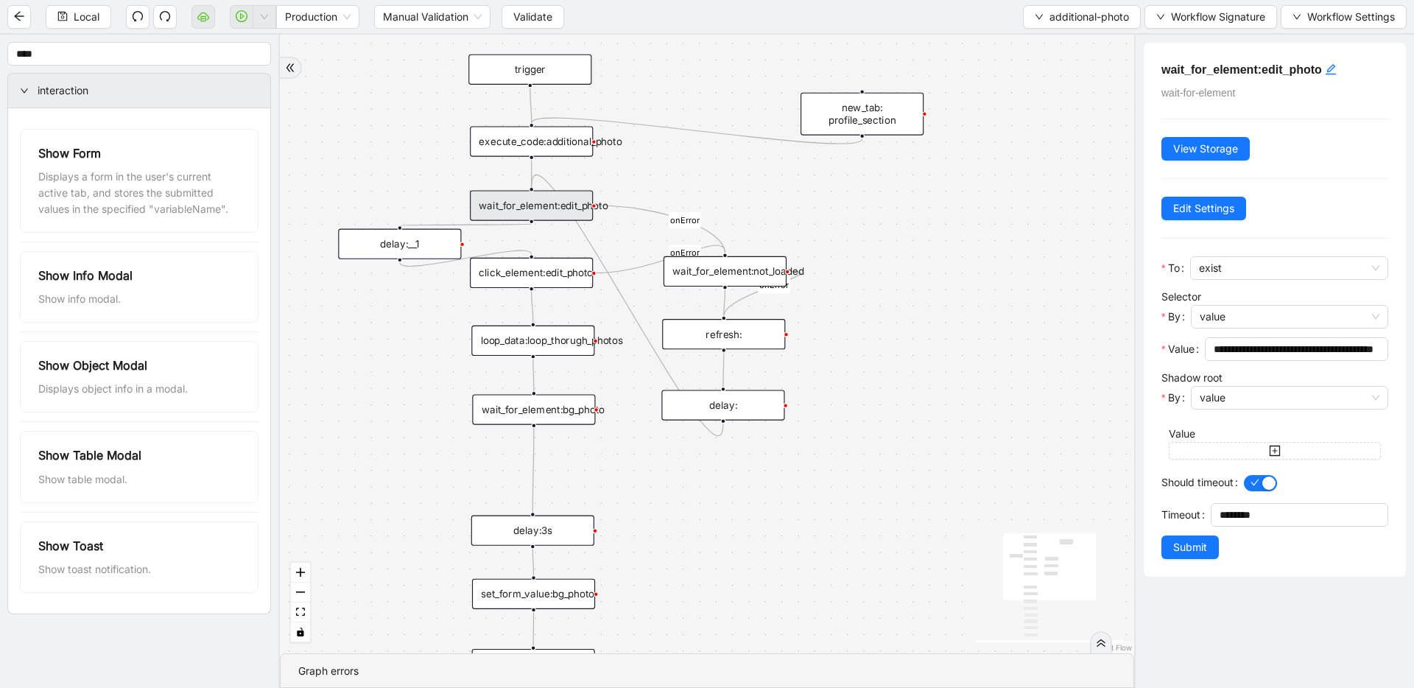
drag, startPoint x: 781, startPoint y: 572, endPoint x: 714, endPoint y: 346, distance: 235.8
click at [729, 366] on div "onError onError onError trigger wait_for_element:edit_photo click_element:edit_…" at bounding box center [707, 344] width 854 height 619
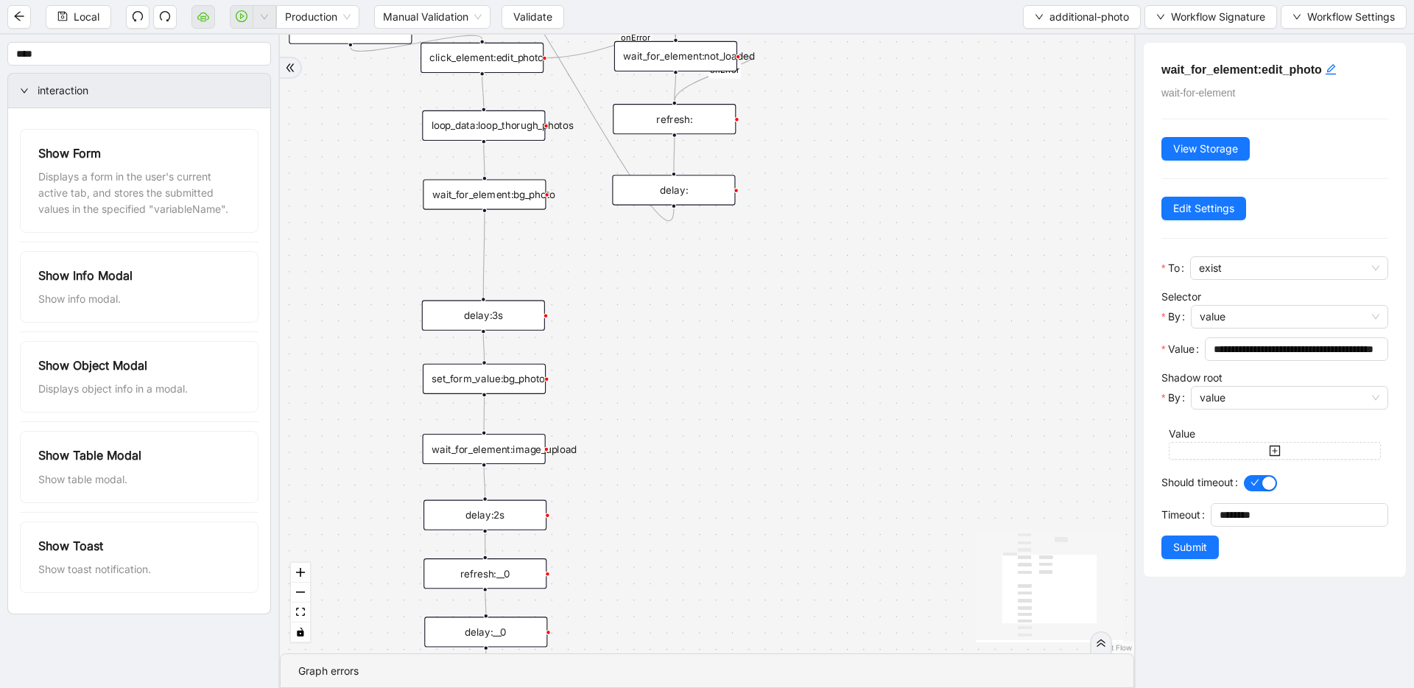
drag, startPoint x: 674, startPoint y: 480, endPoint x: 696, endPoint y: 270, distance: 211.8
click at [696, 300] on div "onError onError onError trigger wait_for_element:edit_photo click_element:edit_…" at bounding box center [707, 344] width 854 height 619
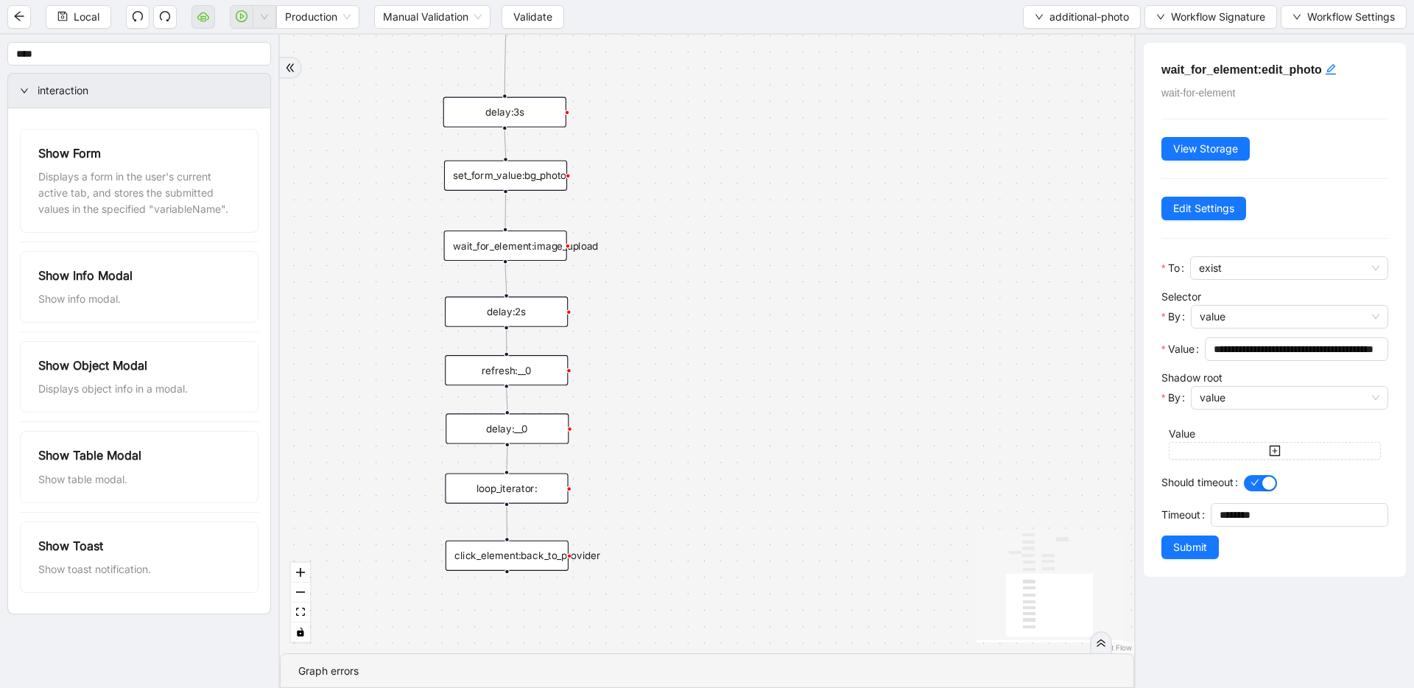
drag, startPoint x: 699, startPoint y: 388, endPoint x: 699, endPoint y: 320, distance: 67.8
click at [699, 338] on div "onError onError onError trigger wait_for_element:edit_photo click_element:edit_…" at bounding box center [707, 344] width 854 height 619
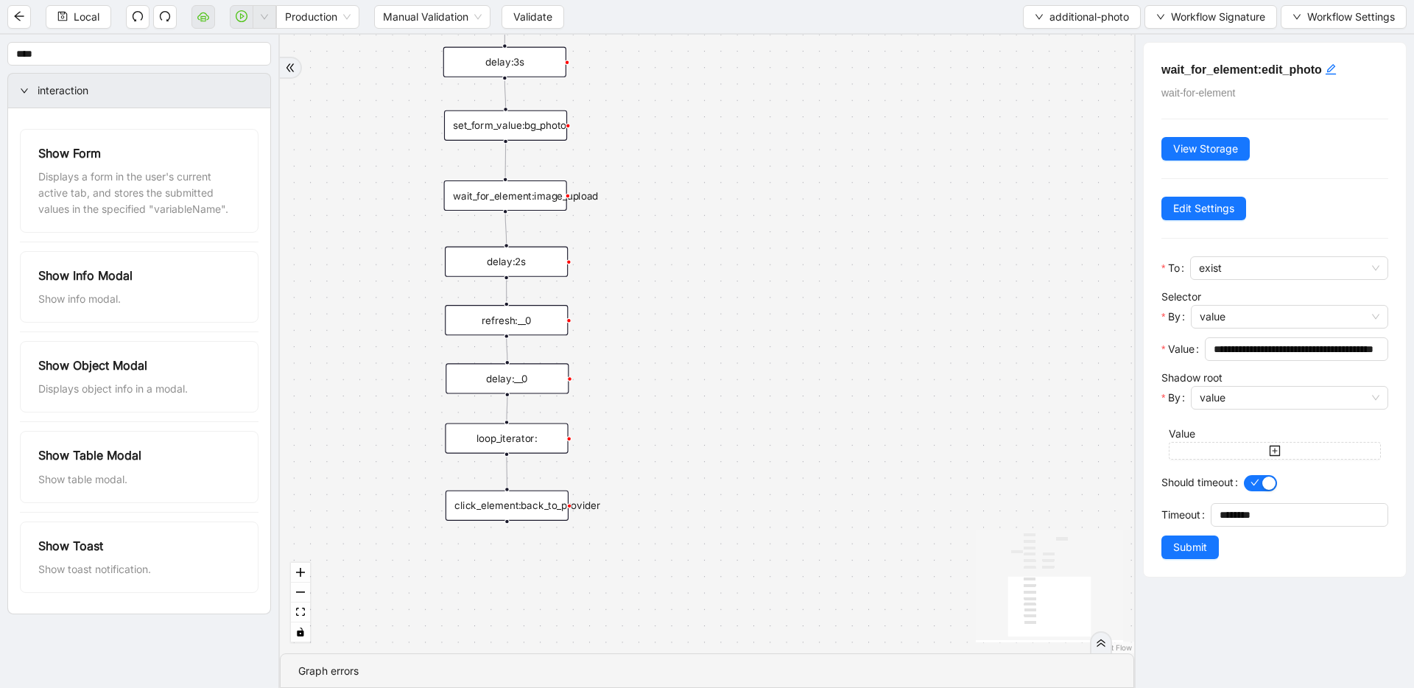
click at [553, 508] on div "click_element:back_to_provider" at bounding box center [507, 506] width 123 height 30
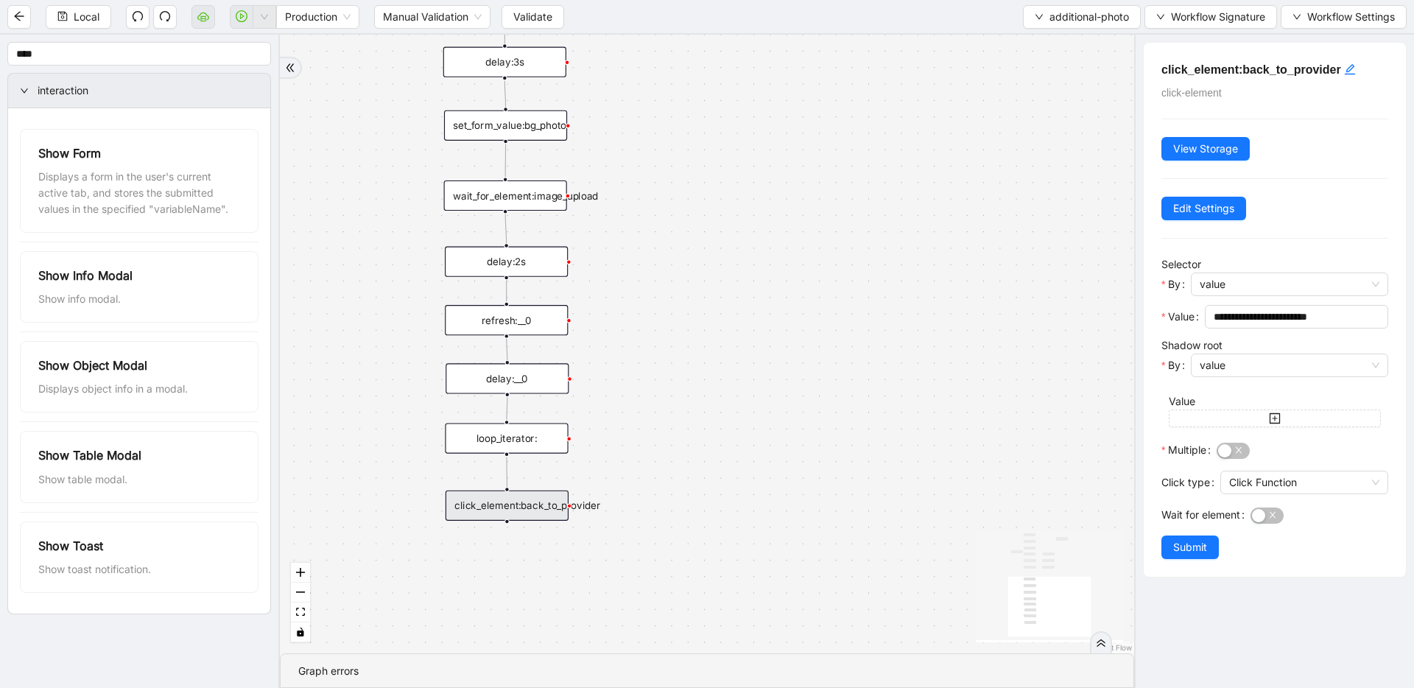
click at [805, 407] on div "onError onError onError trigger wait_for_element:edit_photo click_element:edit_…" at bounding box center [707, 344] width 854 height 619
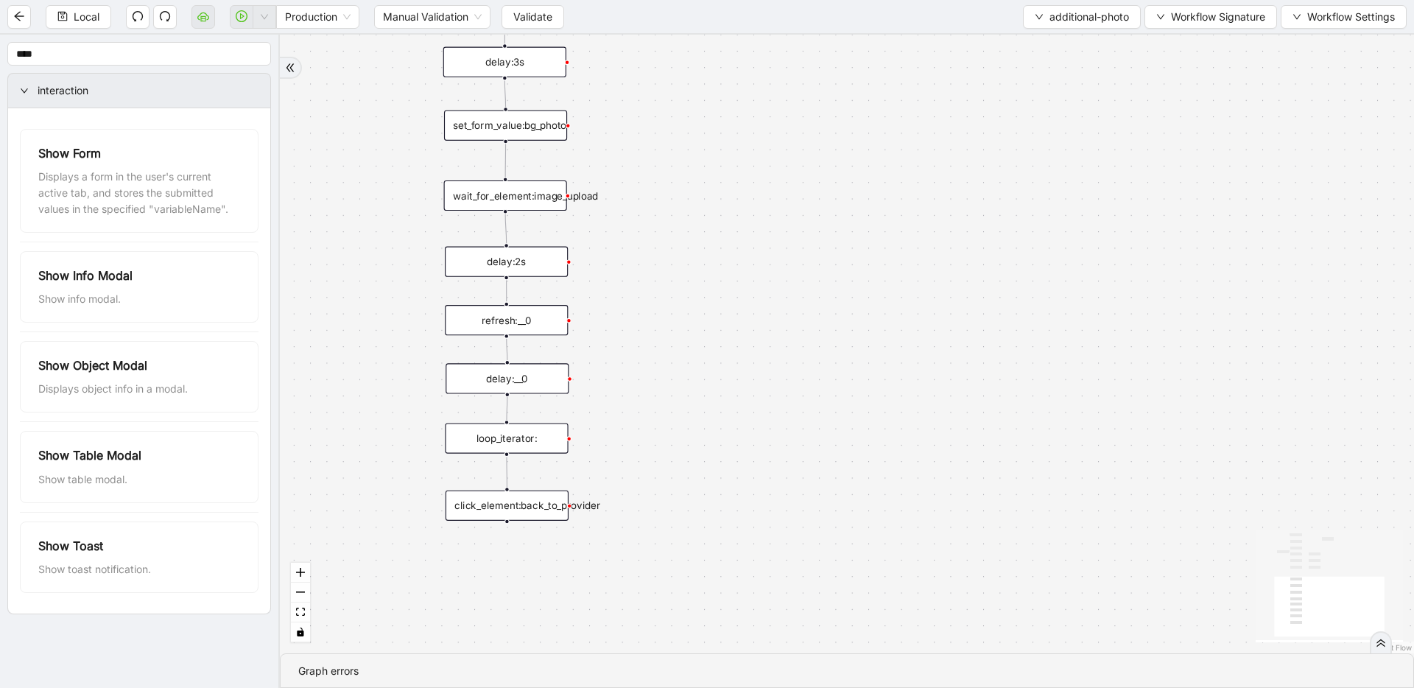
click at [1101, 30] on div "Local Production Manual Validation Validate additional-photo Workflow Signature…" at bounding box center [707, 16] width 1414 height 33
drag, startPoint x: 1101, startPoint y: 24, endPoint x: 1098, endPoint y: 46, distance: 22.3
click at [1101, 24] on span "additional-photo" at bounding box center [1090, 17] width 80 height 16
click at [1097, 52] on span "Select" at bounding box center [1078, 46] width 95 height 16
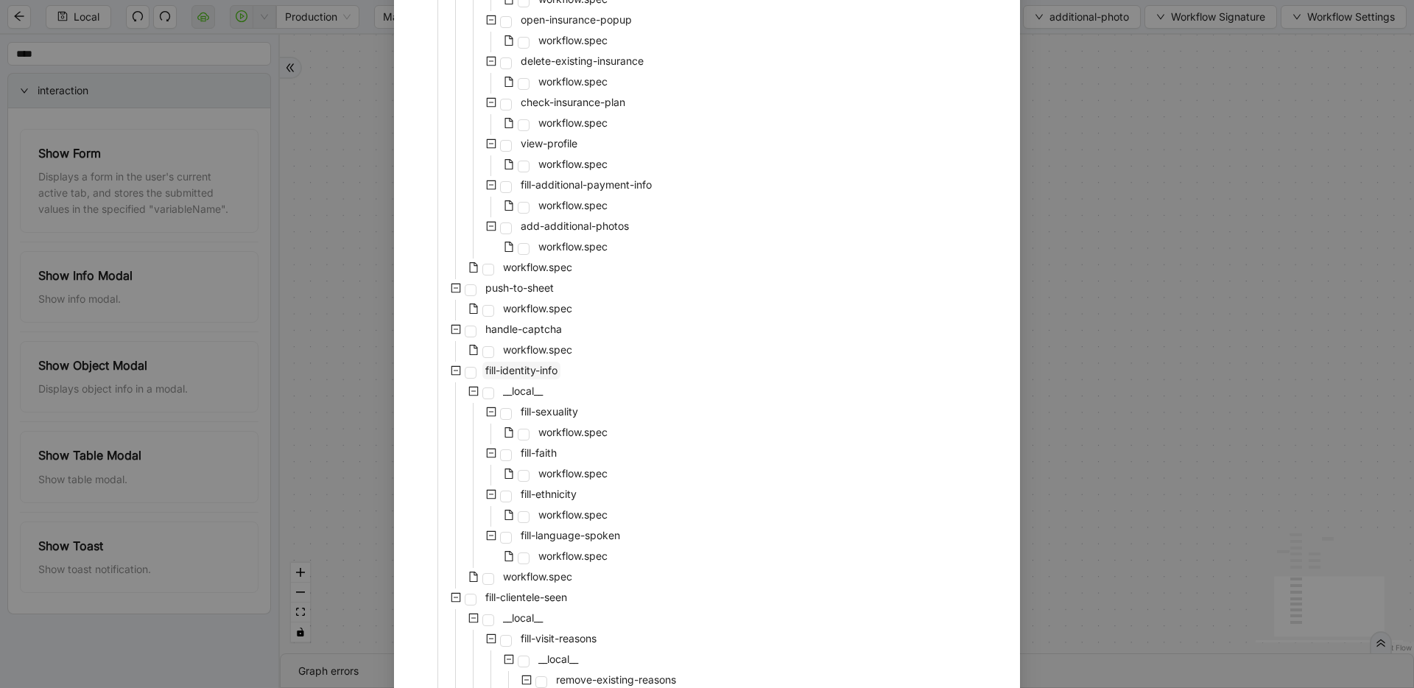
scroll to position [645, 0]
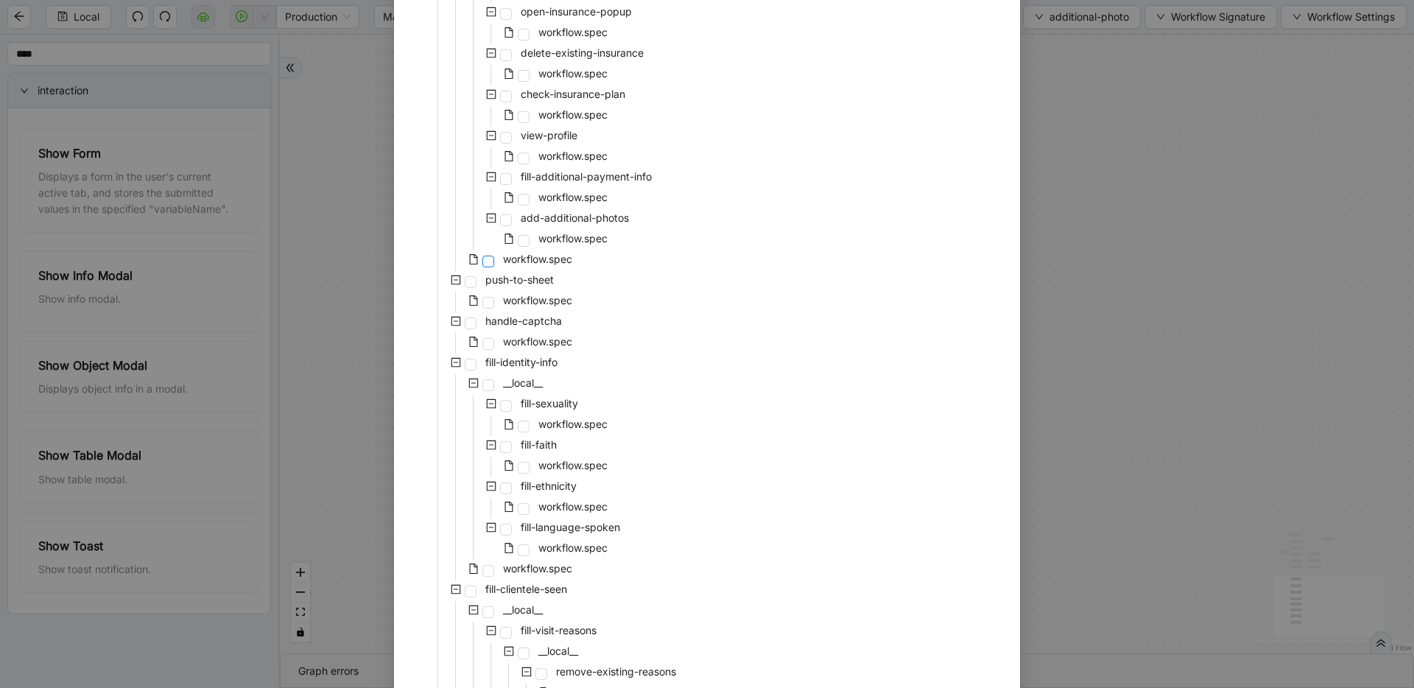
click at [482, 256] on span at bounding box center [488, 262] width 12 height 12
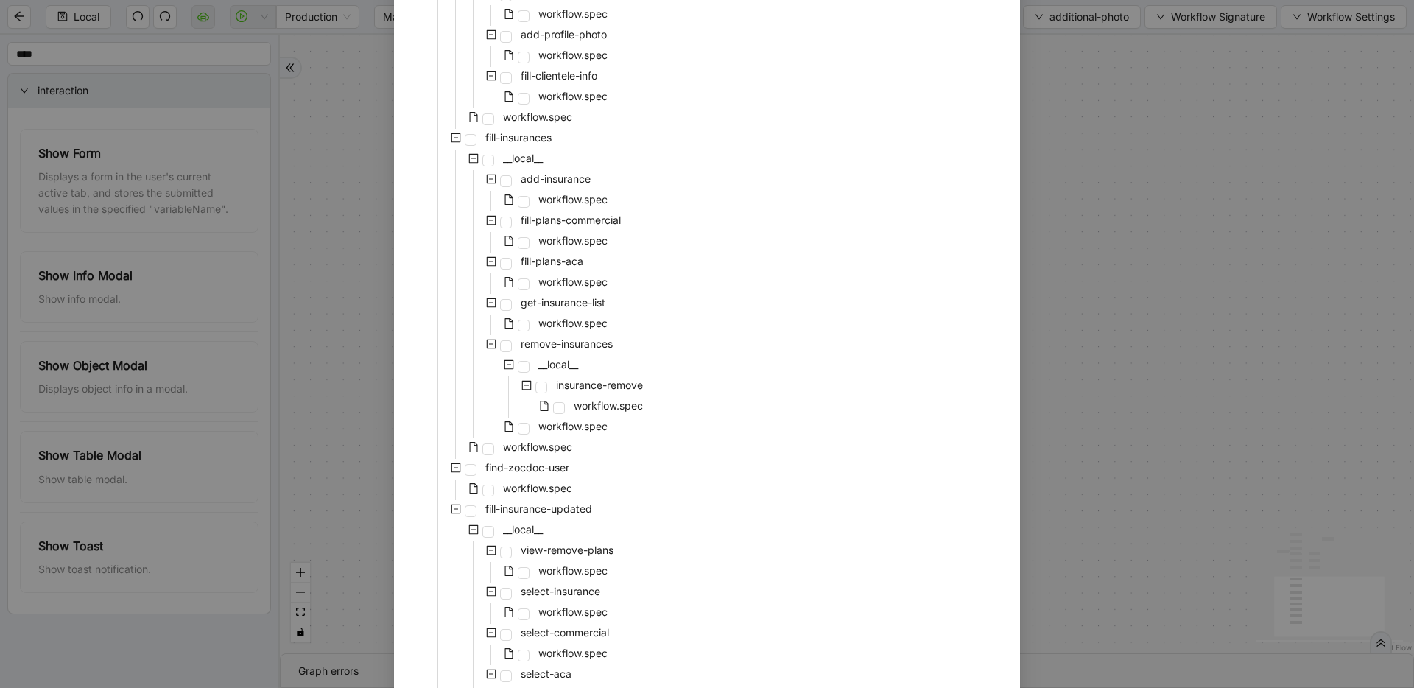
scroll to position [2562, 0]
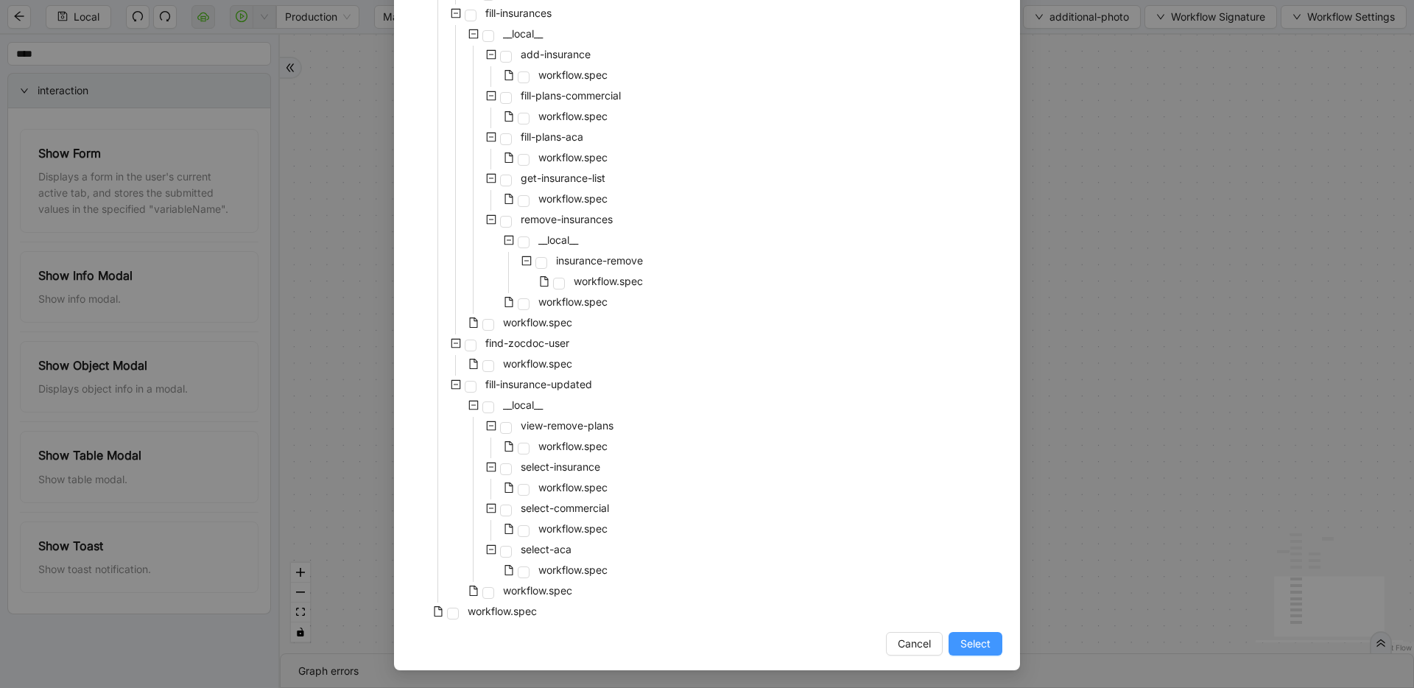
click at [976, 647] on span "Select" at bounding box center [975, 644] width 30 height 16
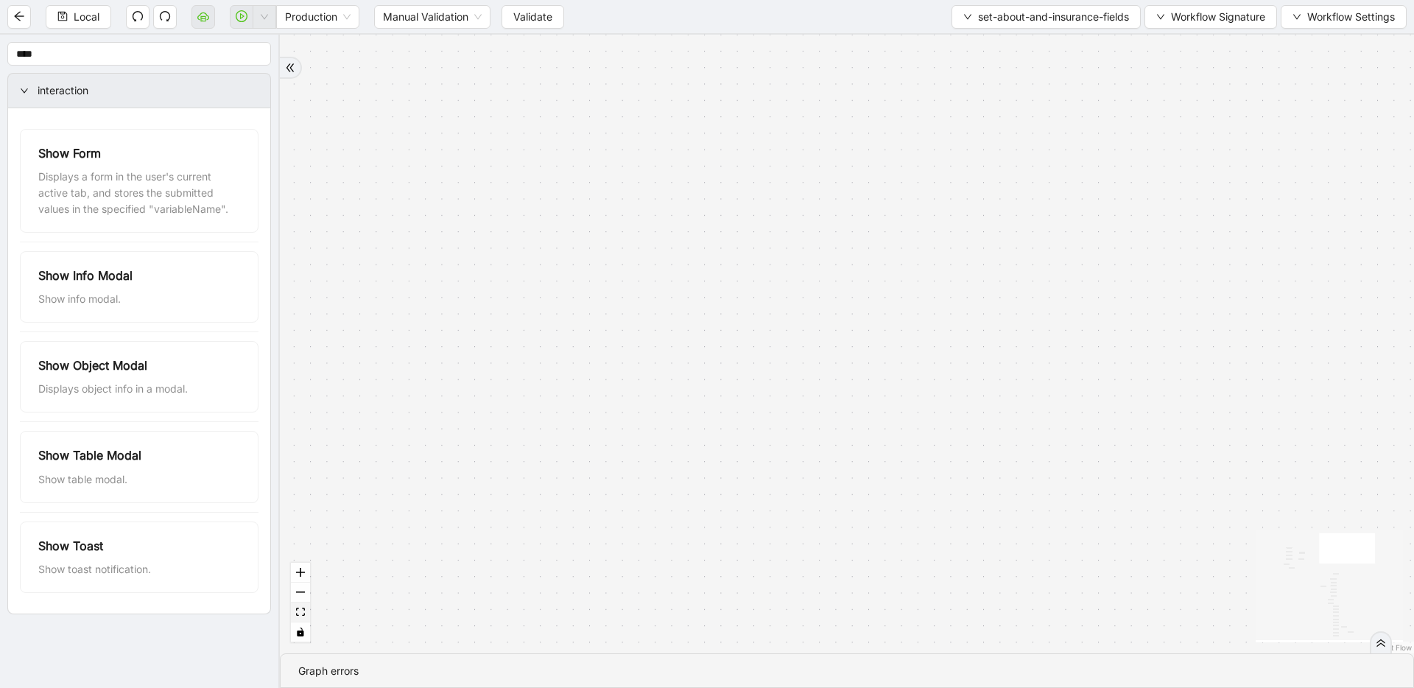
click at [300, 619] on button "fit view" at bounding box center [300, 612] width 19 height 20
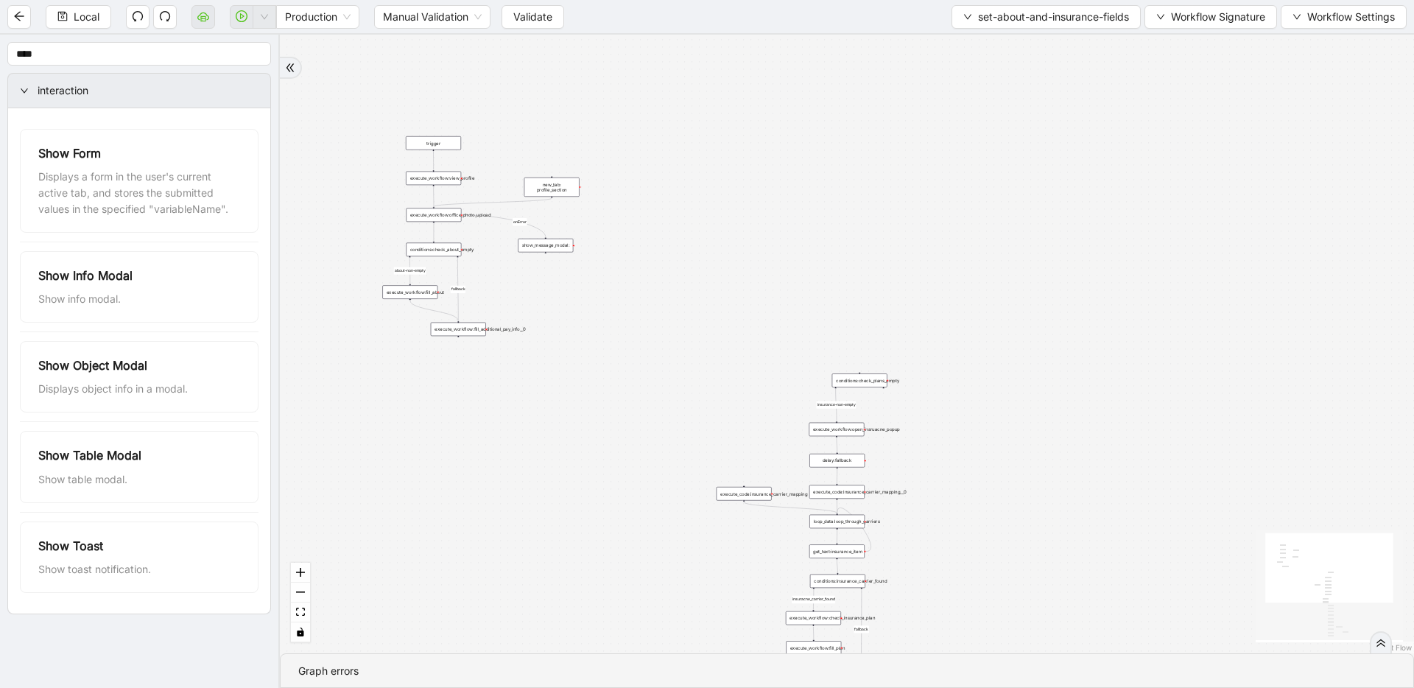
drag, startPoint x: 732, startPoint y: 401, endPoint x: 605, endPoint y: 582, distance: 220.5
click at [605, 582] on div "insuracne_carrier_found about-non-empty insurance-non-empty fallback fallback o…" at bounding box center [847, 344] width 1134 height 619
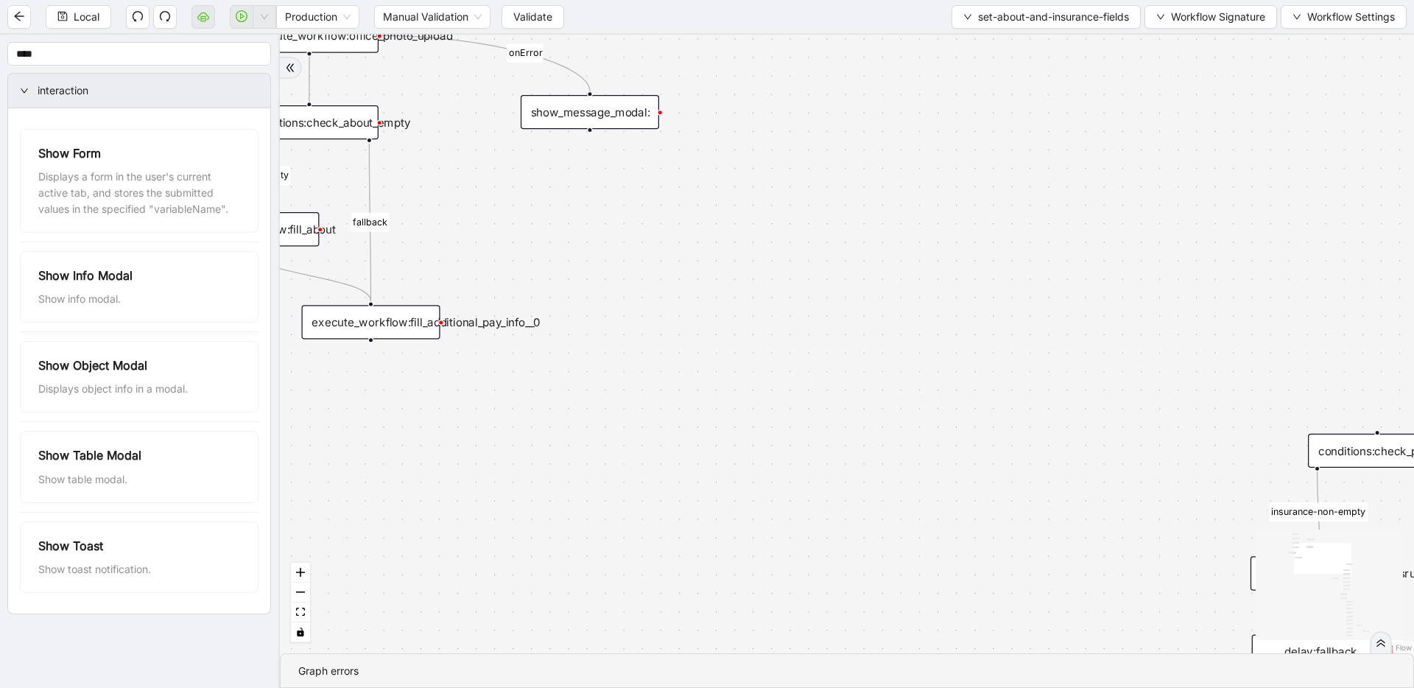
click at [596, 169] on div "insuracne_carrier_found about-non-empty insurance-non-empty fallback fallback o…" at bounding box center [847, 344] width 1134 height 619
drag, startPoint x: 647, startPoint y: 182, endPoint x: 572, endPoint y: 172, distance: 75.7
click at [572, 173] on div "click_element:back_to_provider" at bounding box center [590, 181] width 138 height 34
drag, startPoint x: 590, startPoint y: 128, endPoint x: 594, endPoint y: 173, distance: 45.1
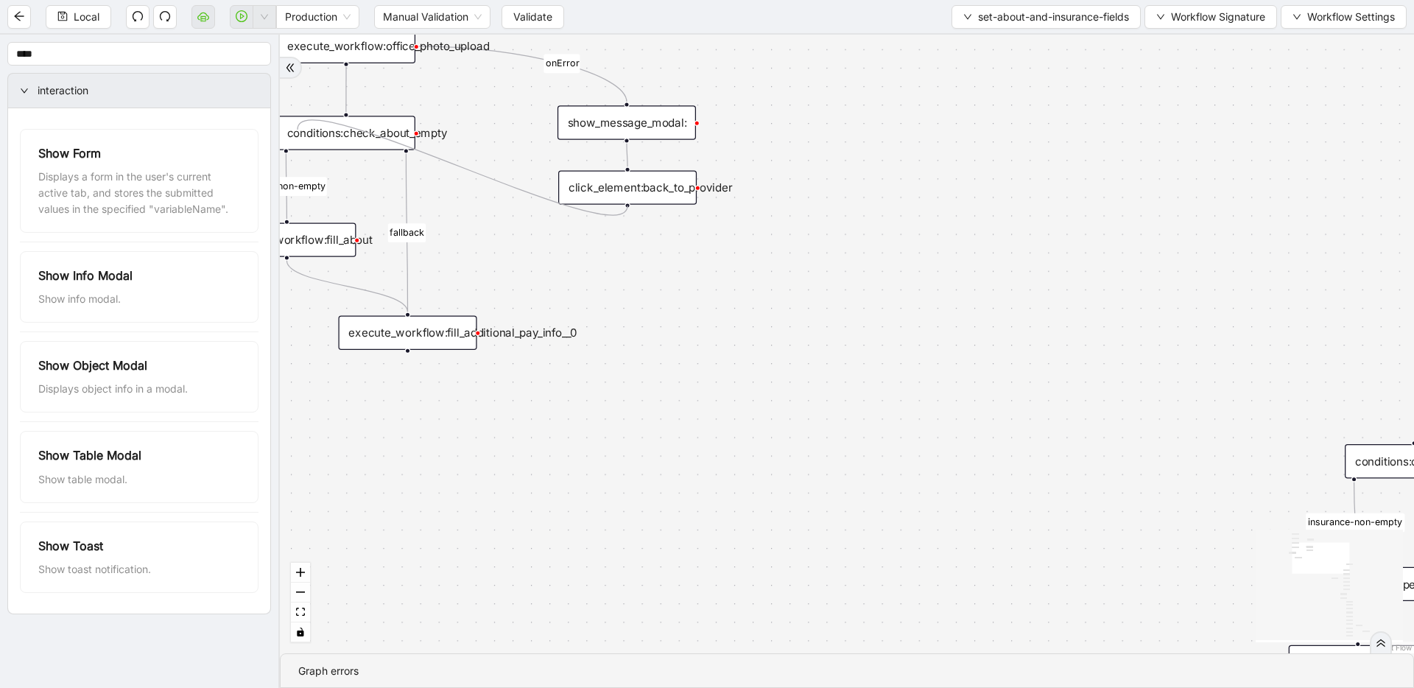
drag, startPoint x: 592, startPoint y: 195, endPoint x: 298, endPoint y: 130, distance: 301.8
drag, startPoint x: 626, startPoint y: 206, endPoint x: 346, endPoint y: 113, distance: 295.1
click at [650, 118] on div "show_message_modal:" at bounding box center [627, 122] width 138 height 34
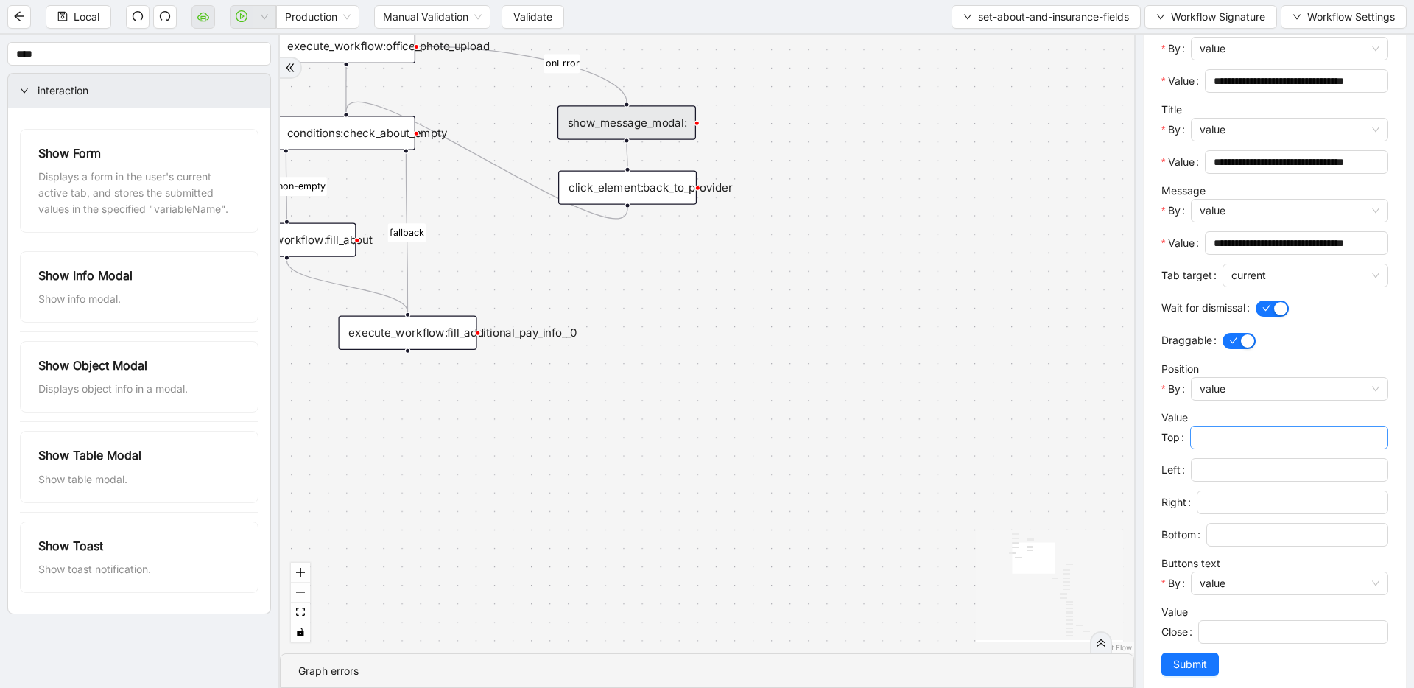
scroll to position [289, 0]
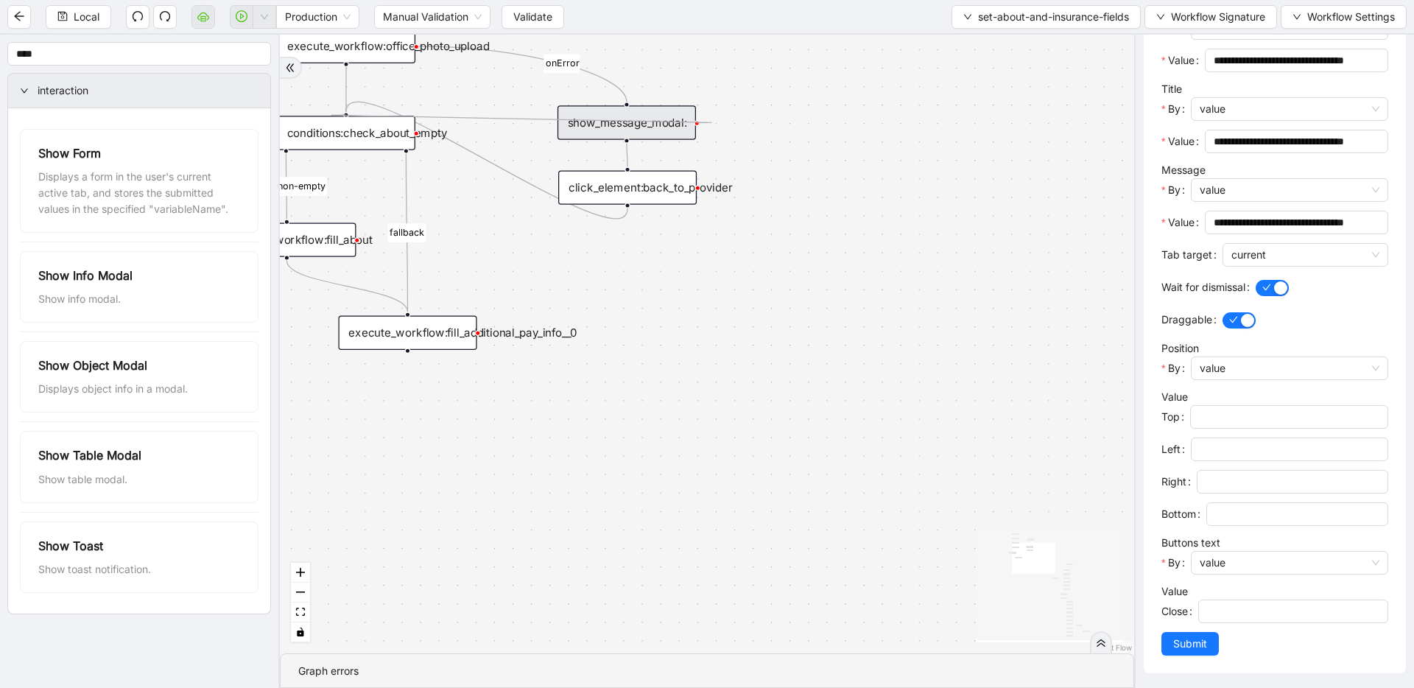
drag, startPoint x: 696, startPoint y: 122, endPoint x: 342, endPoint y: 102, distance: 354.1
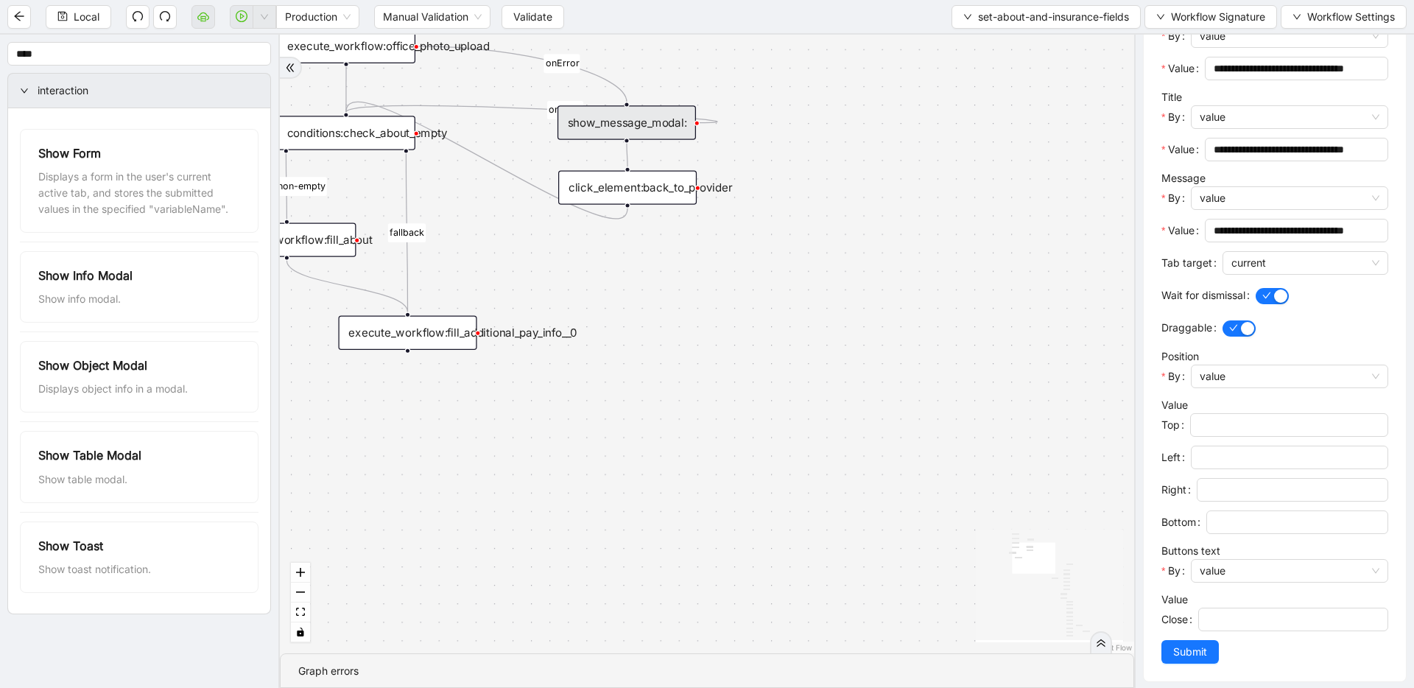
scroll to position [267, 0]
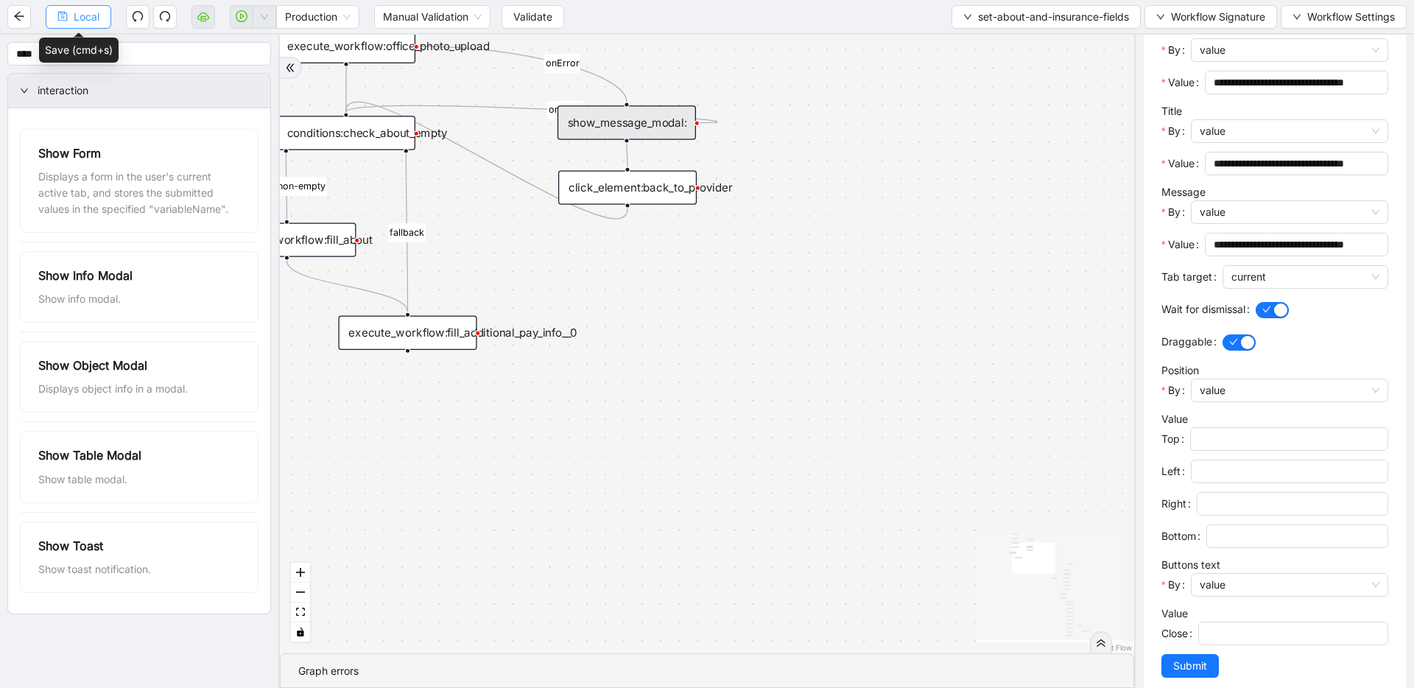
click at [65, 7] on button "Local" at bounding box center [79, 17] width 66 height 24
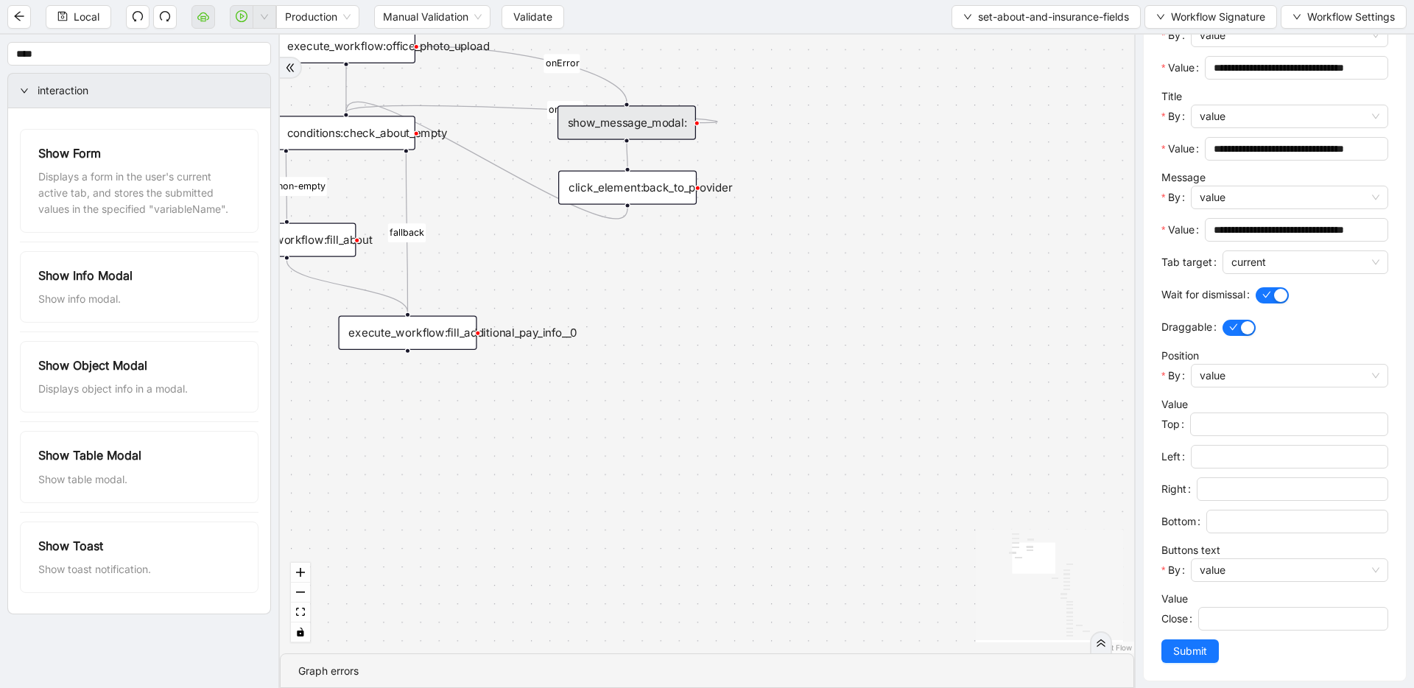
scroll to position [289, 0]
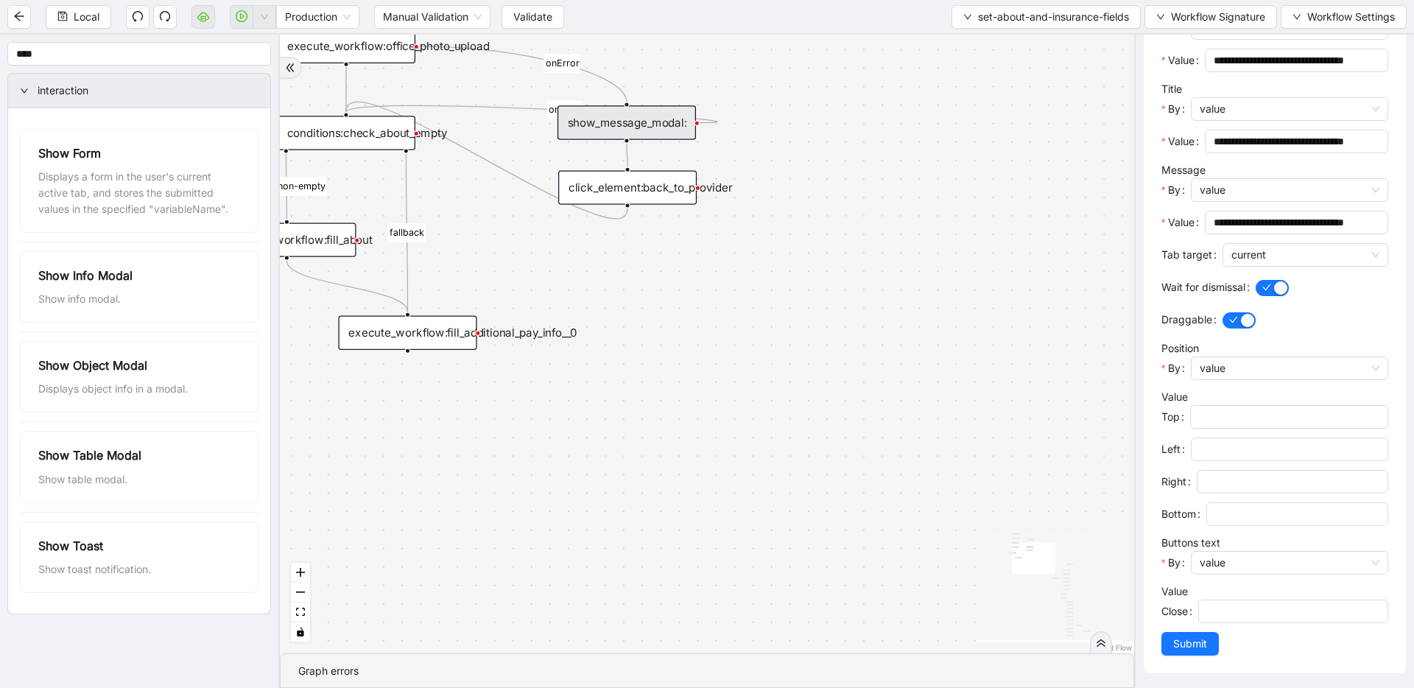
click at [951, 361] on div "insuracne_carrier_found about-non-empty insurance-non-empty fallback fallback o…" at bounding box center [707, 344] width 854 height 619
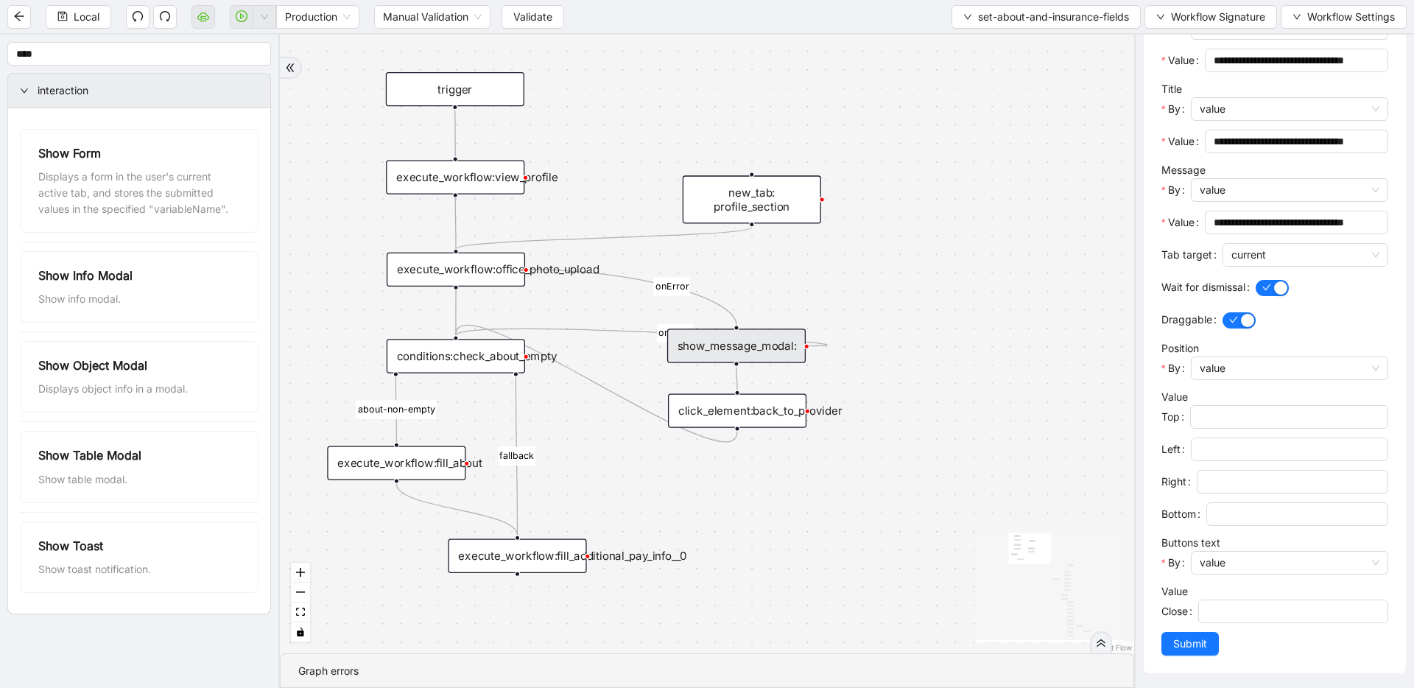
drag, startPoint x: 753, startPoint y: 356, endPoint x: 863, endPoint y: 573, distance: 242.4
click at [863, 573] on div "insuracne_carrier_found about-non-empty insurance-non-empty fallback fallback o…" at bounding box center [707, 344] width 854 height 619
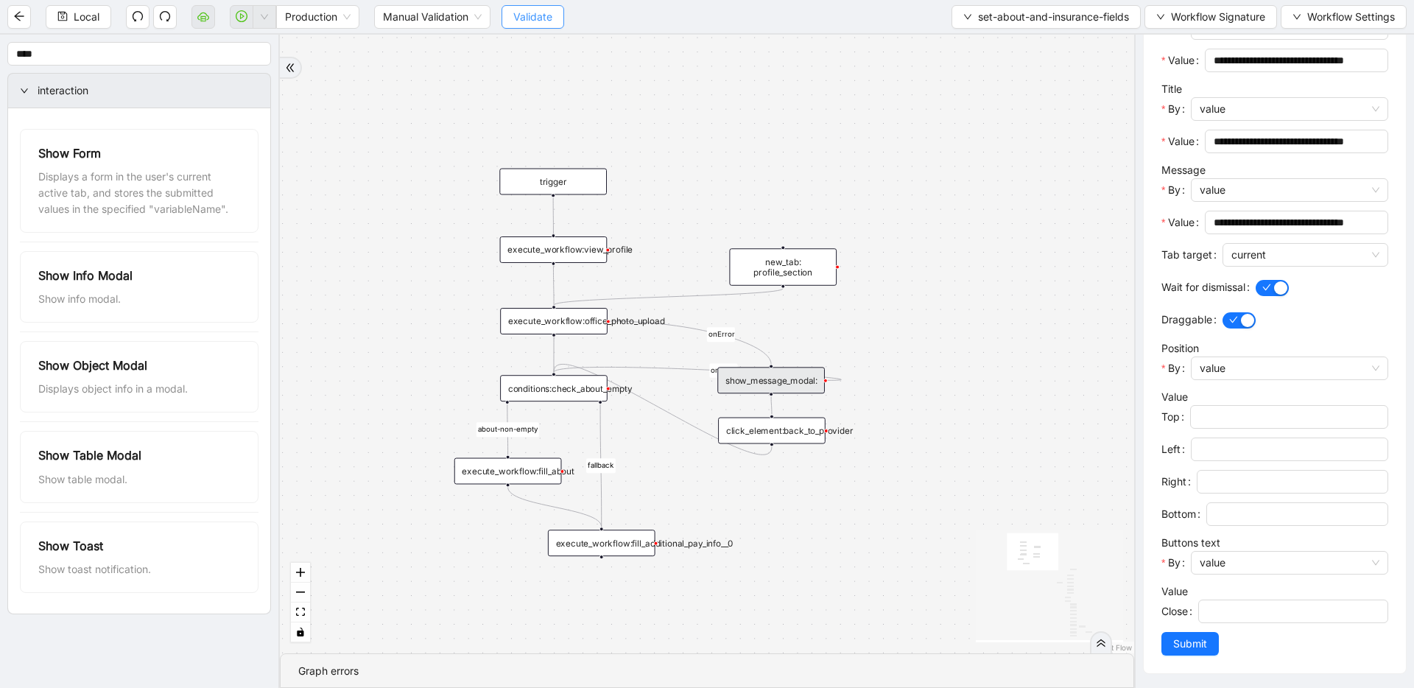
click at [538, 15] on span "Validate" at bounding box center [532, 17] width 39 height 16
click at [247, 16] on icon "play-circle" at bounding box center [242, 16] width 12 height 12
